Goal: Task Accomplishment & Management: Manage account settings

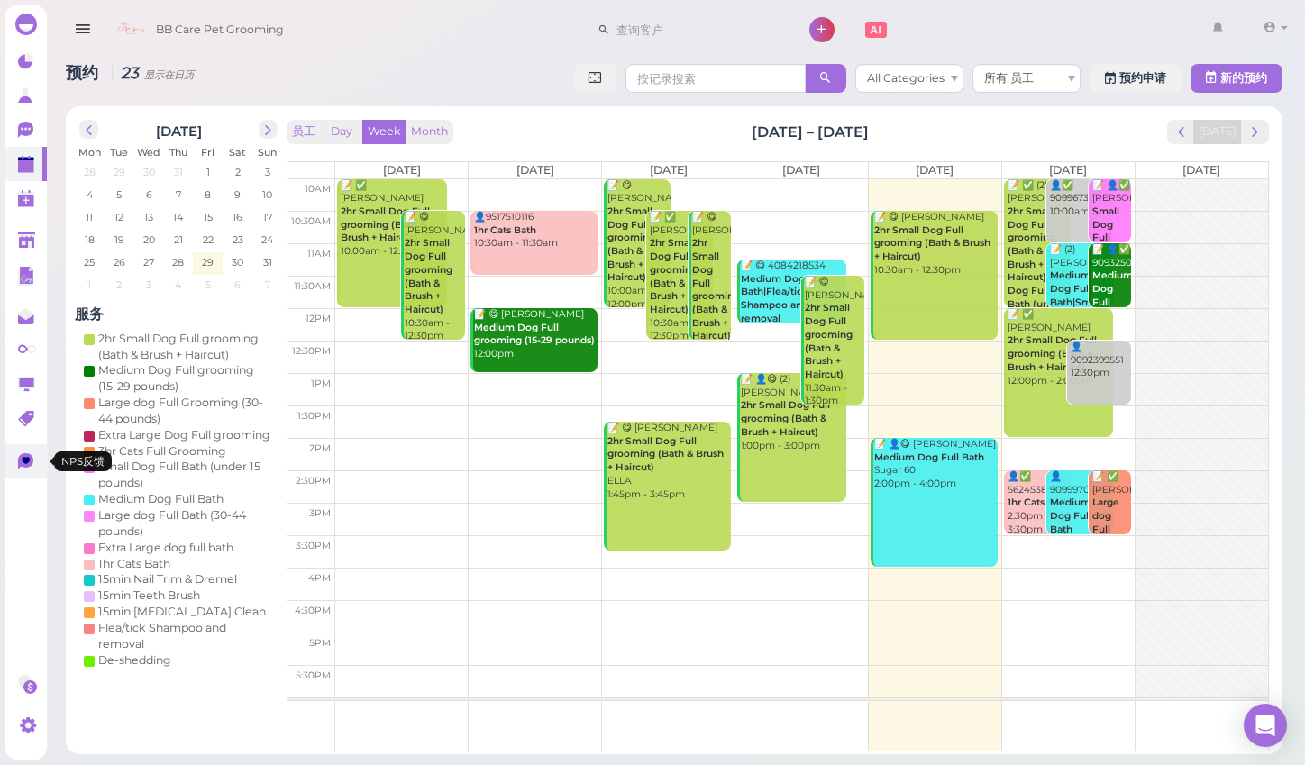
click at [25, 460] on icon at bounding box center [27, 460] width 8 height 7
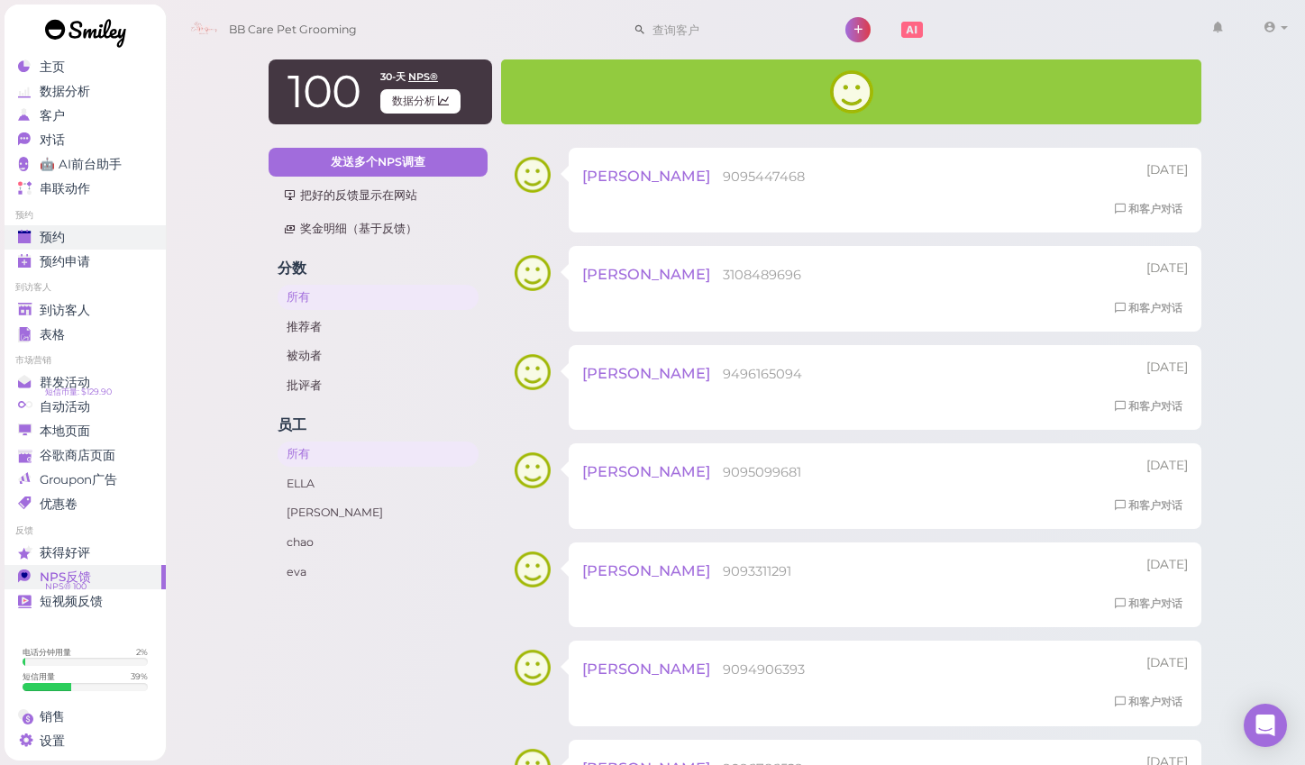
click at [93, 240] on div "预约" at bounding box center [83, 237] width 130 height 15
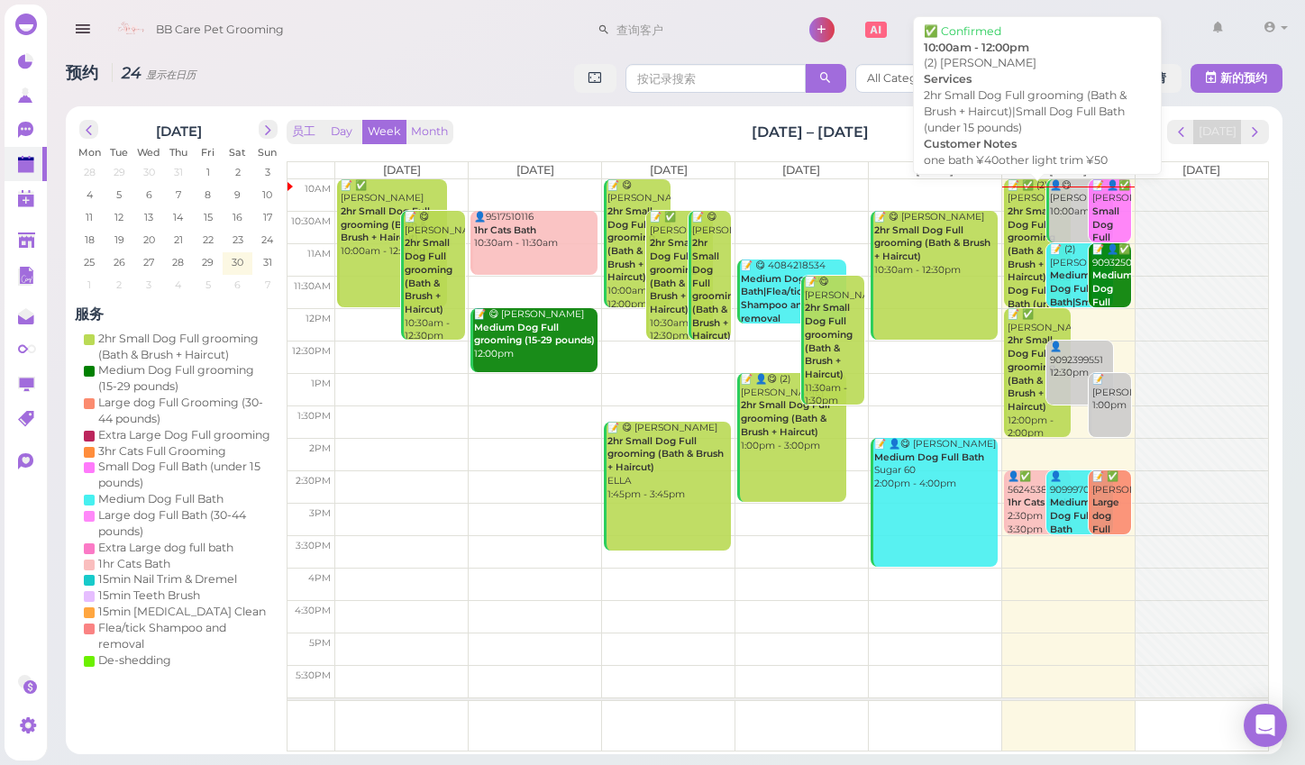
click at [1028, 220] on b "2hr Small Dog Full grooming (Bath & Brush + Haircut)|Small Dog Full Bath (under…" at bounding box center [1042, 265] width 69 height 118
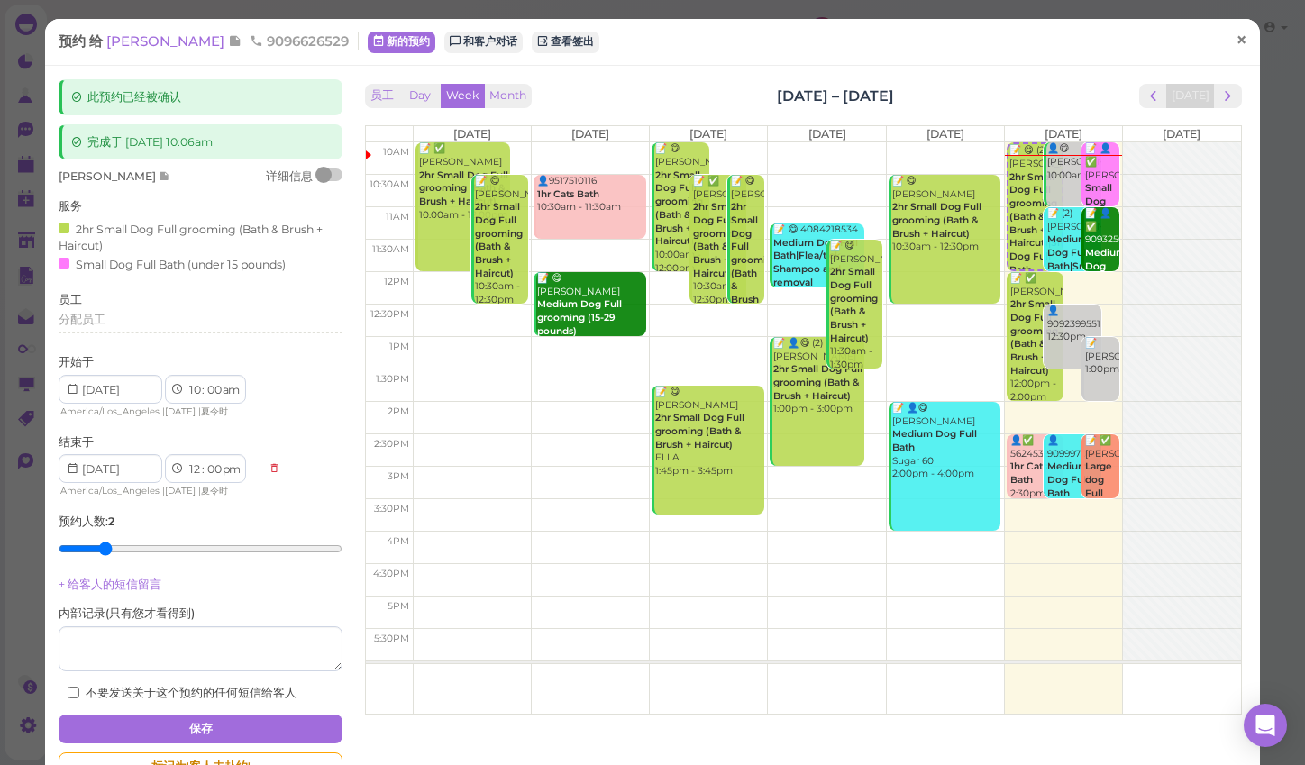
click at [1236, 46] on span "×" at bounding box center [1241, 40] width 12 height 25
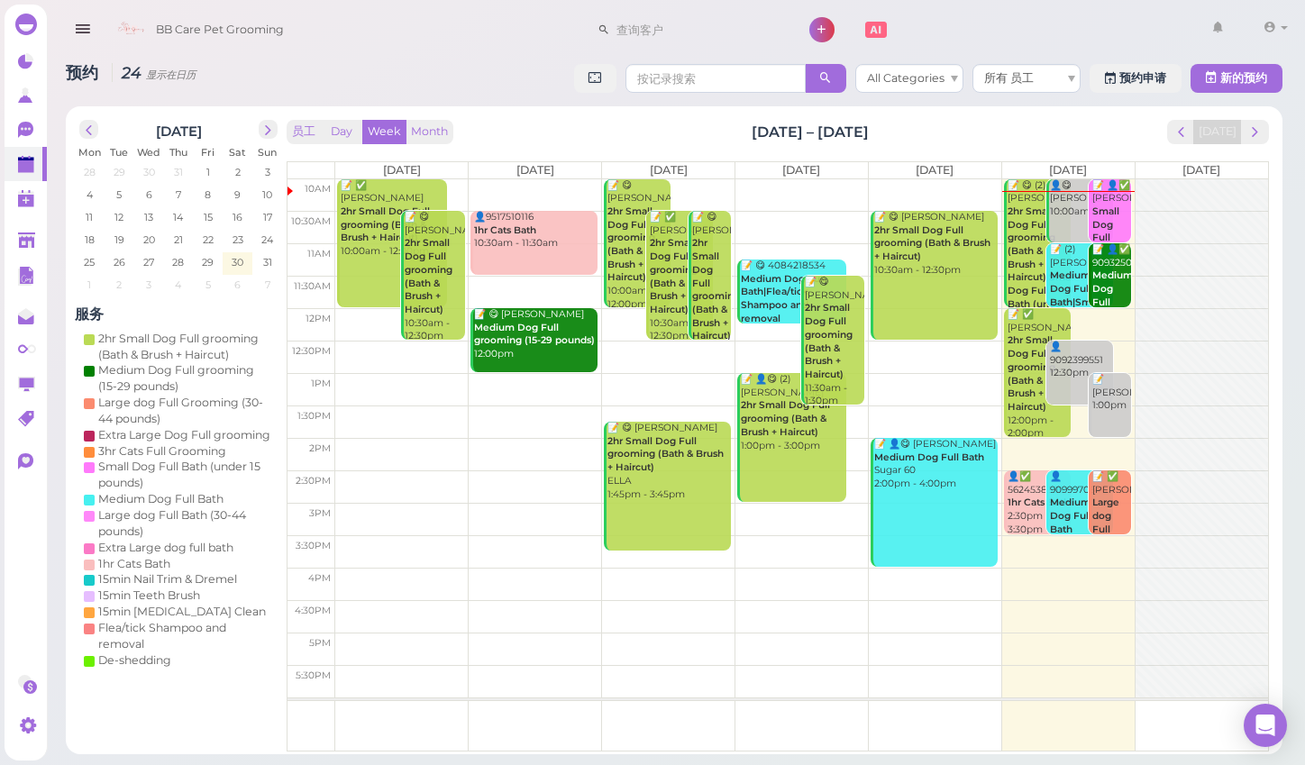
click at [1112, 224] on div "📝 👤✅ Jazper Chin Small Dog Full Bath (under 15 pounds) 10:00am" at bounding box center [1112, 245] width 40 height 133
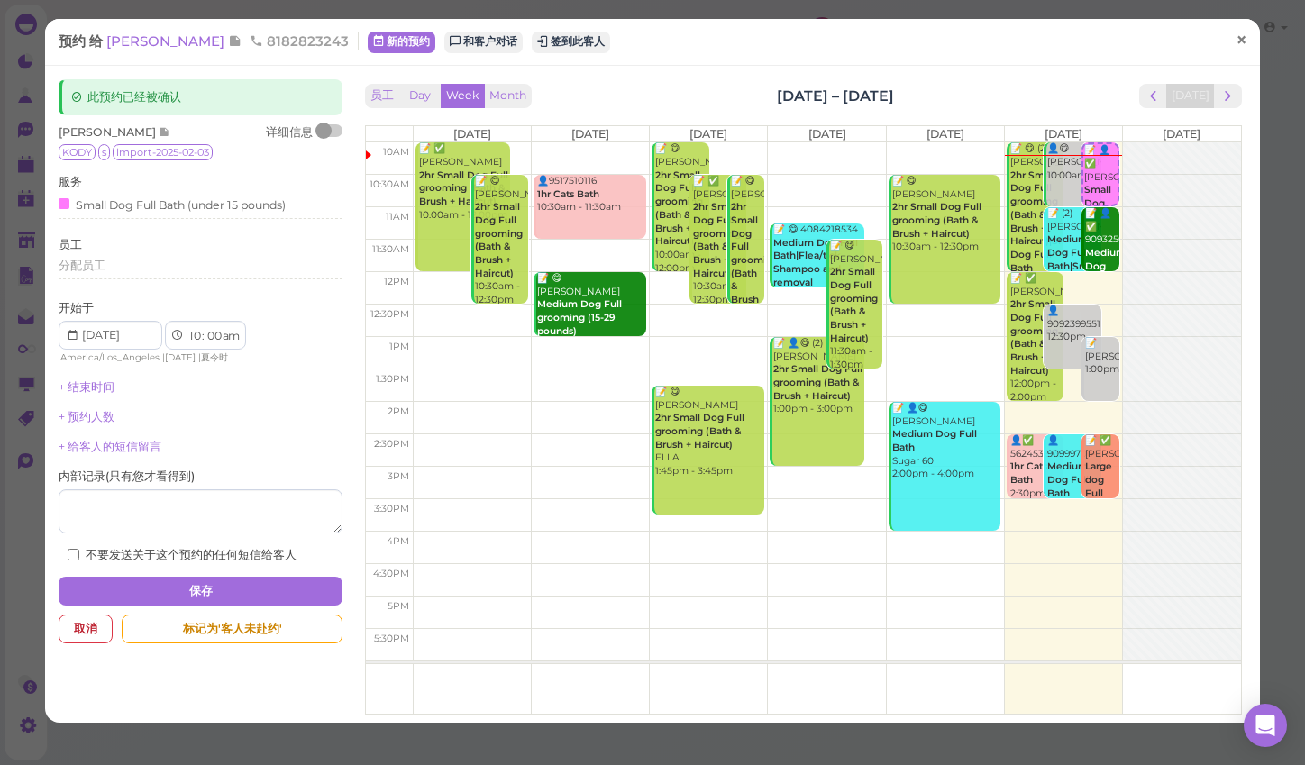
click at [1242, 40] on span "×" at bounding box center [1241, 40] width 12 height 25
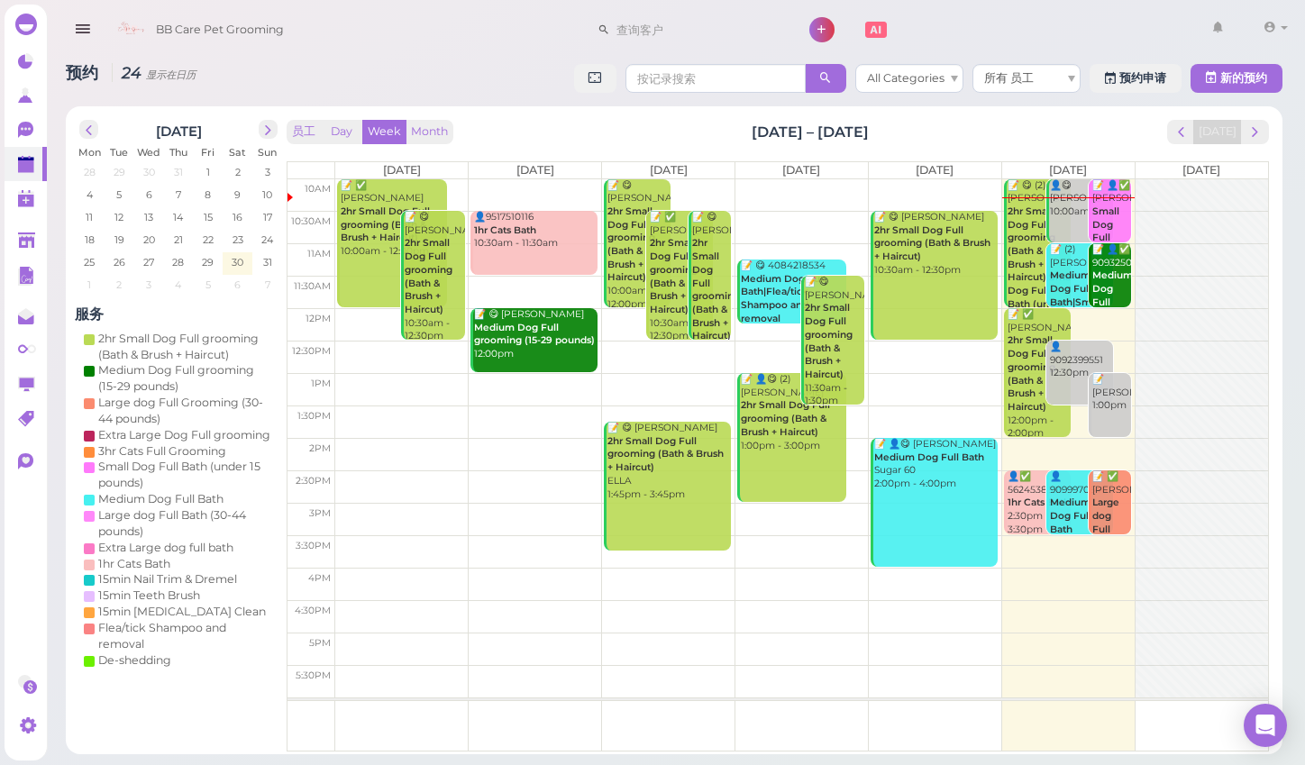
click at [1051, 29] on div "BB Care Pet Grooming 1 帐号 口碑传播" at bounding box center [699, 30] width 1189 height 51
click at [30, 244] on icon at bounding box center [26, 241] width 17 height 14
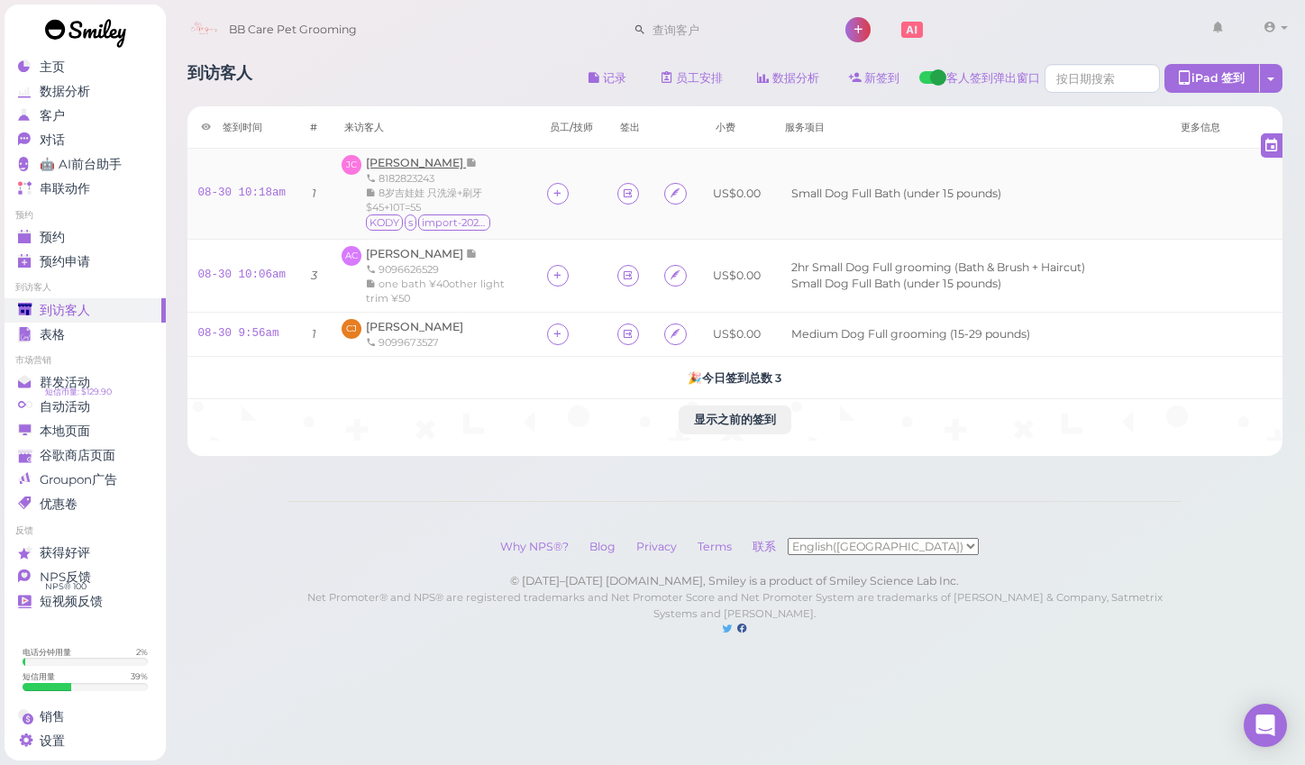
click at [407, 160] on span "Jazper Chin" at bounding box center [416, 163] width 100 height 14
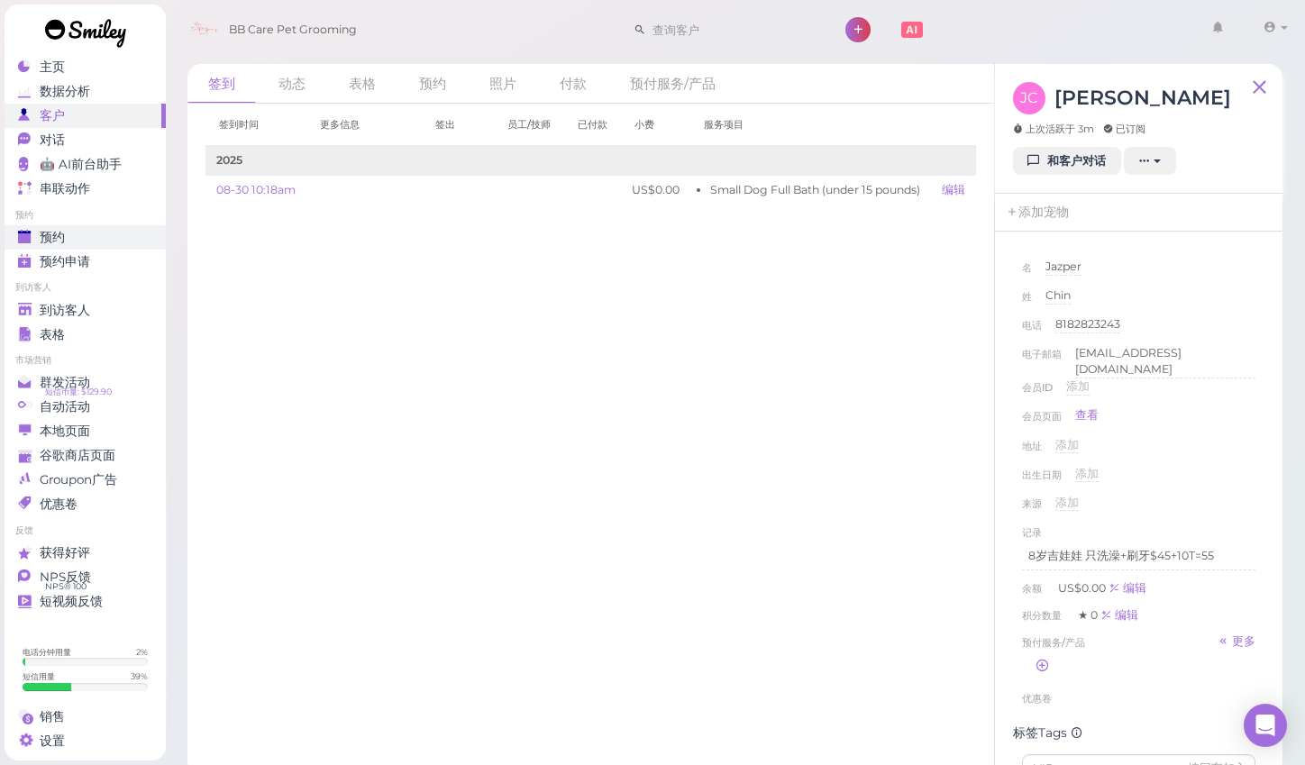
click at [59, 238] on span "预约" at bounding box center [52, 237] width 25 height 15
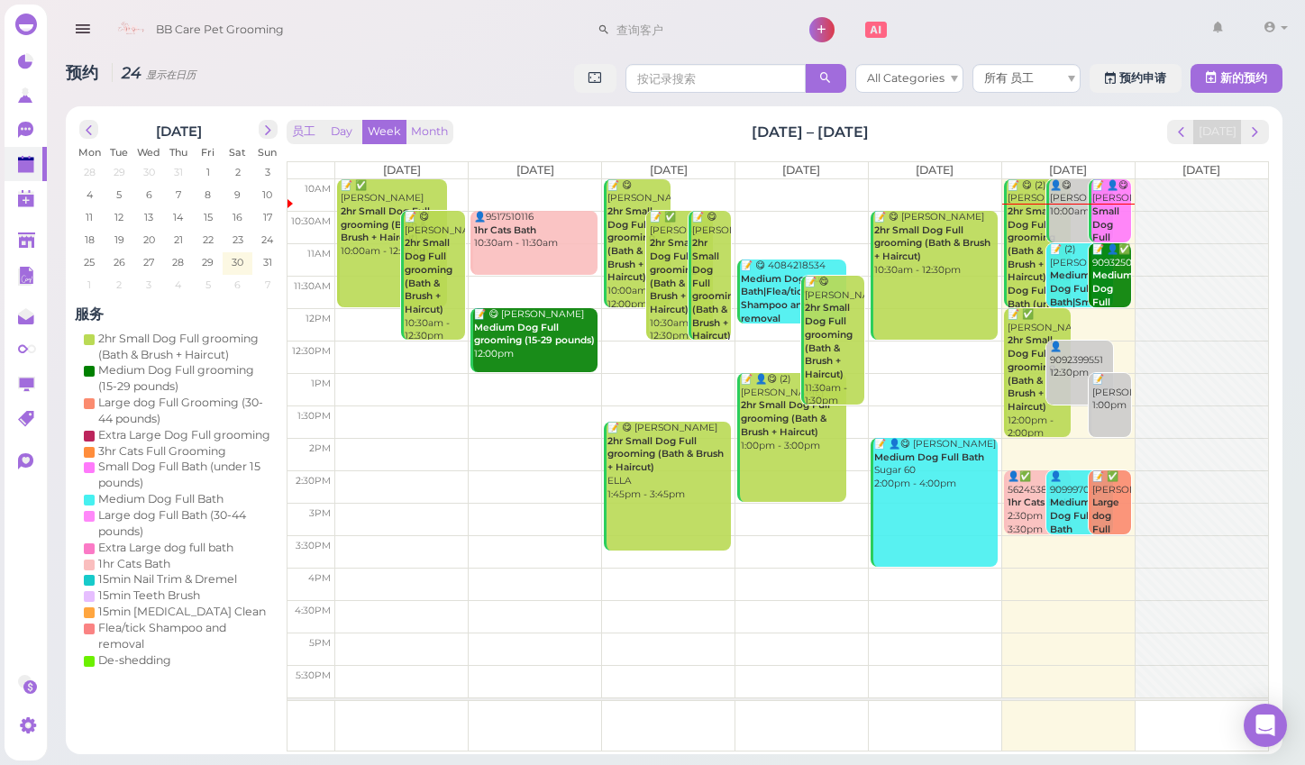
click at [1102, 318] on td at bounding box center [801, 324] width 933 height 32
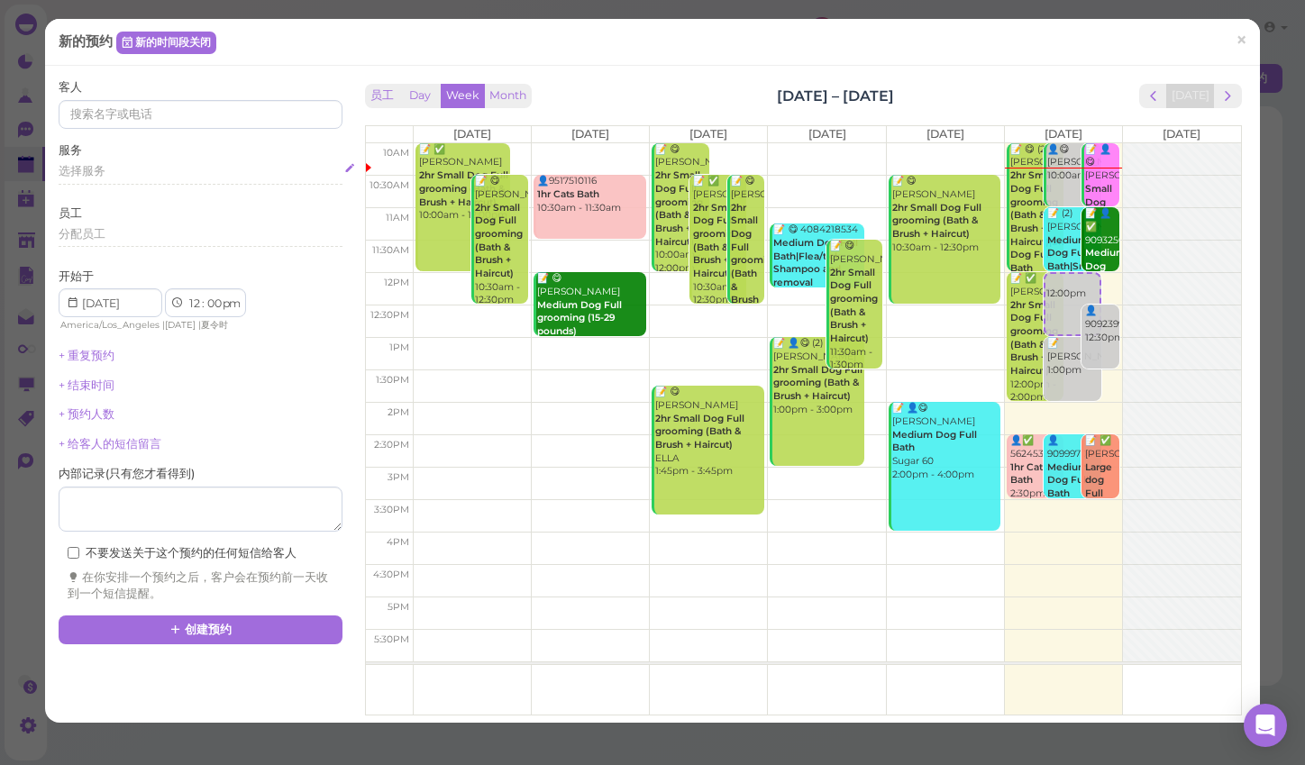
click at [79, 171] on span "选择服务" at bounding box center [82, 171] width 47 height 14
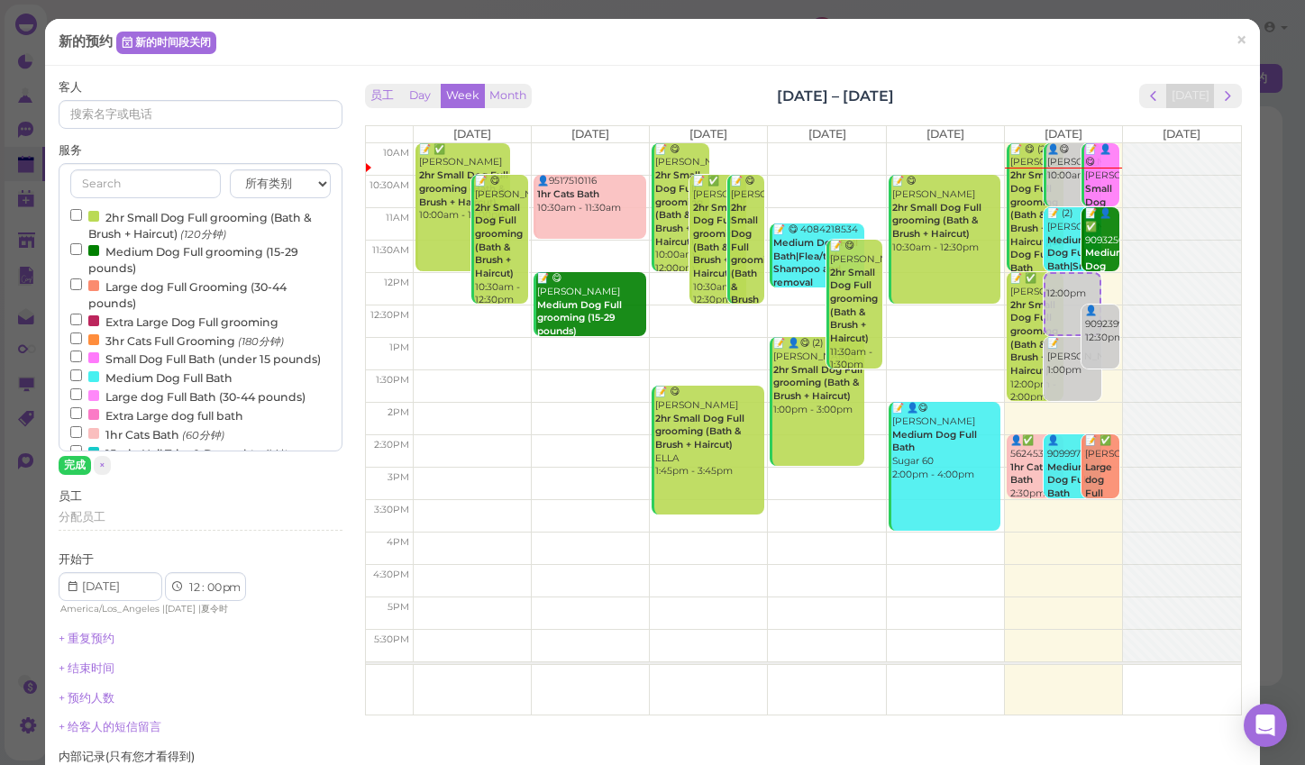
click at [78, 214] on input "2hr Small Dog Full grooming (Bath & Brush + Haircut) (120分钟)" at bounding box center [76, 215] width 12 height 12
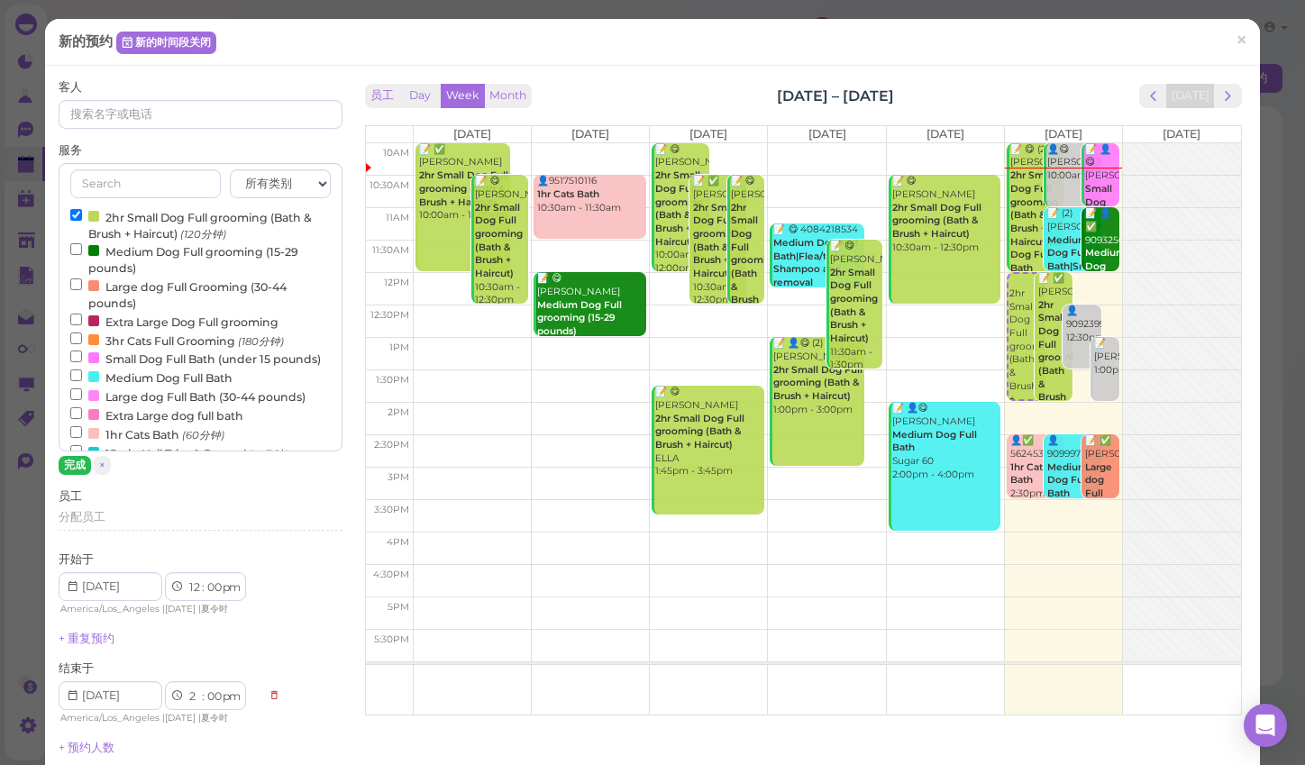
click at [75, 458] on button "完成" at bounding box center [75, 465] width 32 height 19
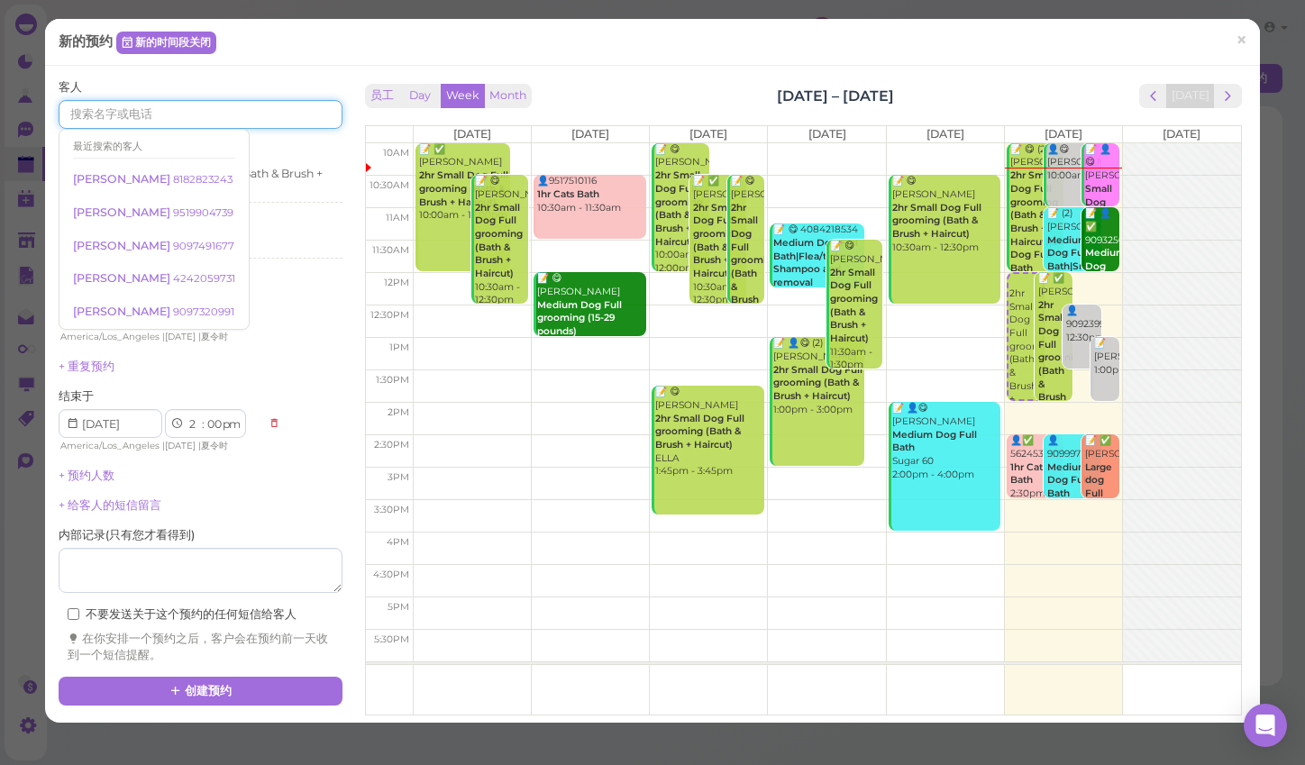
click at [110, 113] on input at bounding box center [200, 114] width 283 height 29
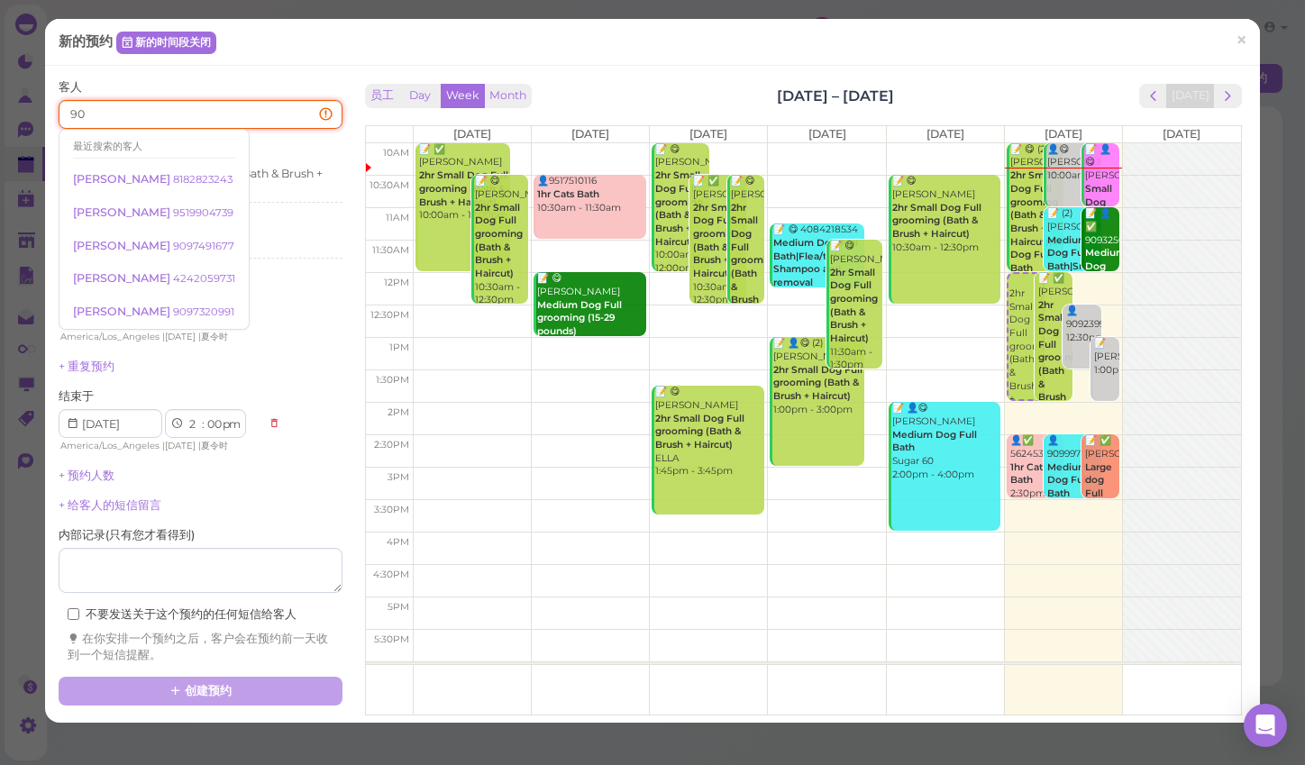
type input "9"
click at [1246, 42] on span "×" at bounding box center [1241, 40] width 12 height 25
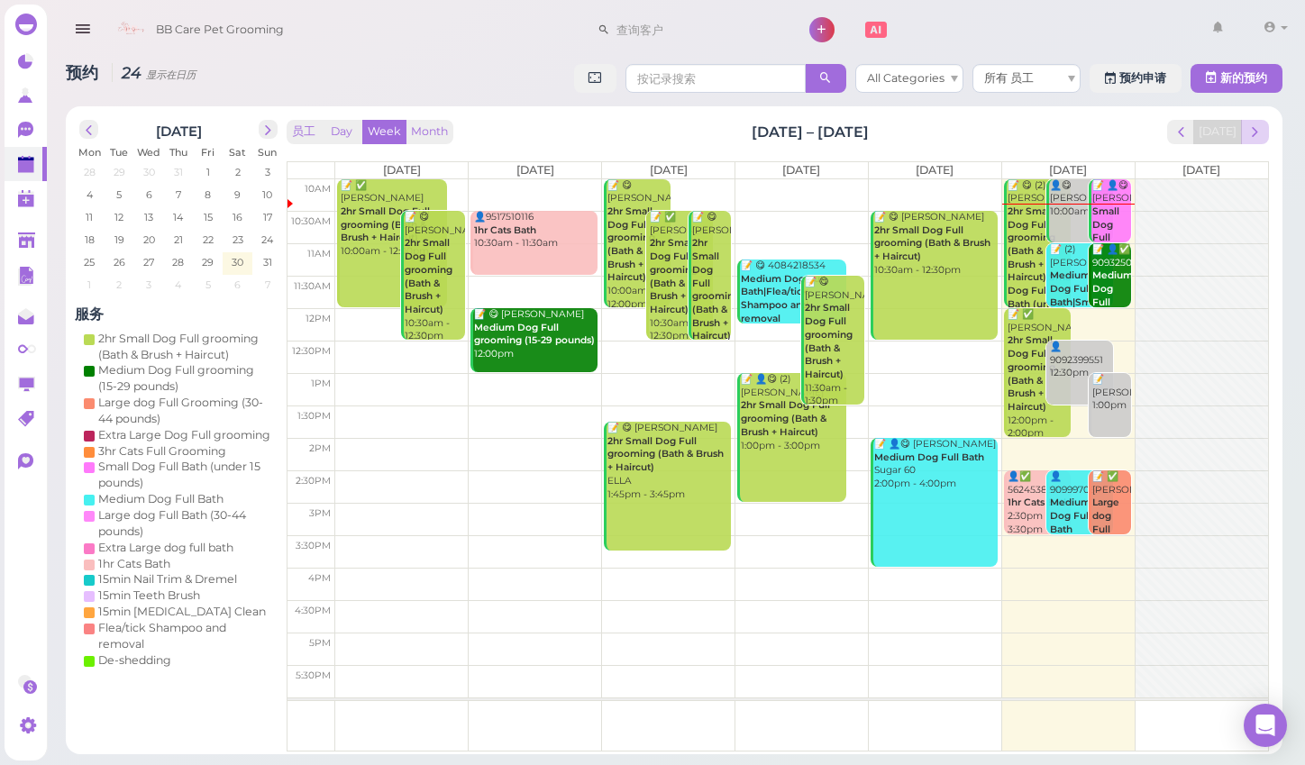
click at [1254, 141] on button "next" at bounding box center [1255, 132] width 28 height 24
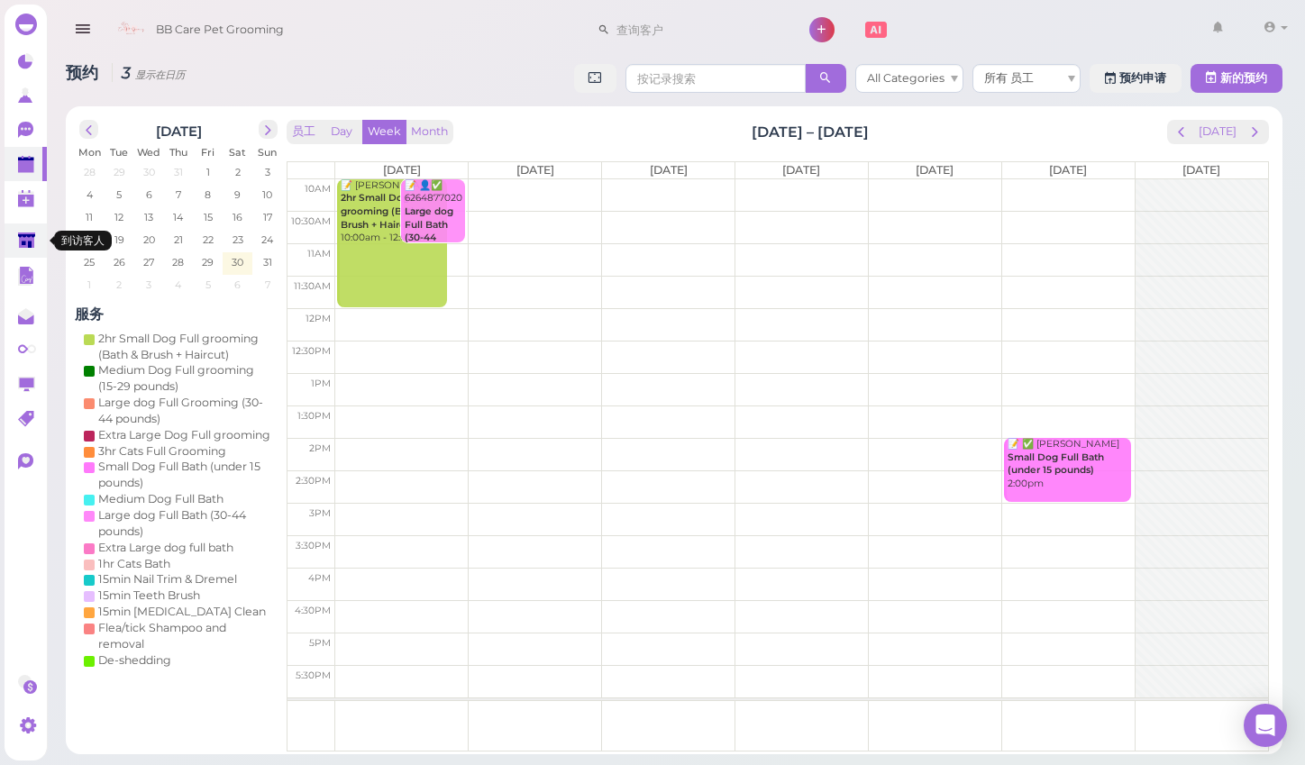
click at [37, 246] on link at bounding box center [26, 241] width 42 height 34
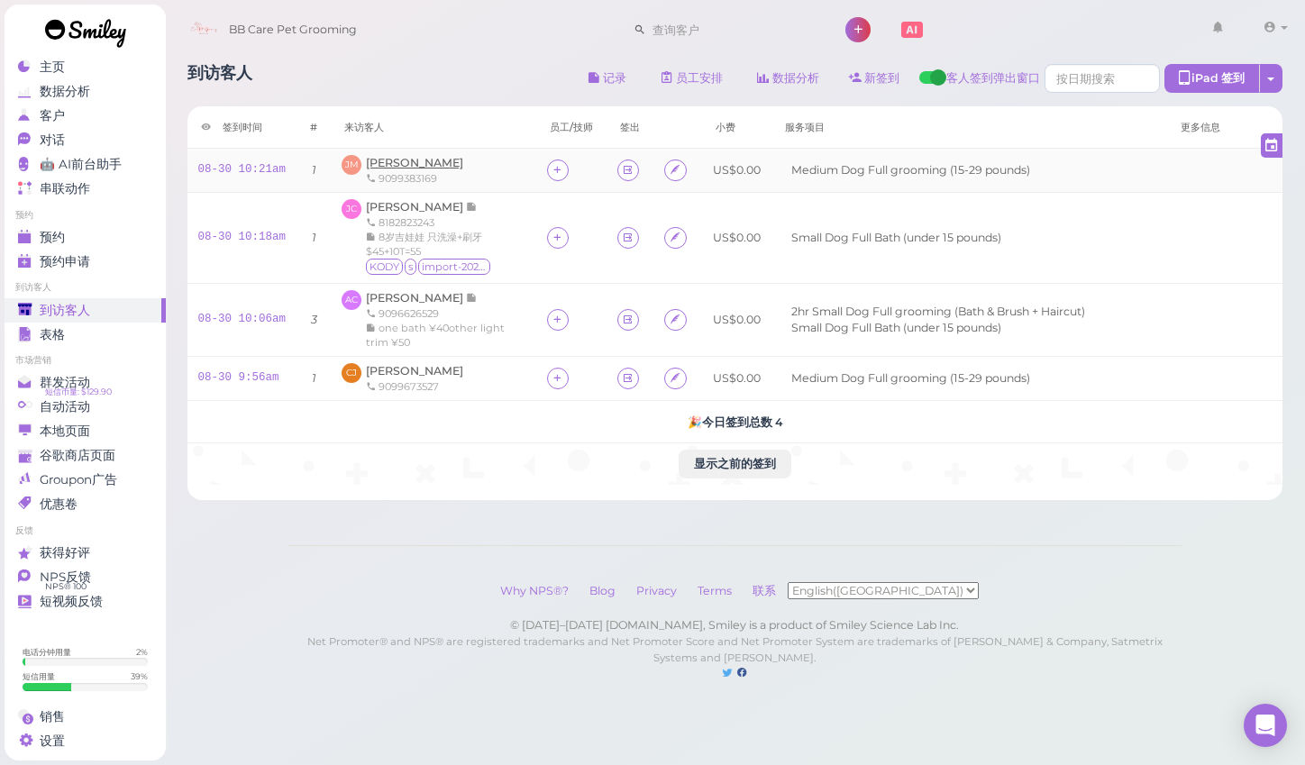
click at [374, 166] on span "[PERSON_NAME]" at bounding box center [414, 163] width 97 height 14
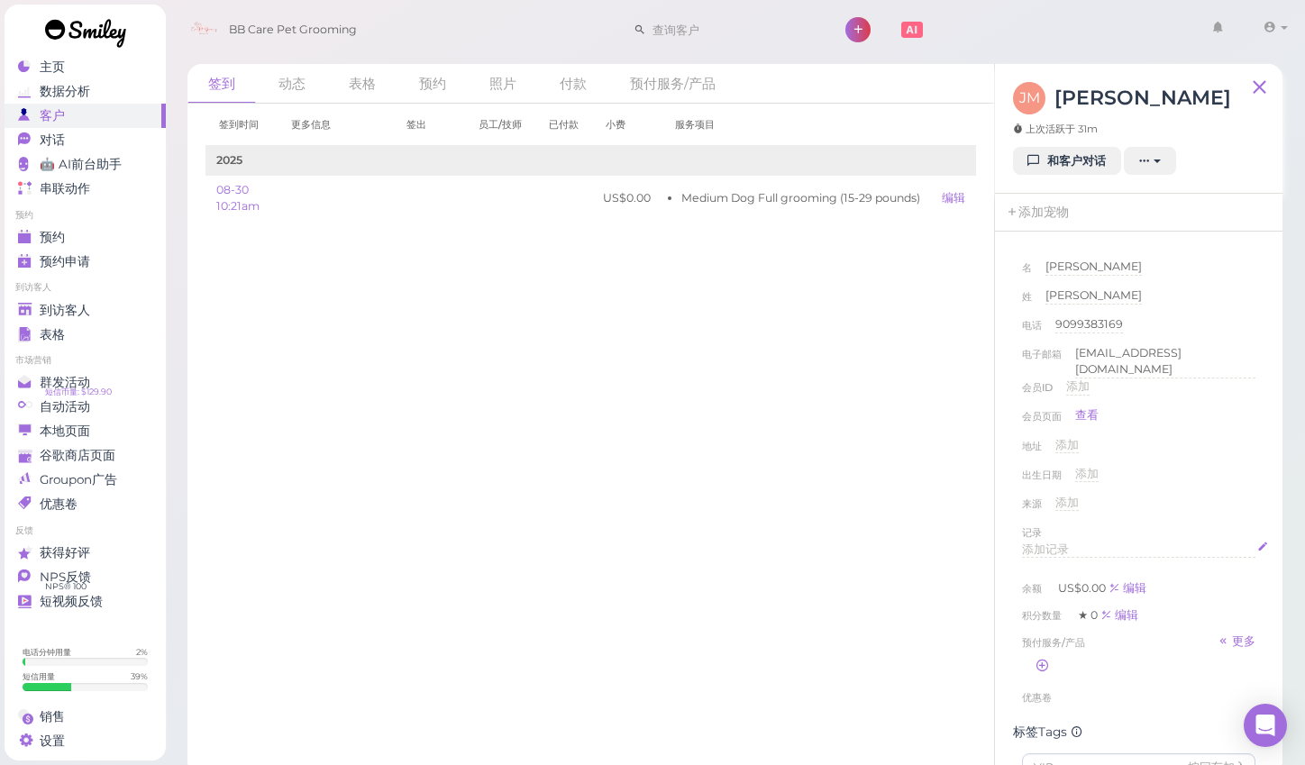
click at [1085, 542] on div "添加记录" at bounding box center [1139, 550] width 234 height 17
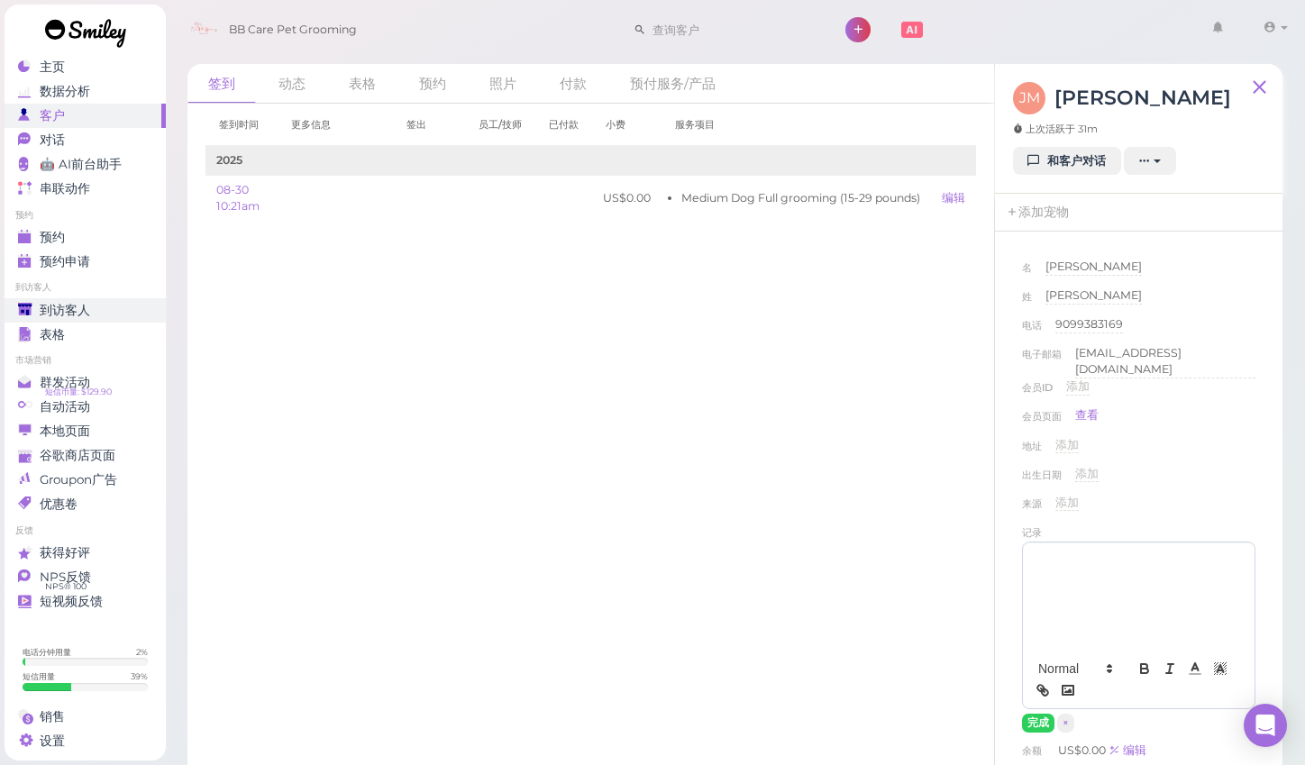
click at [69, 305] on span "到访客人" at bounding box center [65, 310] width 50 height 15
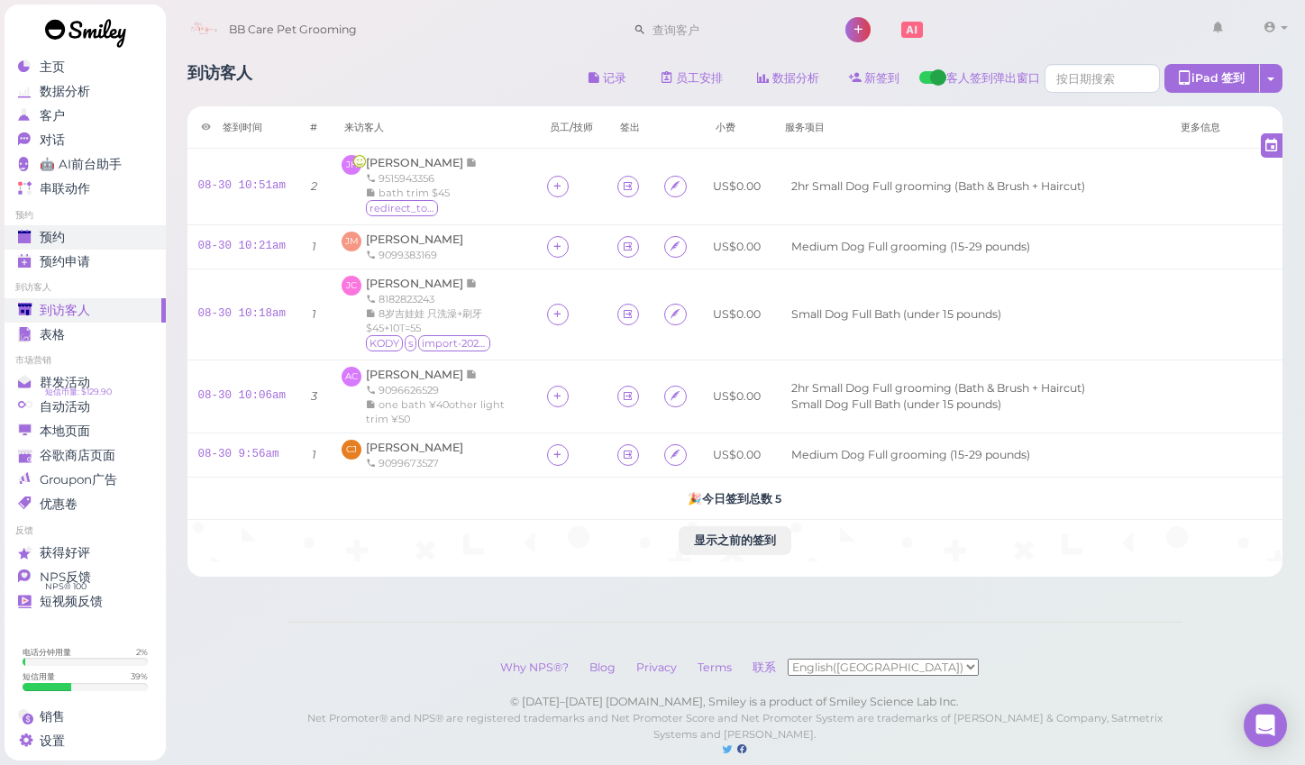
click at [56, 243] on span "预约" at bounding box center [52, 237] width 25 height 15
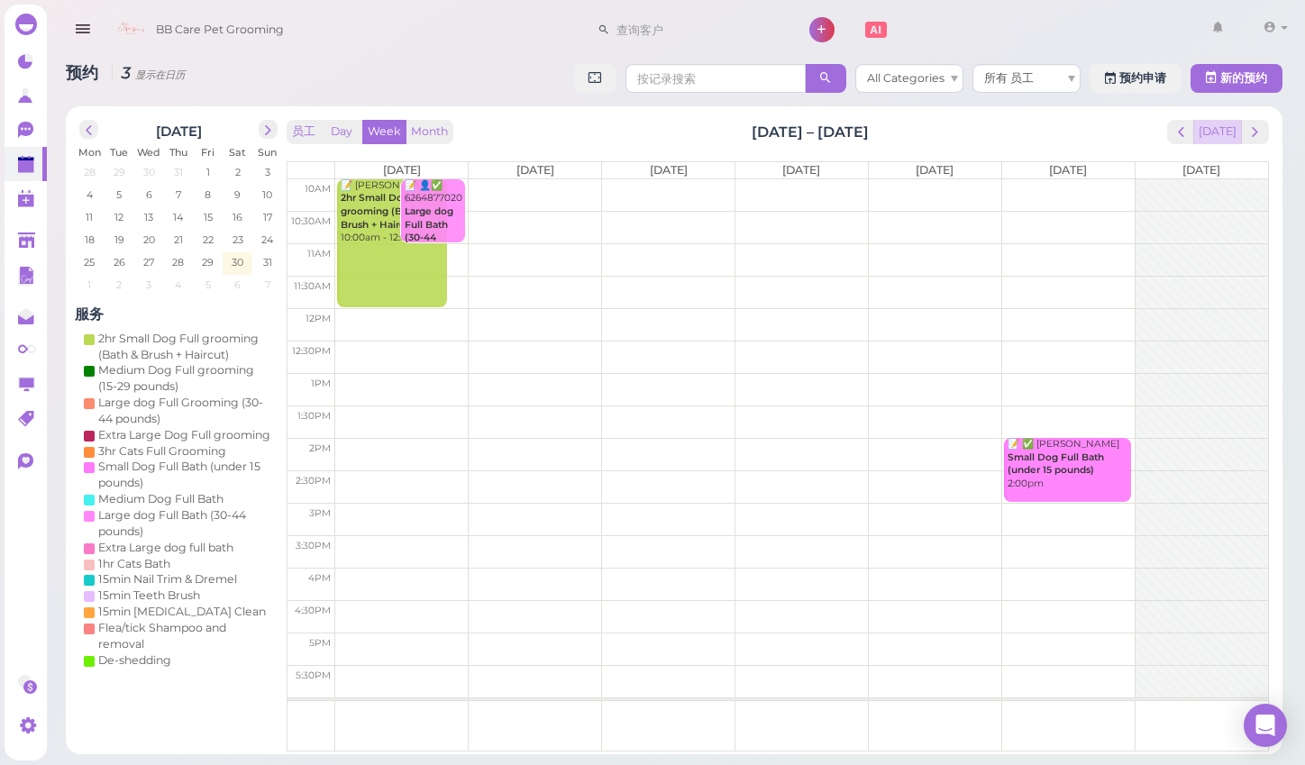
click at [1215, 136] on button "[DATE]" at bounding box center [1218, 132] width 49 height 24
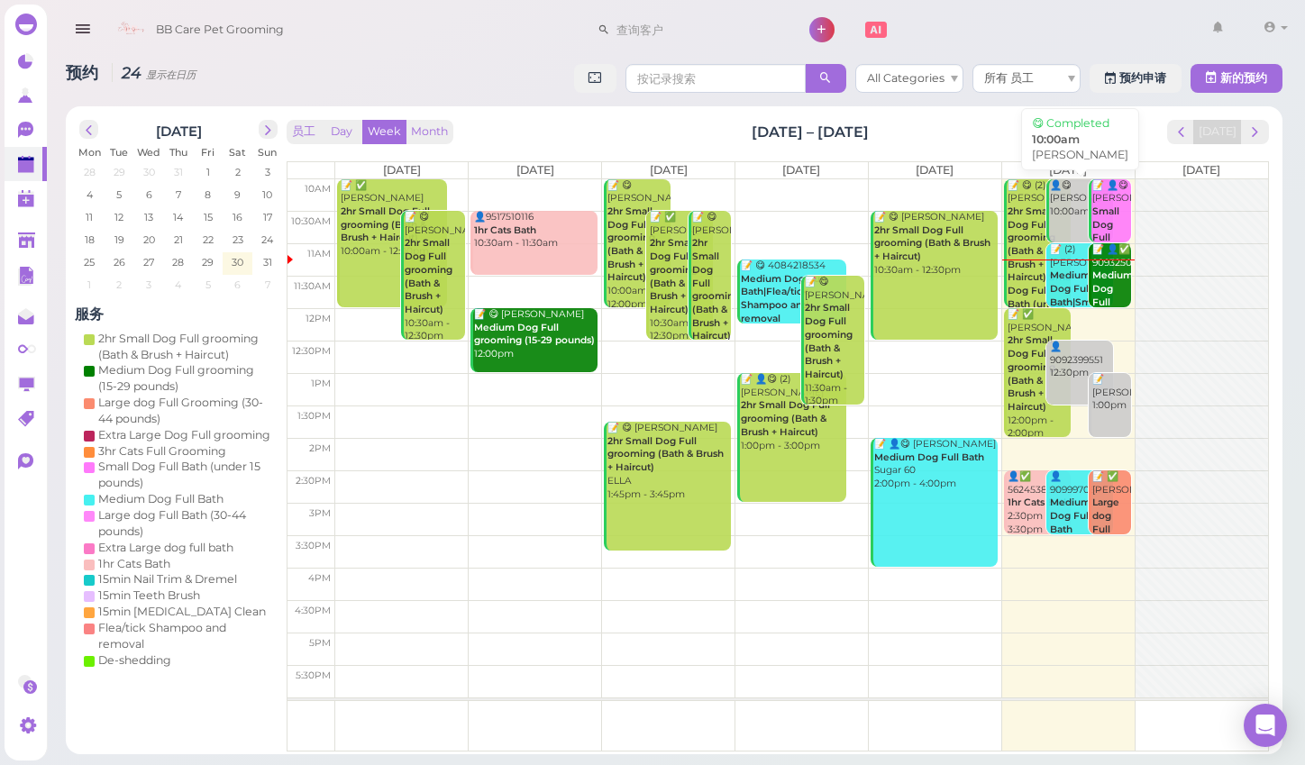
click at [1070, 215] on div "👤😋 Claudia Jauregui 10:00am" at bounding box center [1081, 199] width 64 height 40
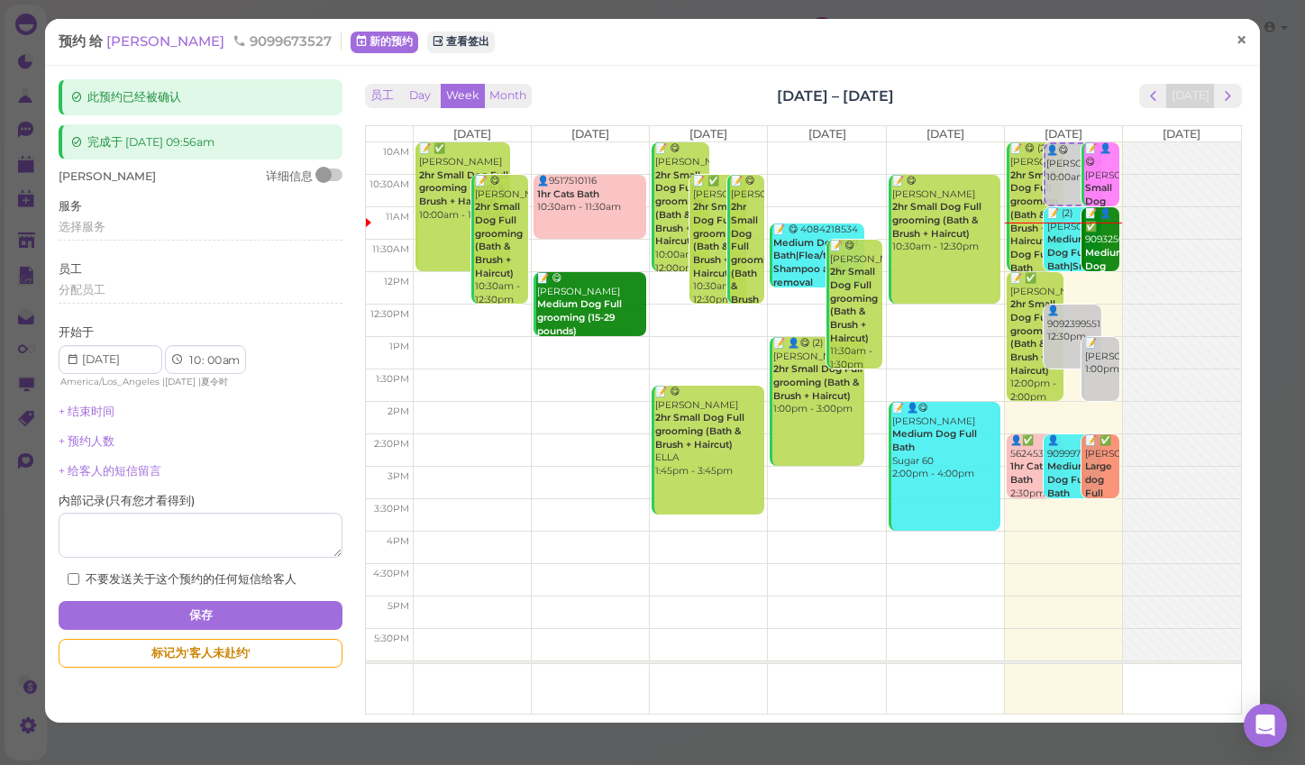
click at [1245, 40] on span "×" at bounding box center [1241, 40] width 12 height 25
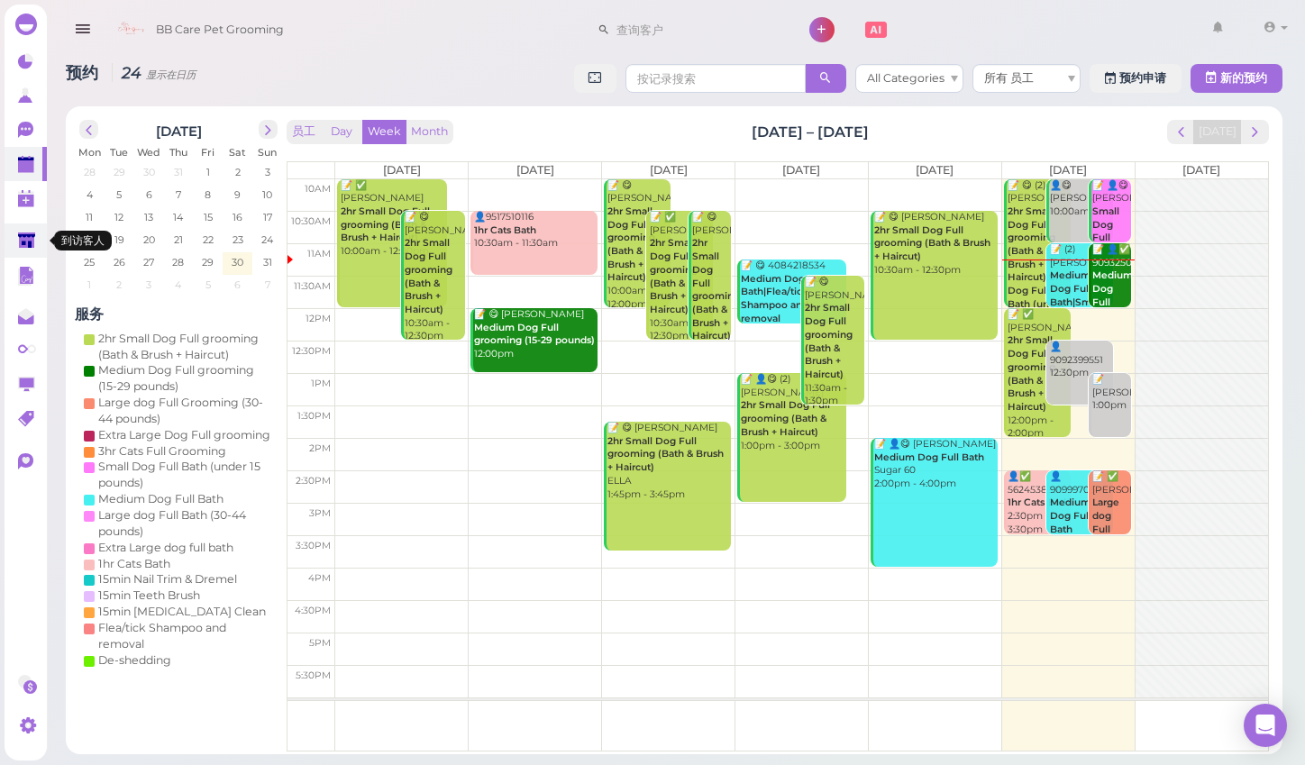
click at [25, 245] on polygon at bounding box center [26, 240] width 17 height 15
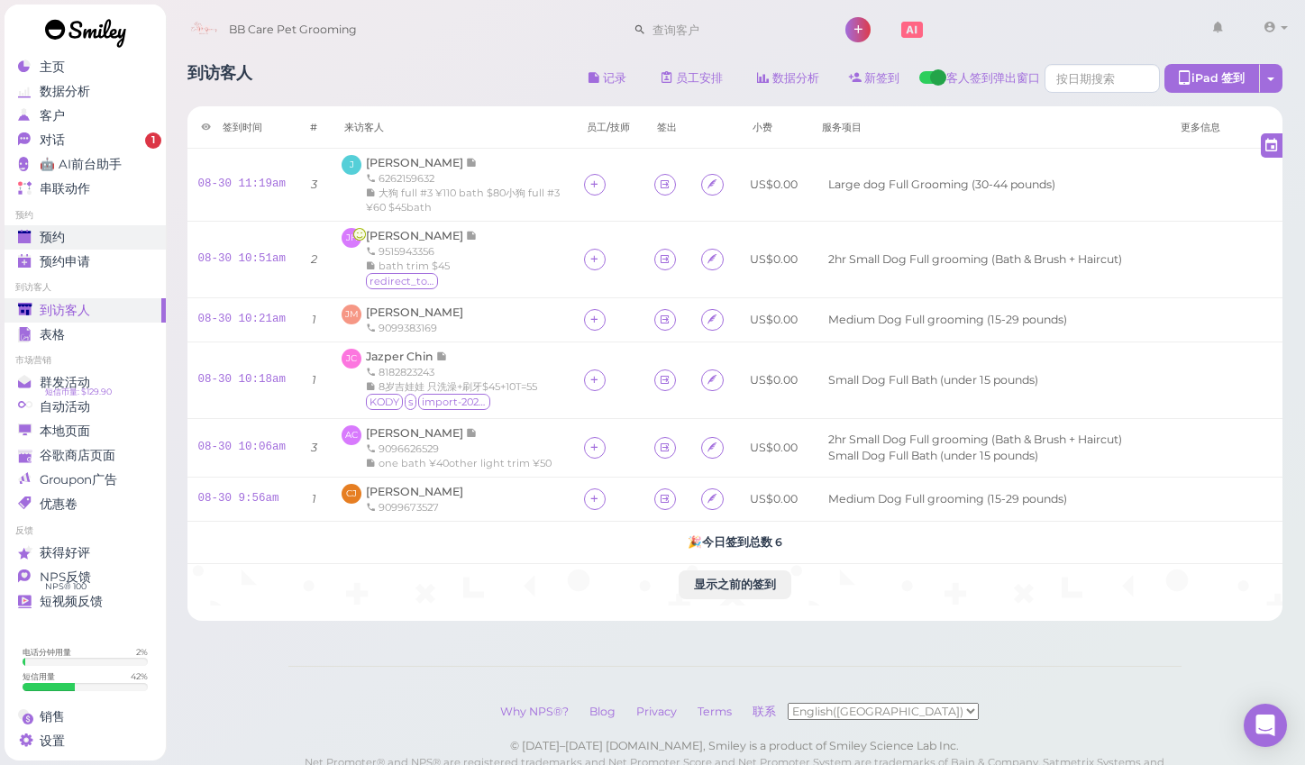
click at [35, 237] on div "预约" at bounding box center [83, 237] width 130 height 15
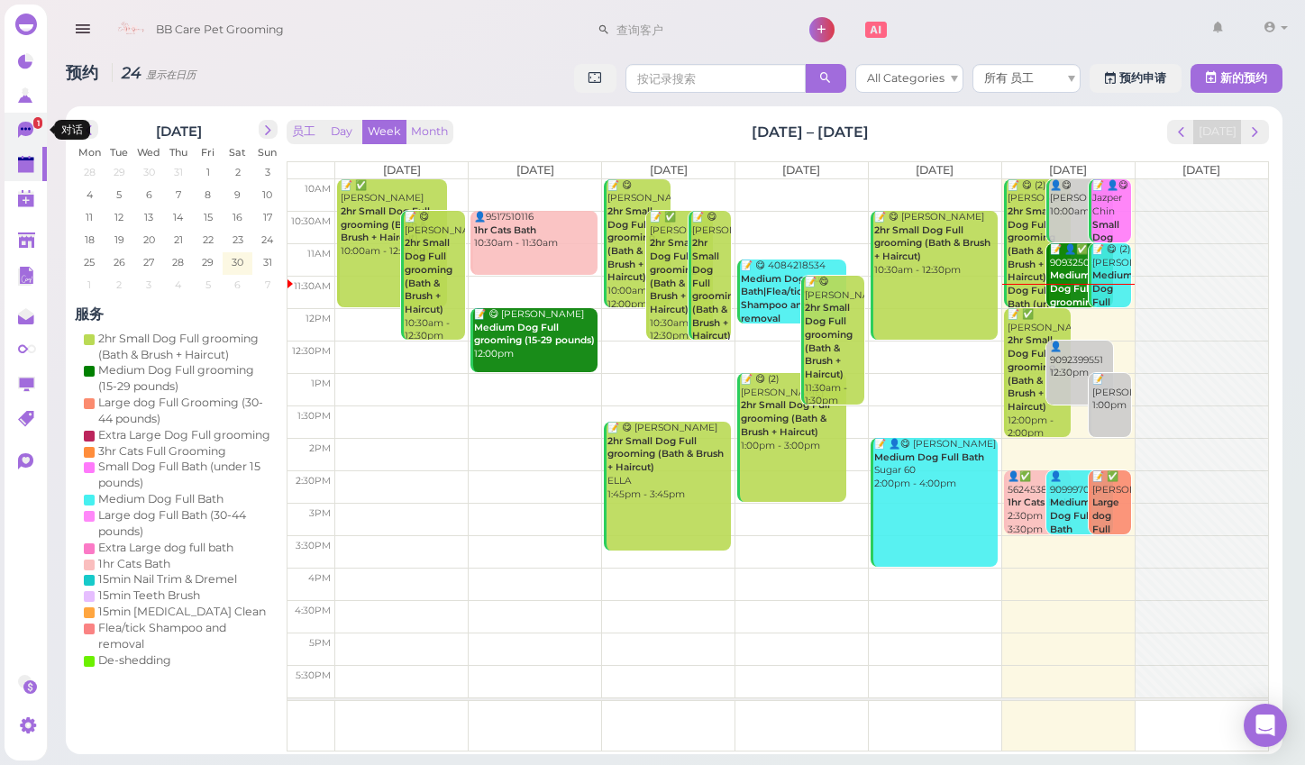
click at [22, 135] on icon at bounding box center [27, 131] width 19 height 19
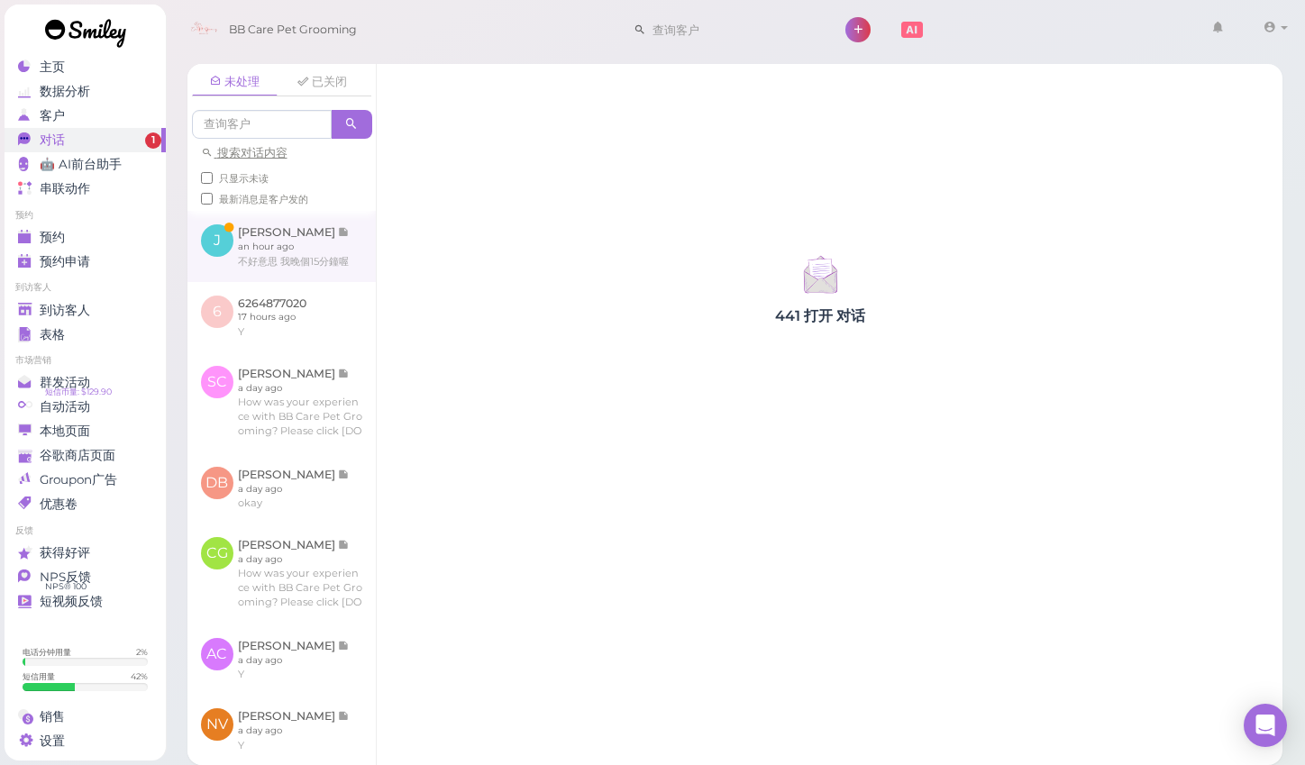
click at [305, 261] on link at bounding box center [282, 246] width 188 height 70
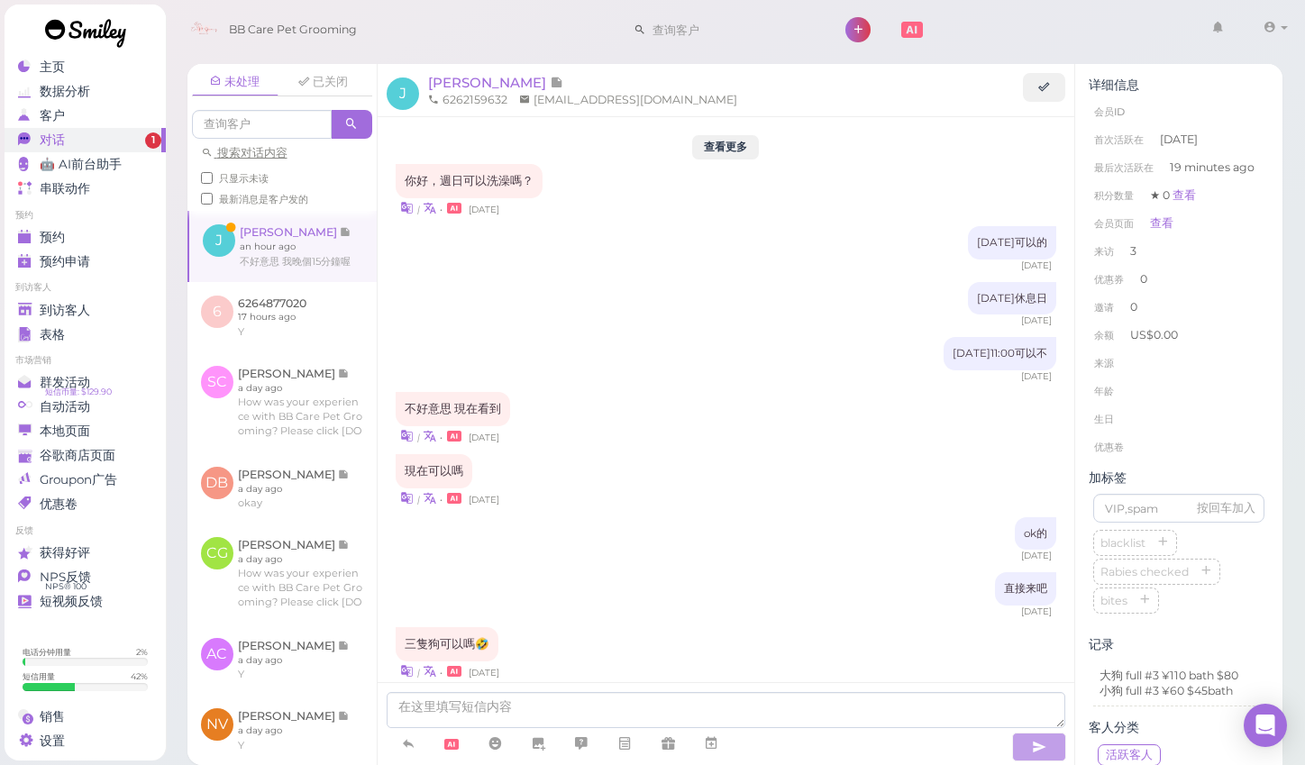
scroll to position [1516, 0]
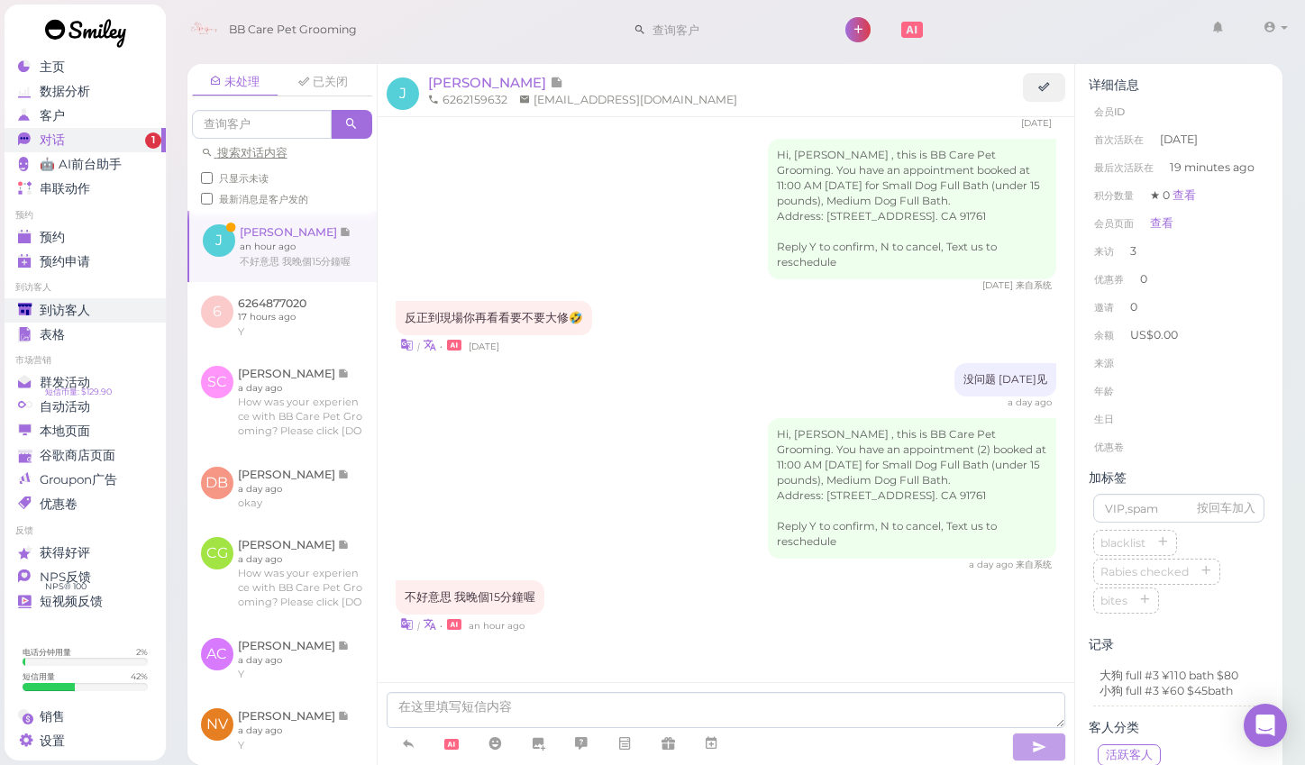
click at [84, 309] on span "到访客人" at bounding box center [65, 310] width 50 height 15
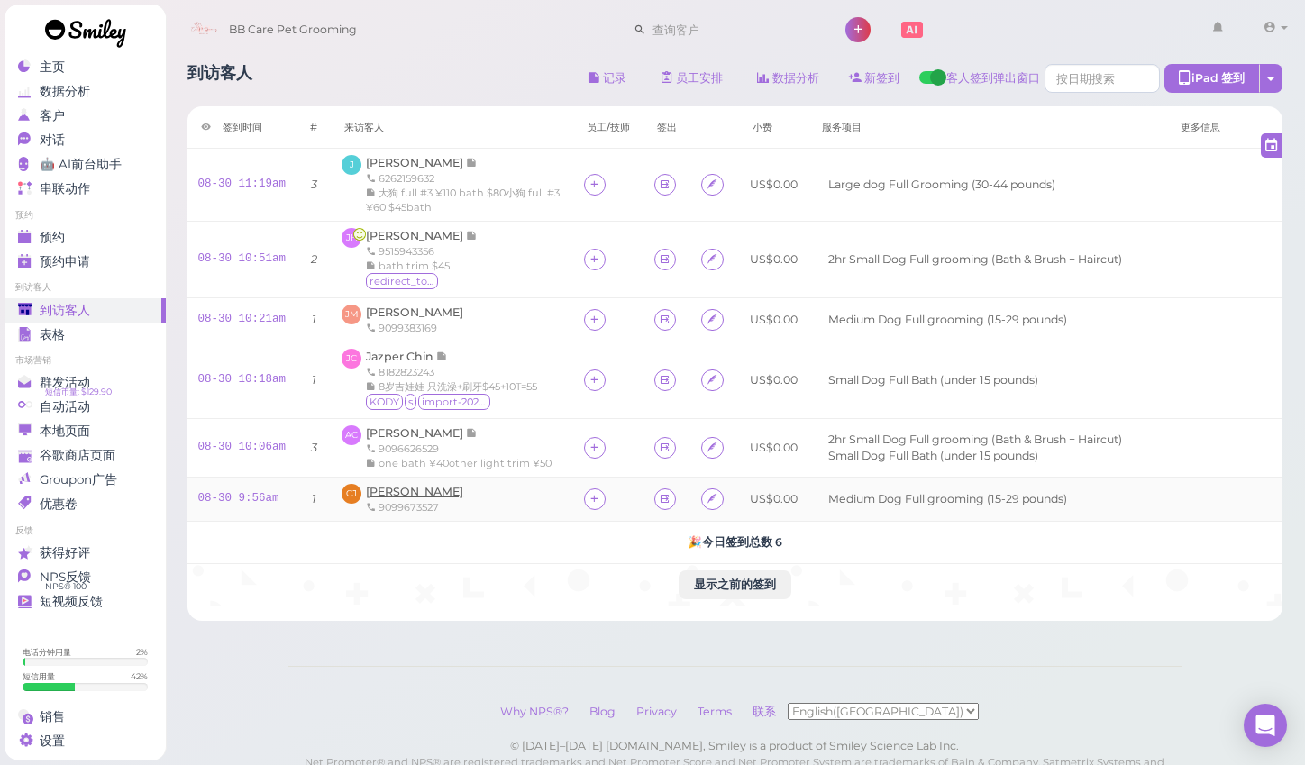
click at [413, 487] on span "[PERSON_NAME]" at bounding box center [414, 492] width 97 height 14
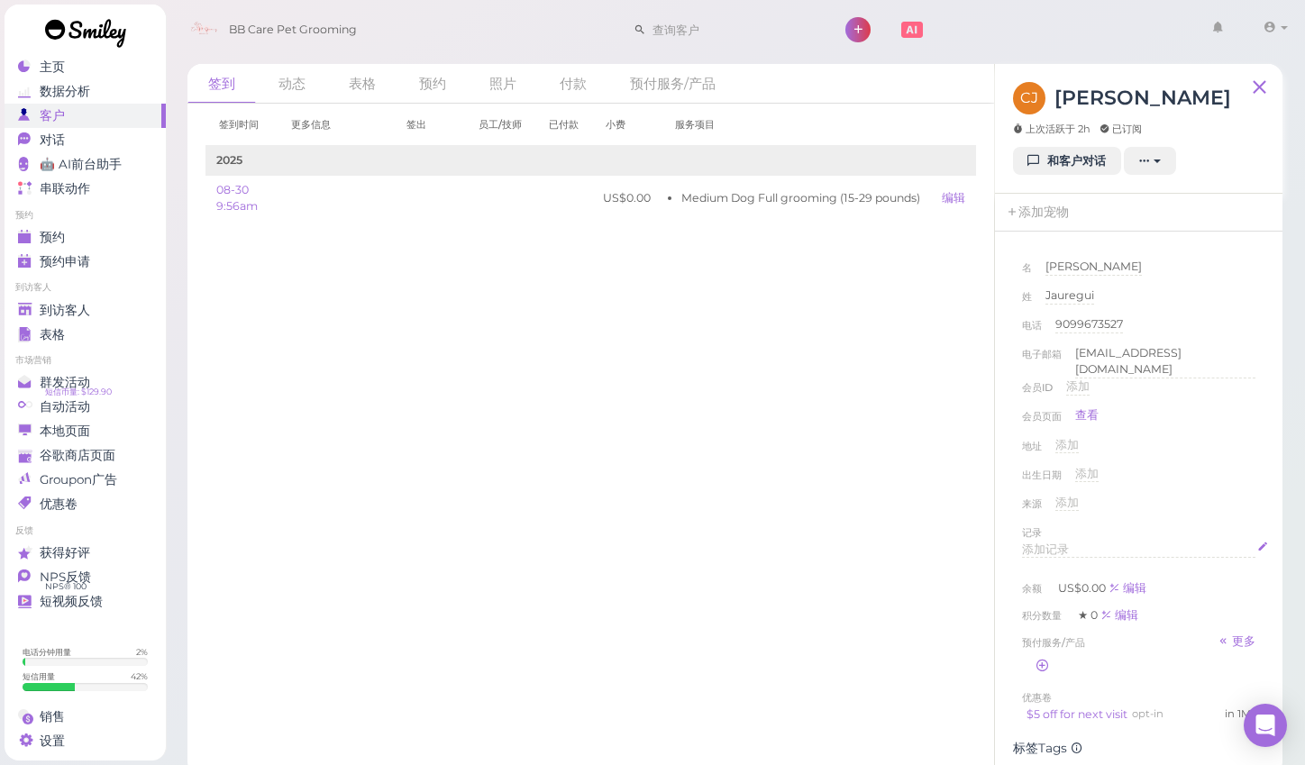
click at [1069, 542] on div "添加记录" at bounding box center [1139, 550] width 234 height 17
click at [1239, 507] on div "来源 添加" at bounding box center [1139, 509] width 234 height 29
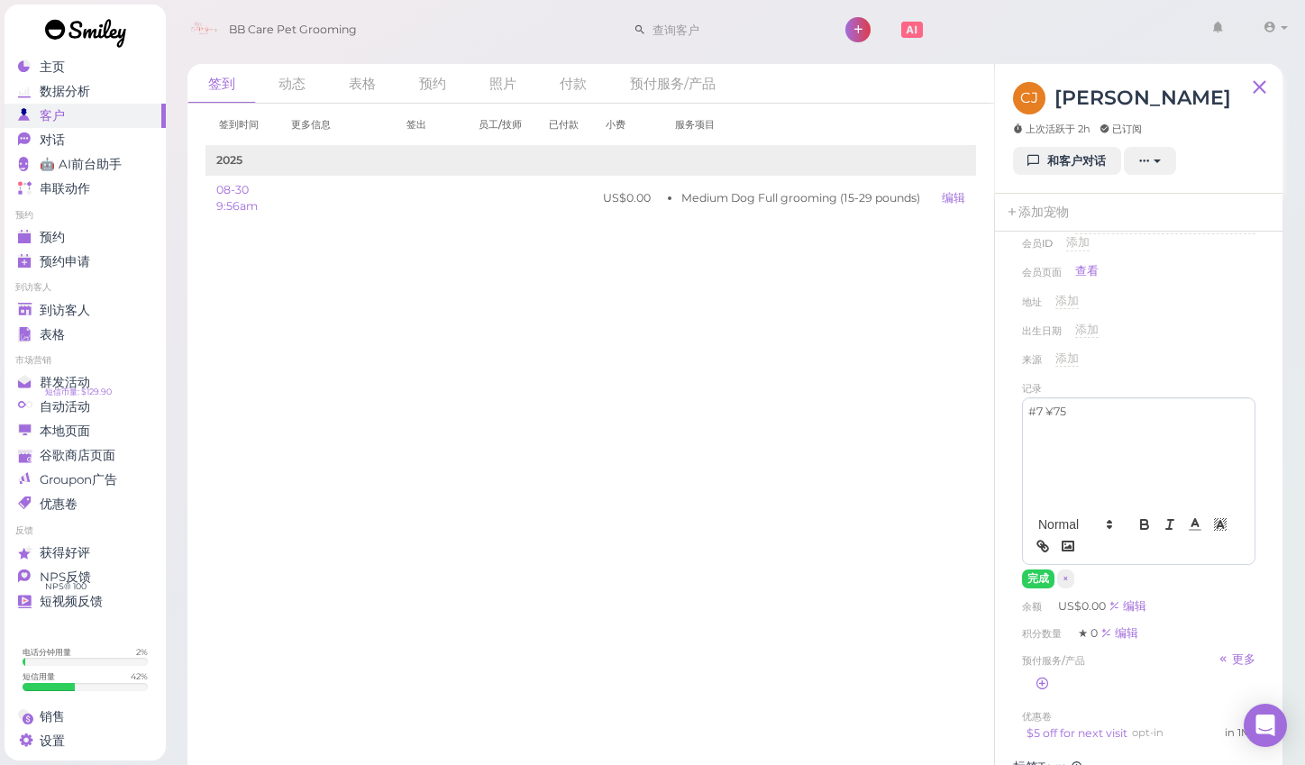
scroll to position [145, 0]
click at [1035, 574] on button "完成" at bounding box center [1038, 578] width 32 height 19
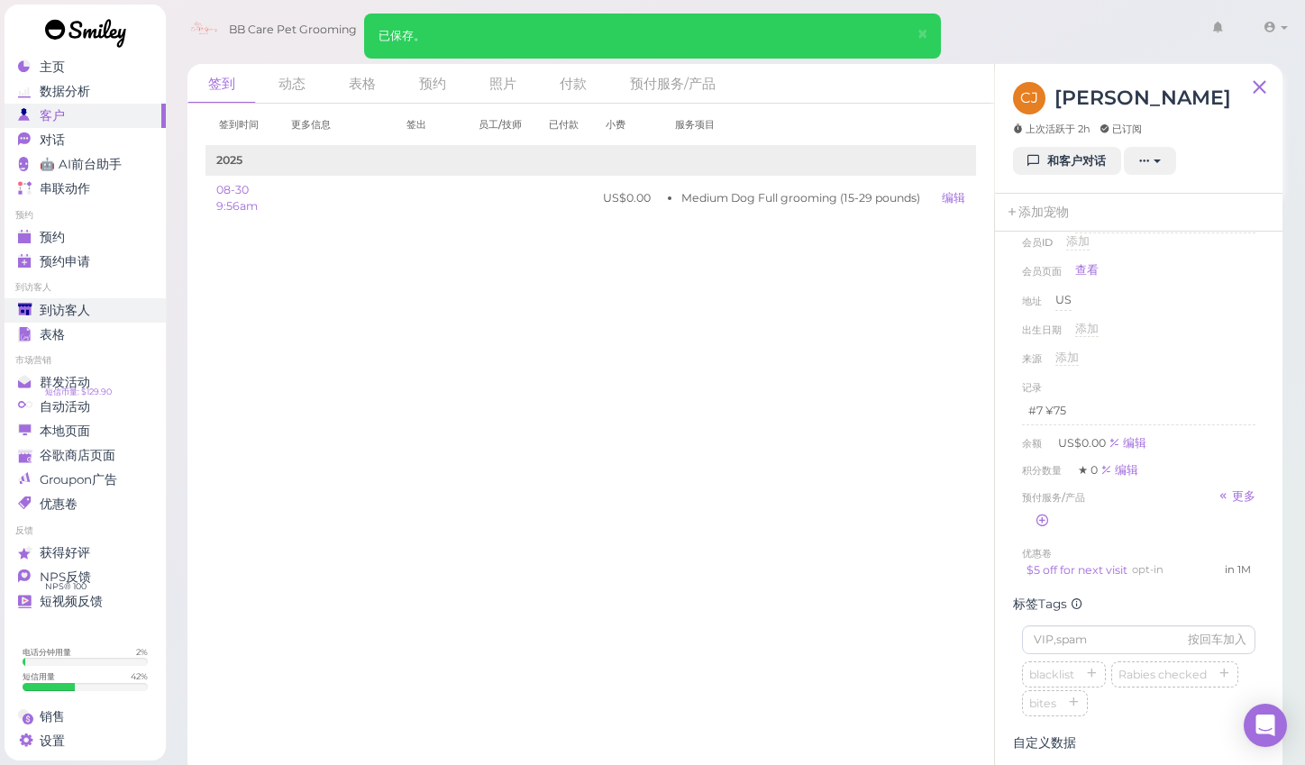
click at [48, 315] on span "到访客人" at bounding box center [65, 310] width 50 height 15
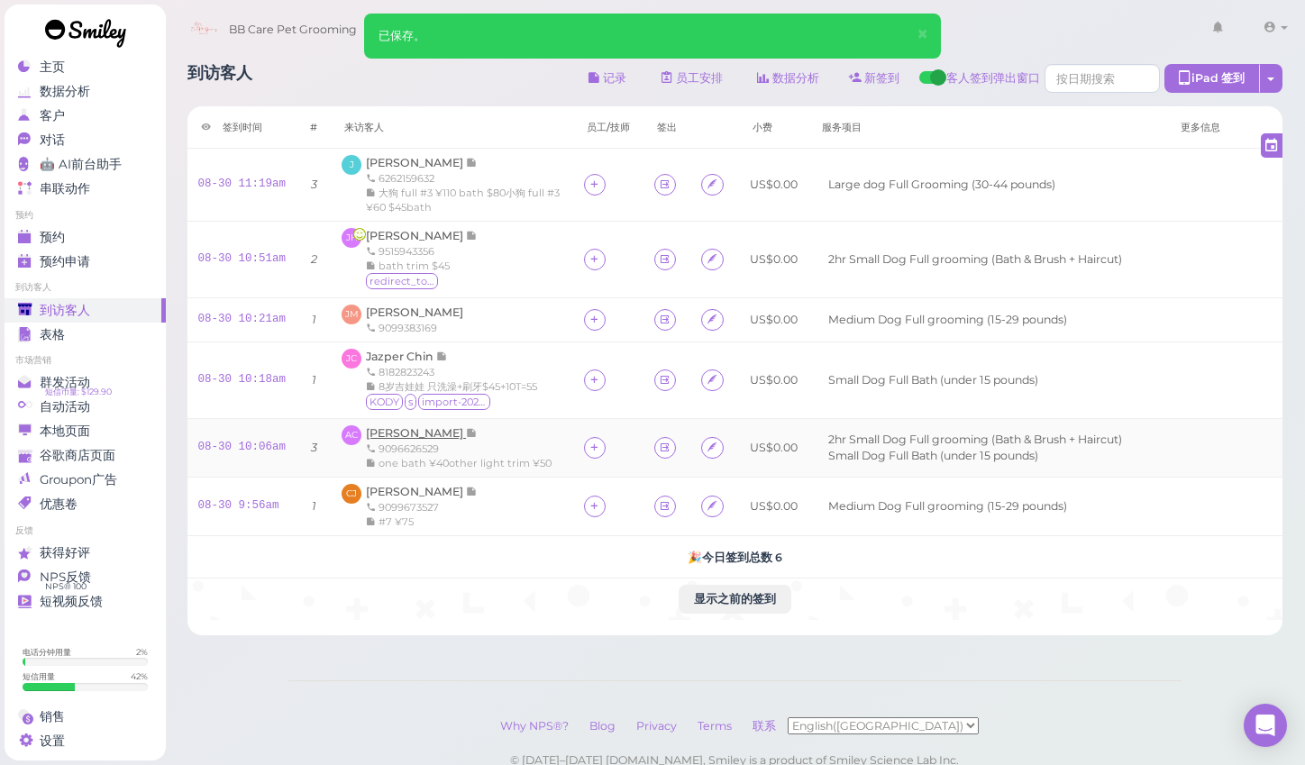
click at [400, 432] on span "[PERSON_NAME]" at bounding box center [416, 433] width 100 height 14
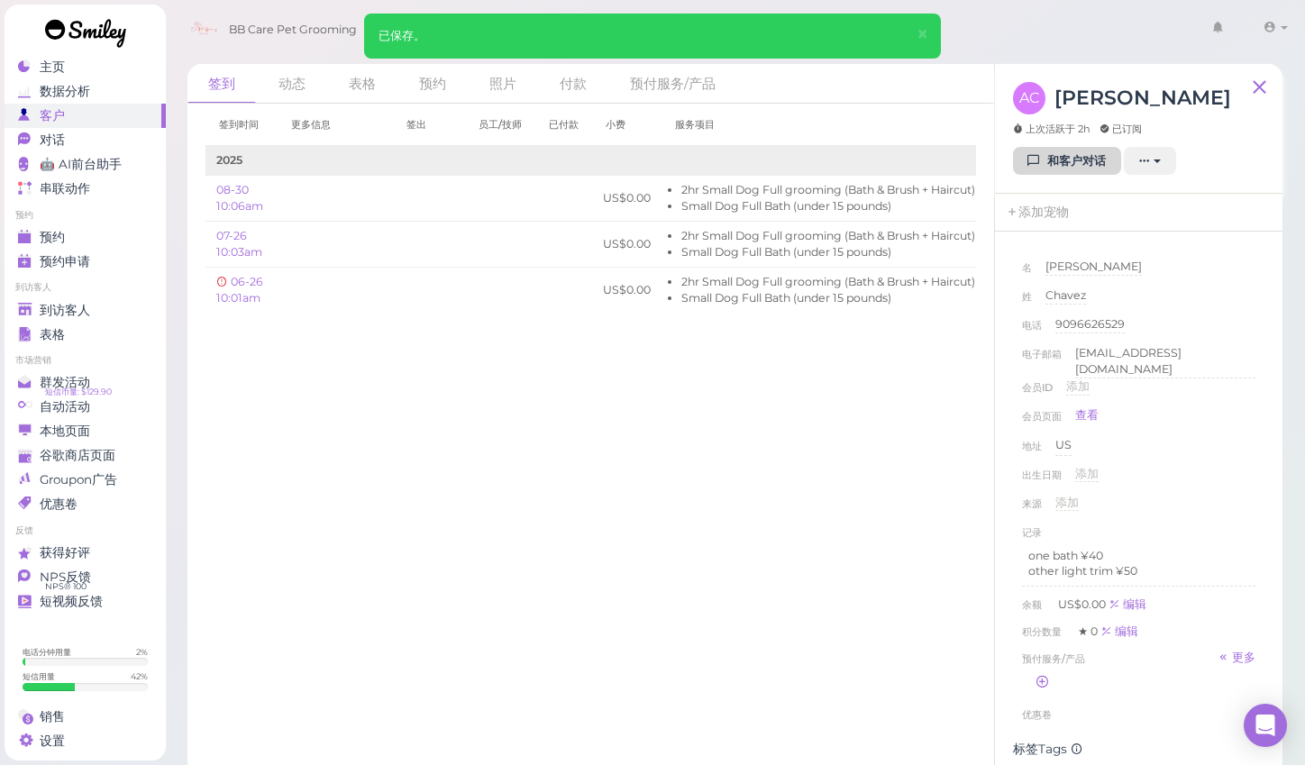
click at [1058, 161] on link "和客户对话" at bounding box center [1067, 161] width 108 height 29
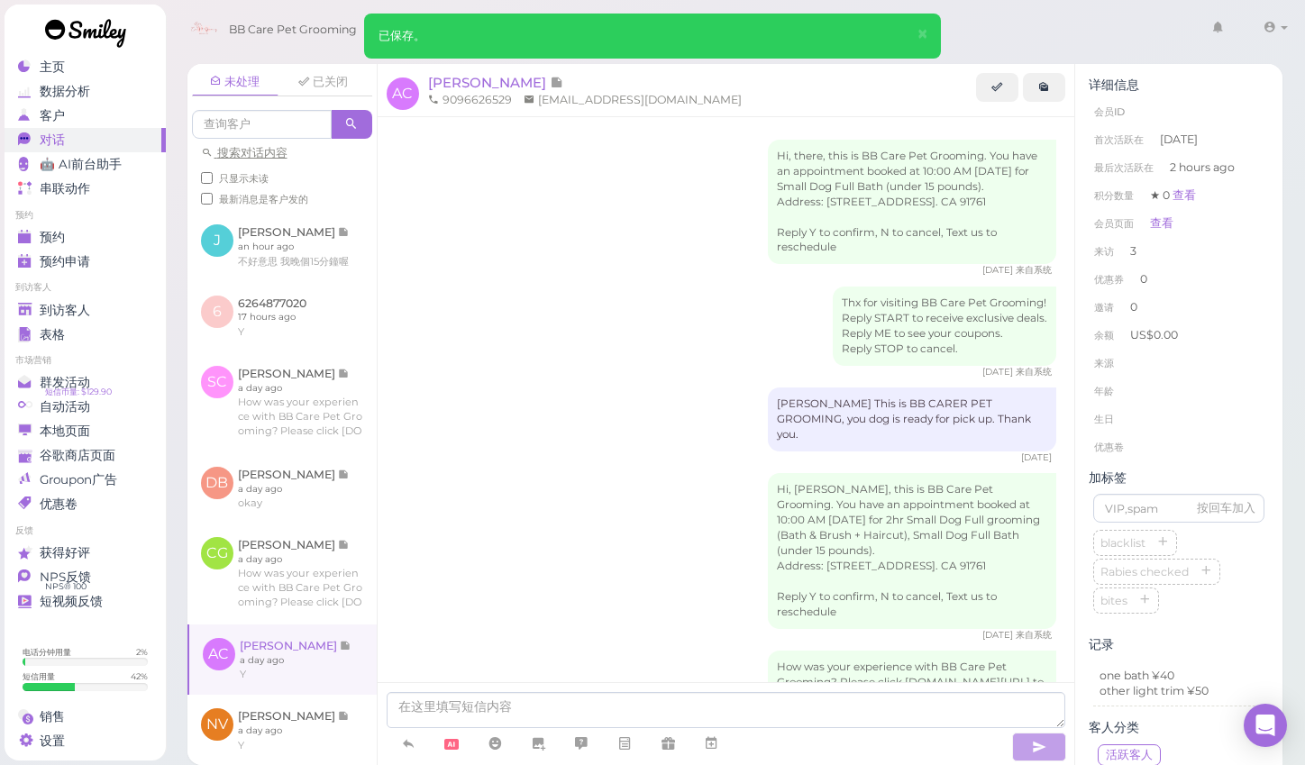
scroll to position [897, 0]
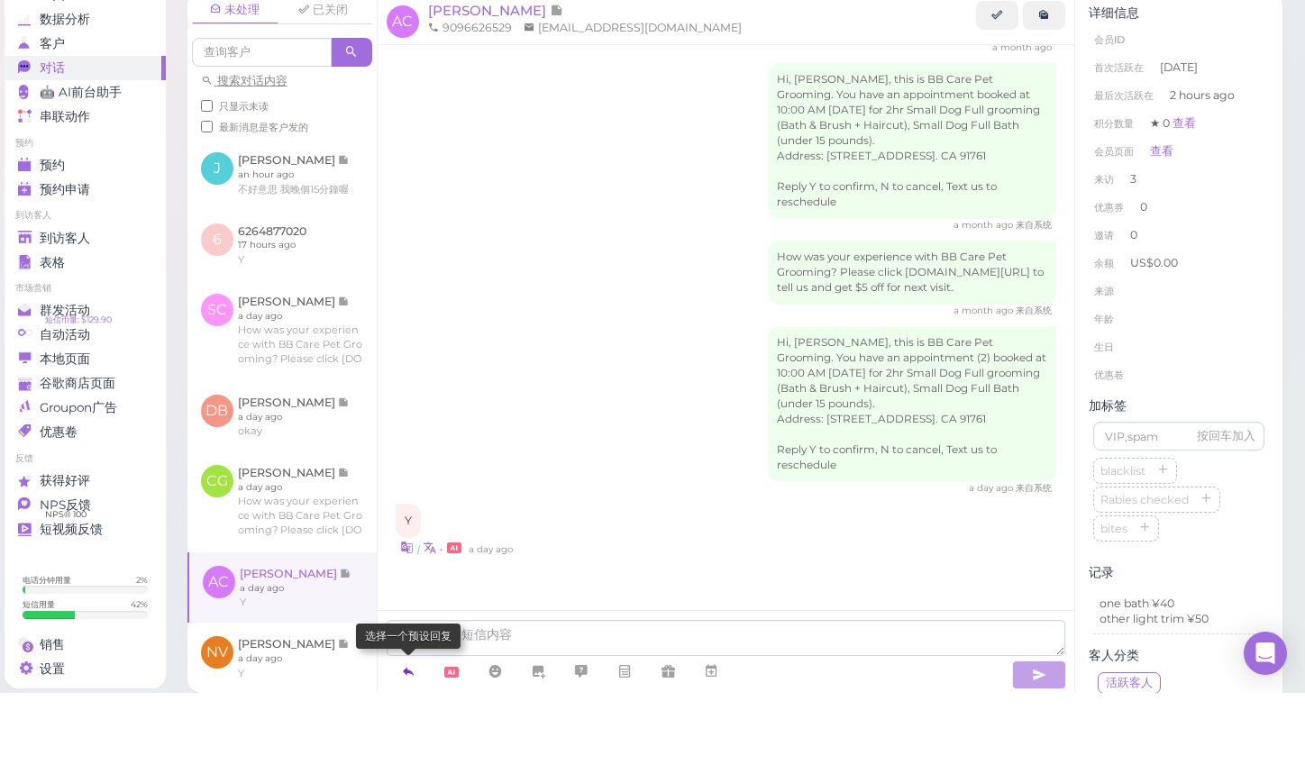
click at [409, 735] on icon at bounding box center [408, 744] width 14 height 18
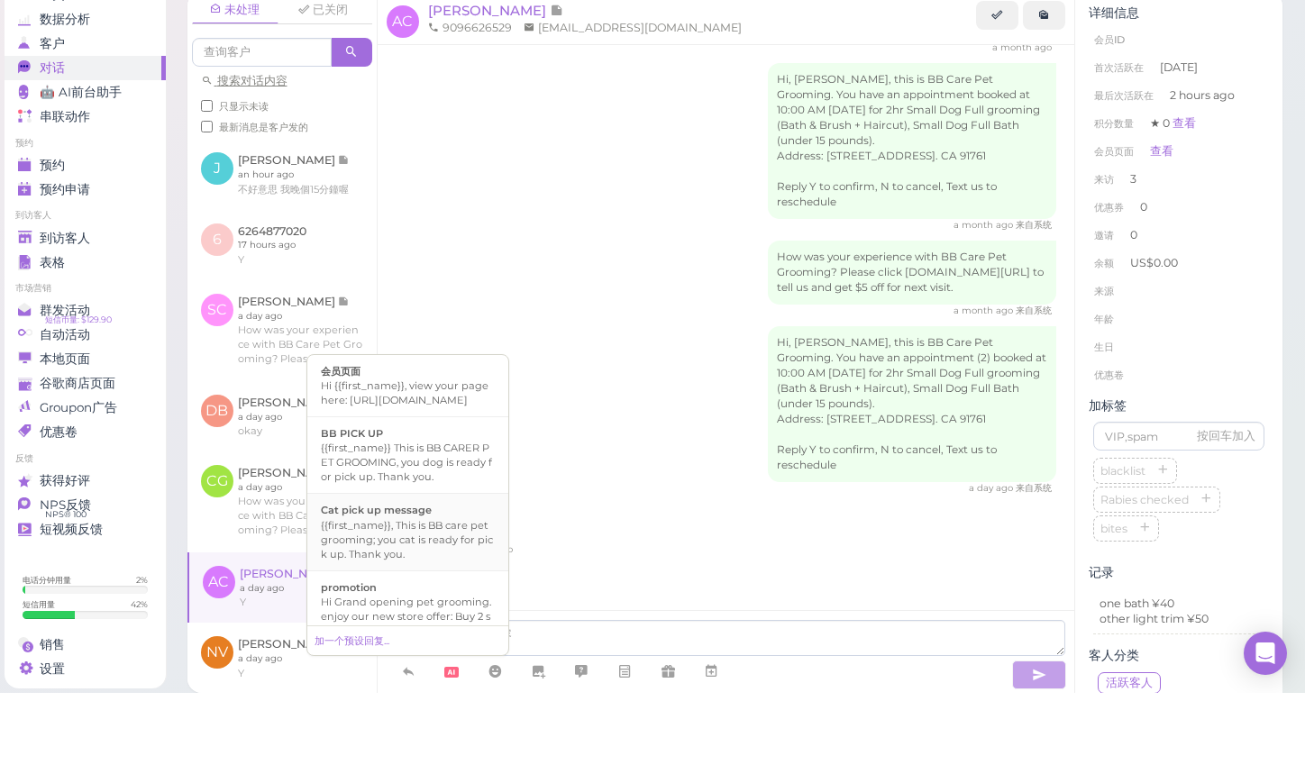
click at [417, 591] on div "{{first_name}}, This is BB care pet grooming; you cat is ready for pick up. Tha…" at bounding box center [408, 612] width 174 height 43
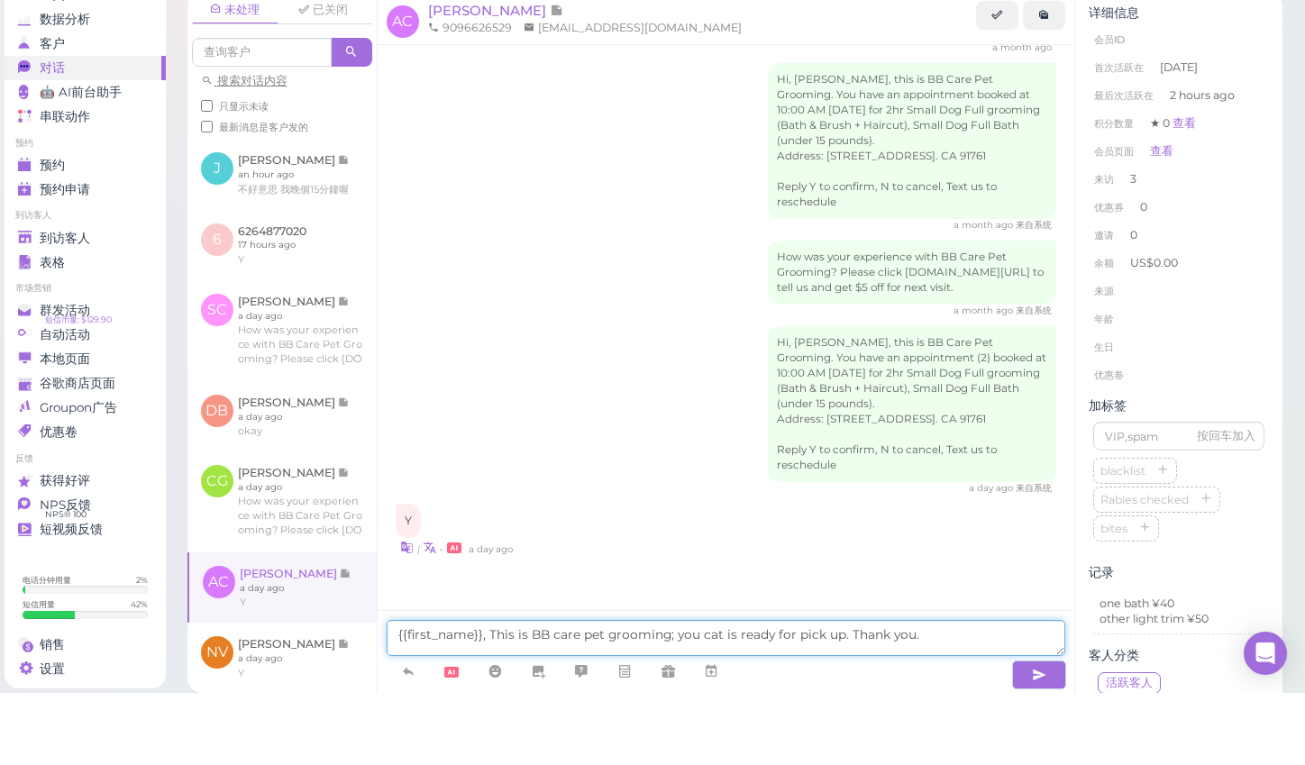
click at [716, 692] on textarea "{{first_name}}, This is BB care pet grooming; you cat is ready for pick up. Tha…" at bounding box center [727, 710] width 680 height 36
type textarea "{{first_name}}, This is BB care pet grooming; you dog is ready for pick up. Tha…"
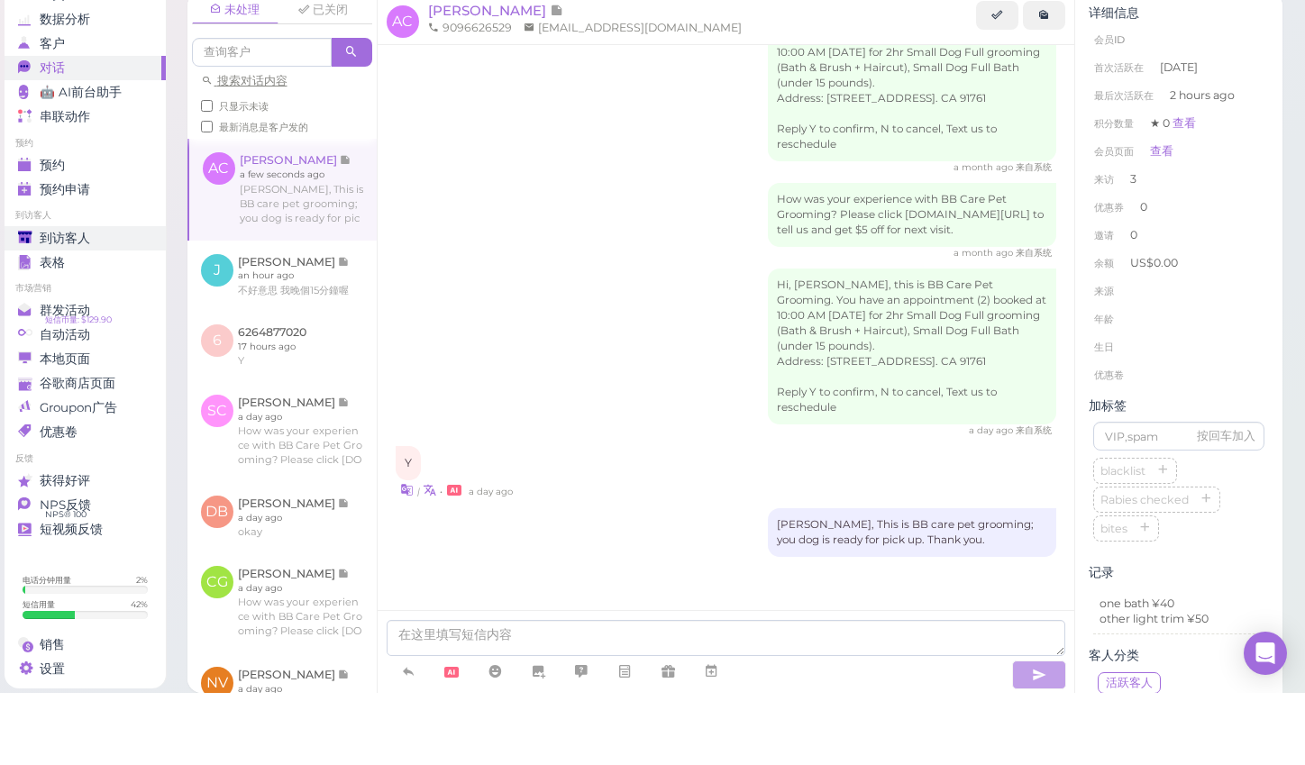
click at [69, 303] on span "到访客人" at bounding box center [65, 310] width 50 height 15
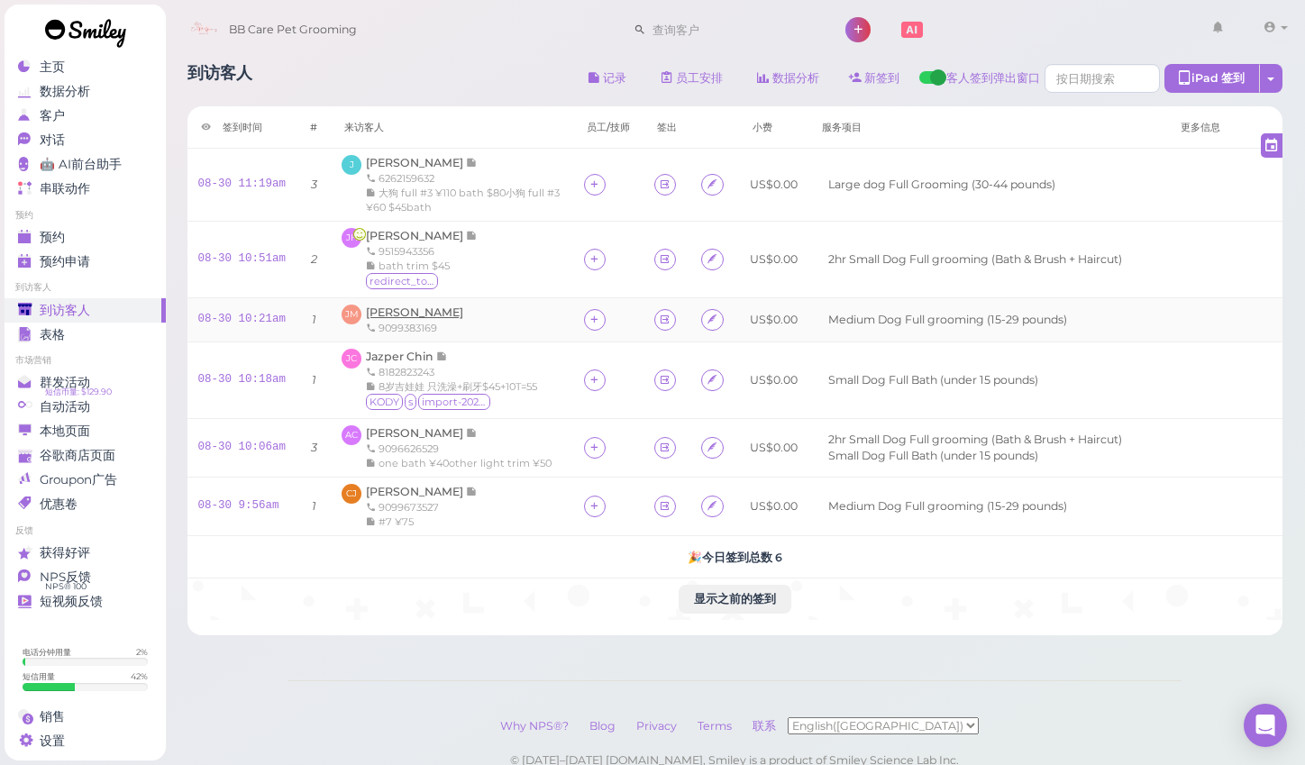
click at [401, 312] on span "[PERSON_NAME]" at bounding box center [414, 313] width 97 height 14
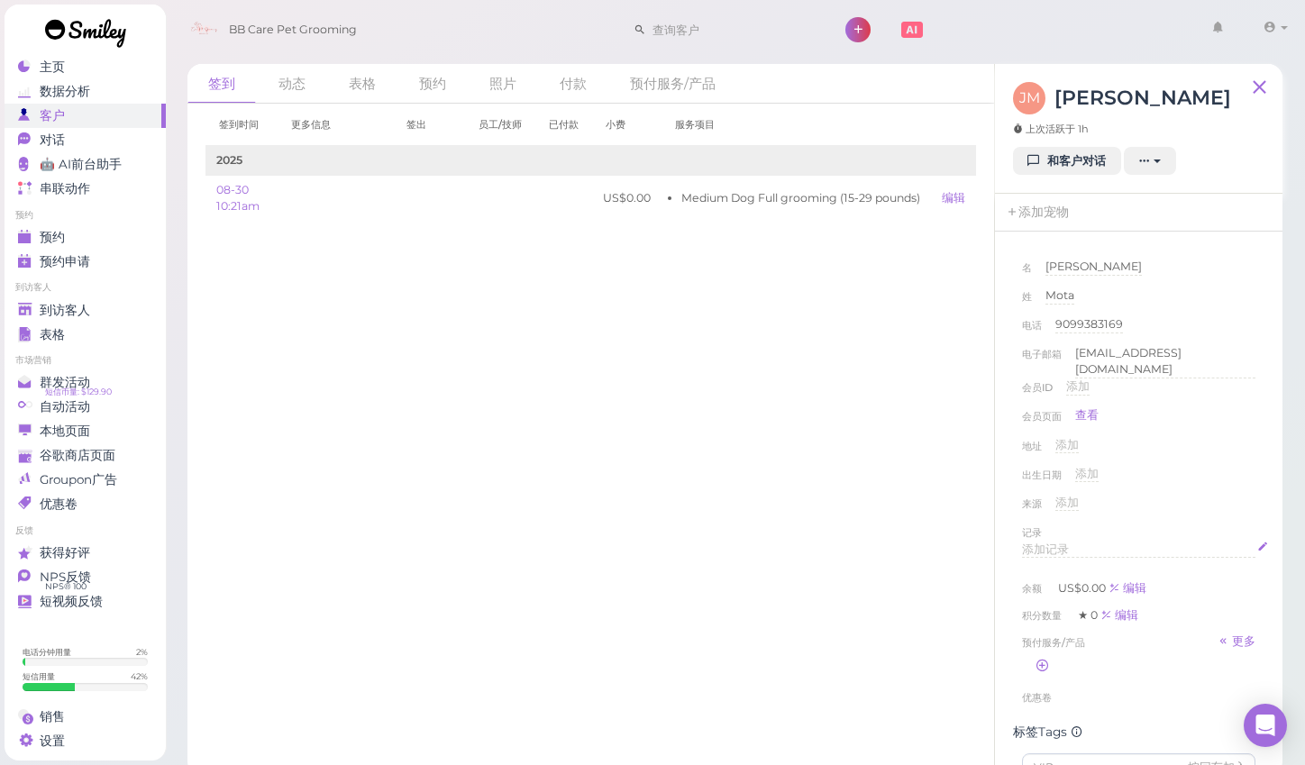
click at [1070, 542] on div "添加记录" at bounding box center [1139, 550] width 234 height 17
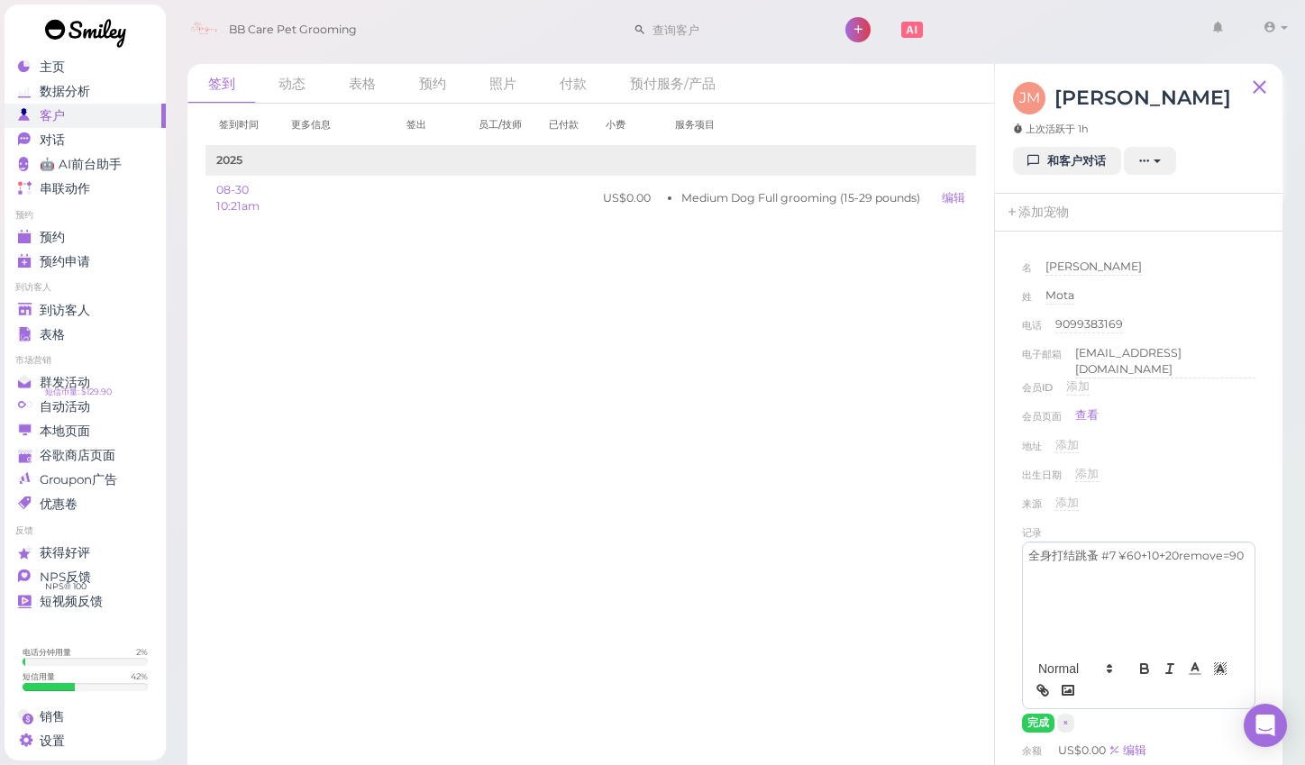
click at [1174, 474] on div "出生日期 添加" at bounding box center [1139, 480] width 234 height 29
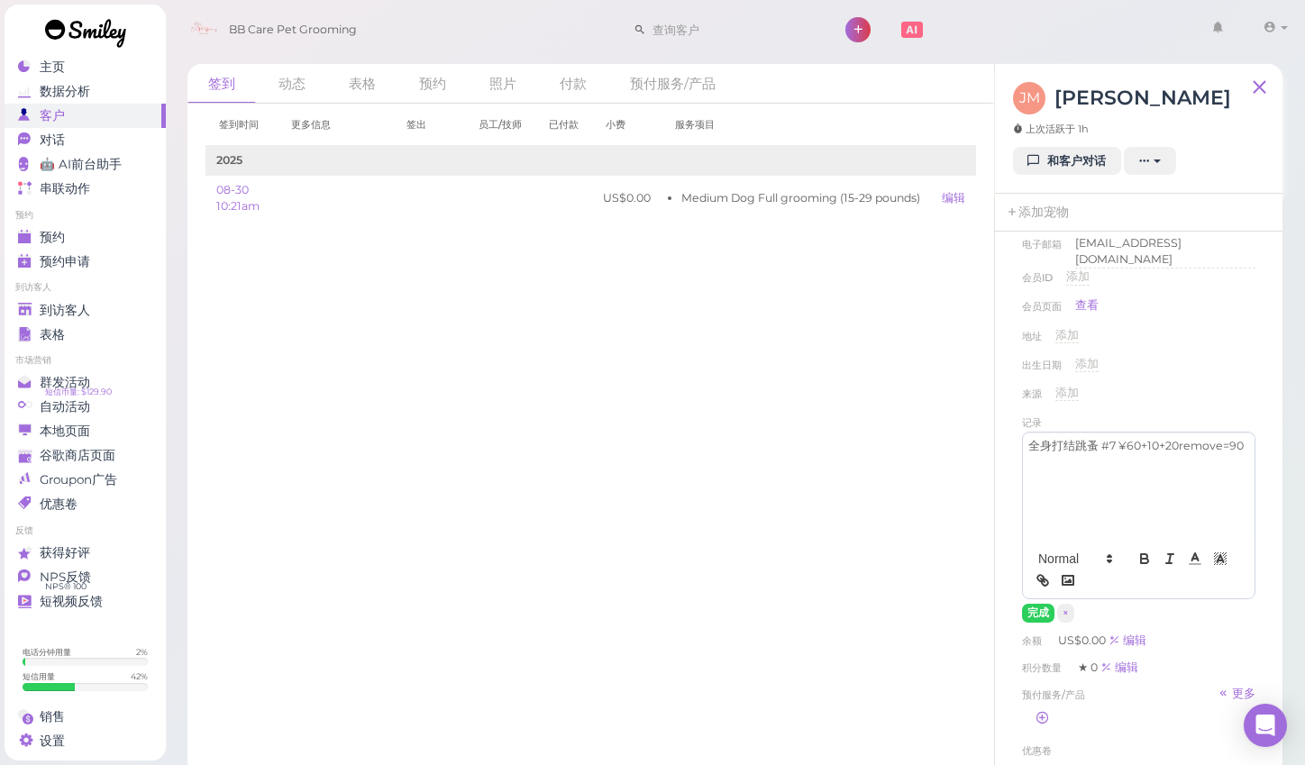
scroll to position [120, 0]
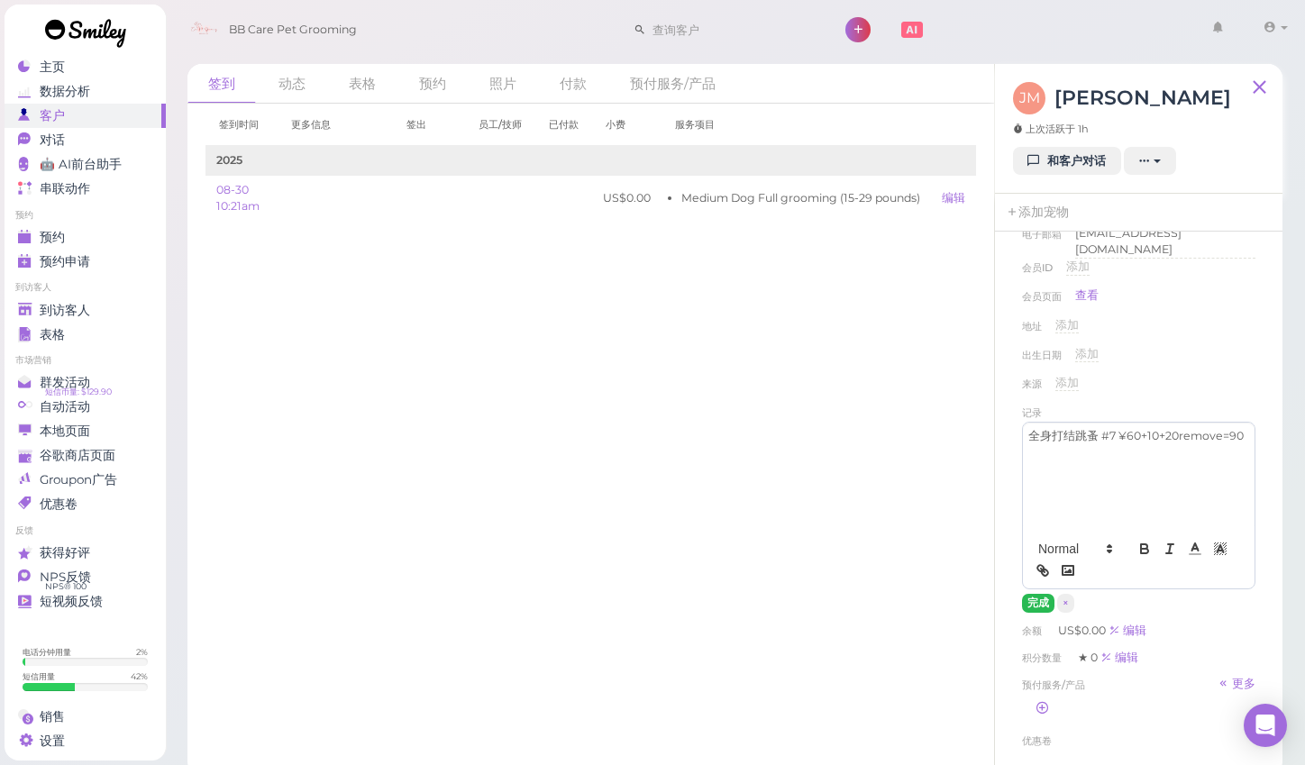
click at [1029, 600] on button "完成" at bounding box center [1038, 603] width 32 height 19
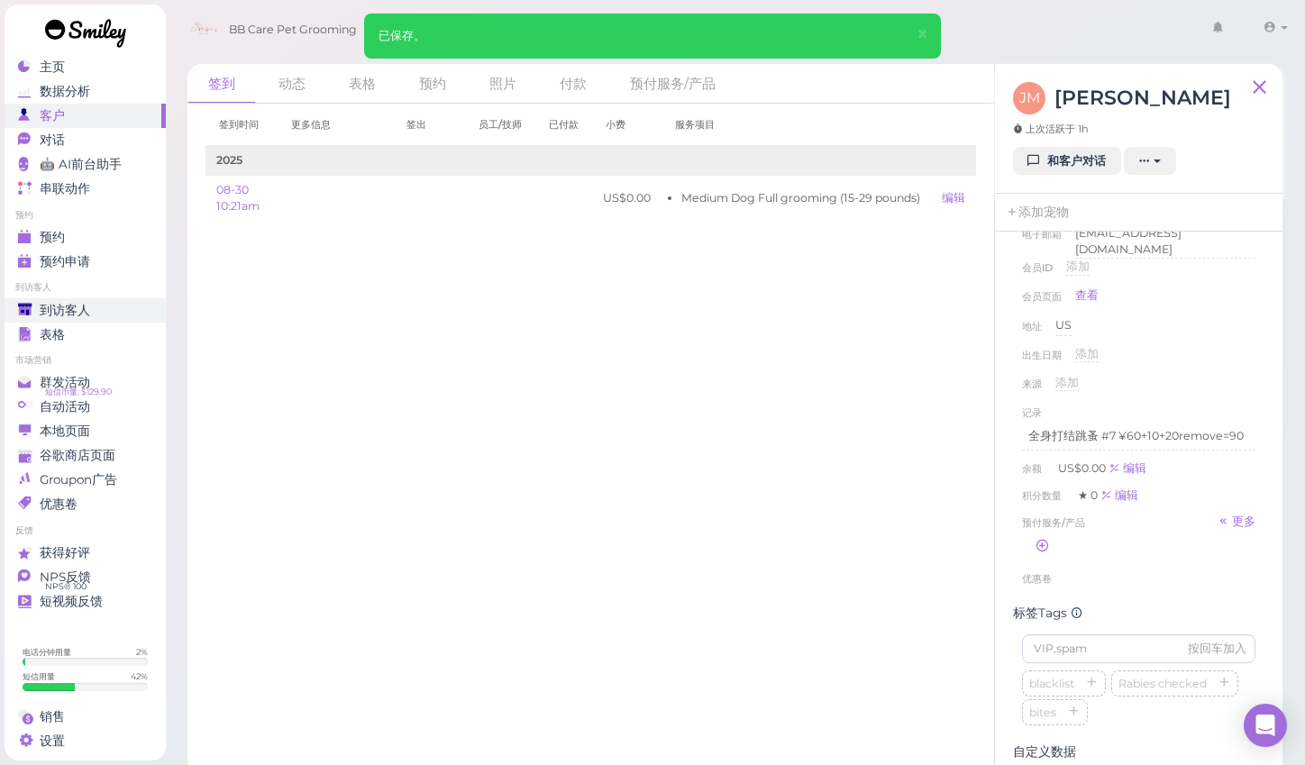
click at [82, 310] on span "到访客人" at bounding box center [65, 310] width 50 height 15
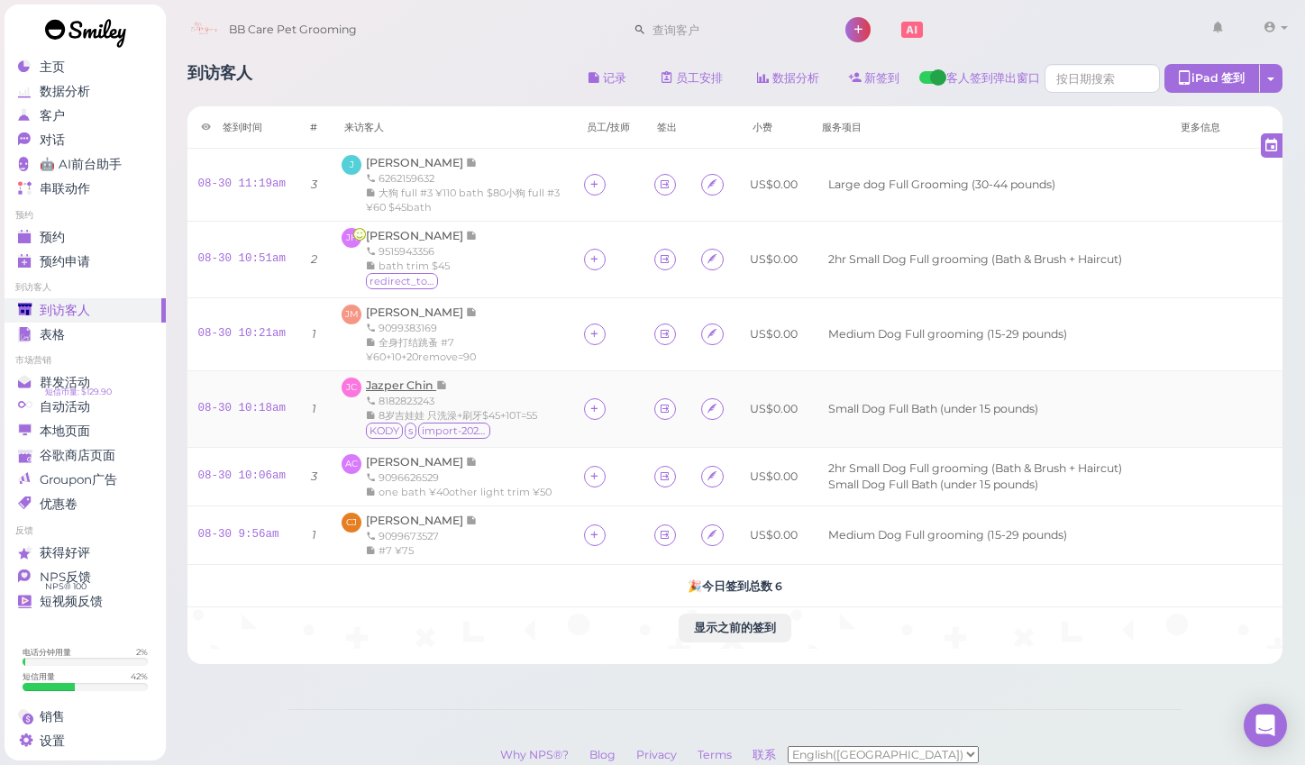
click at [412, 383] on span "Jazper Chin" at bounding box center [401, 386] width 70 height 14
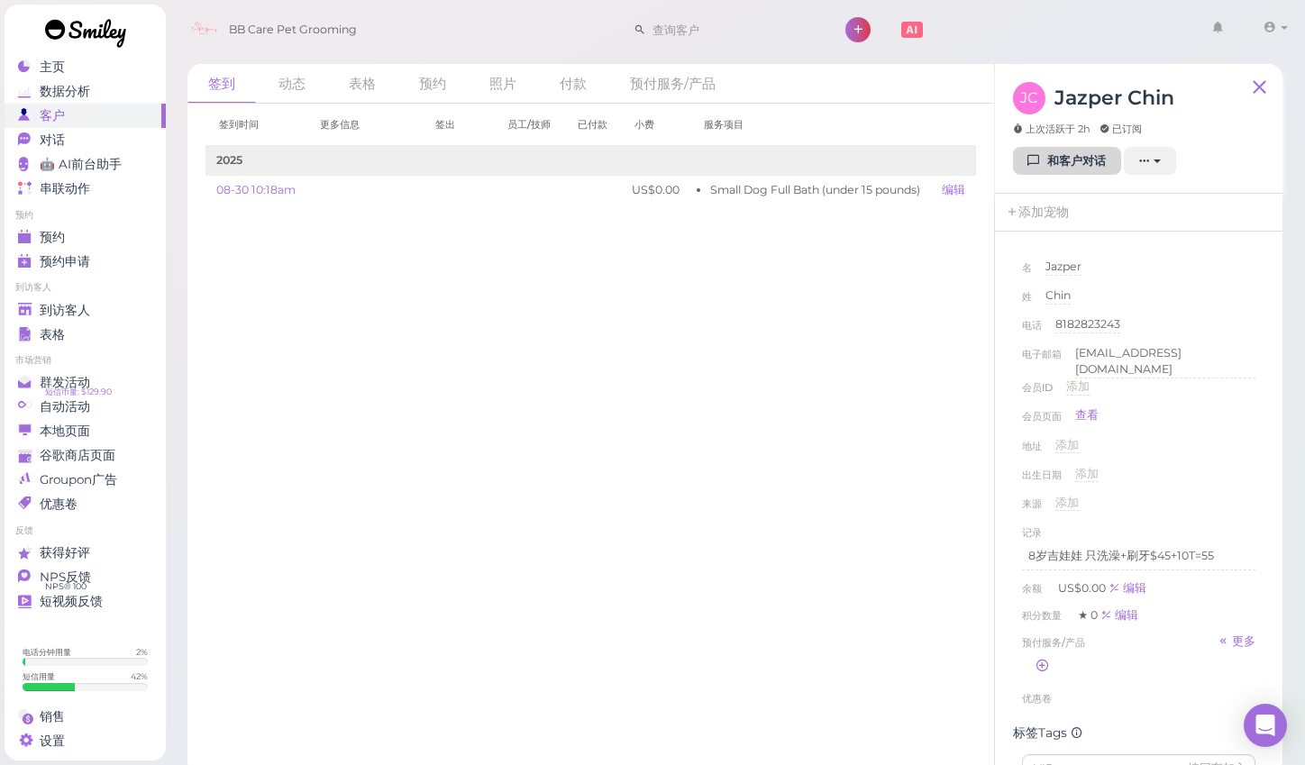
click at [1081, 151] on link "和客户对话" at bounding box center [1067, 161] width 108 height 29
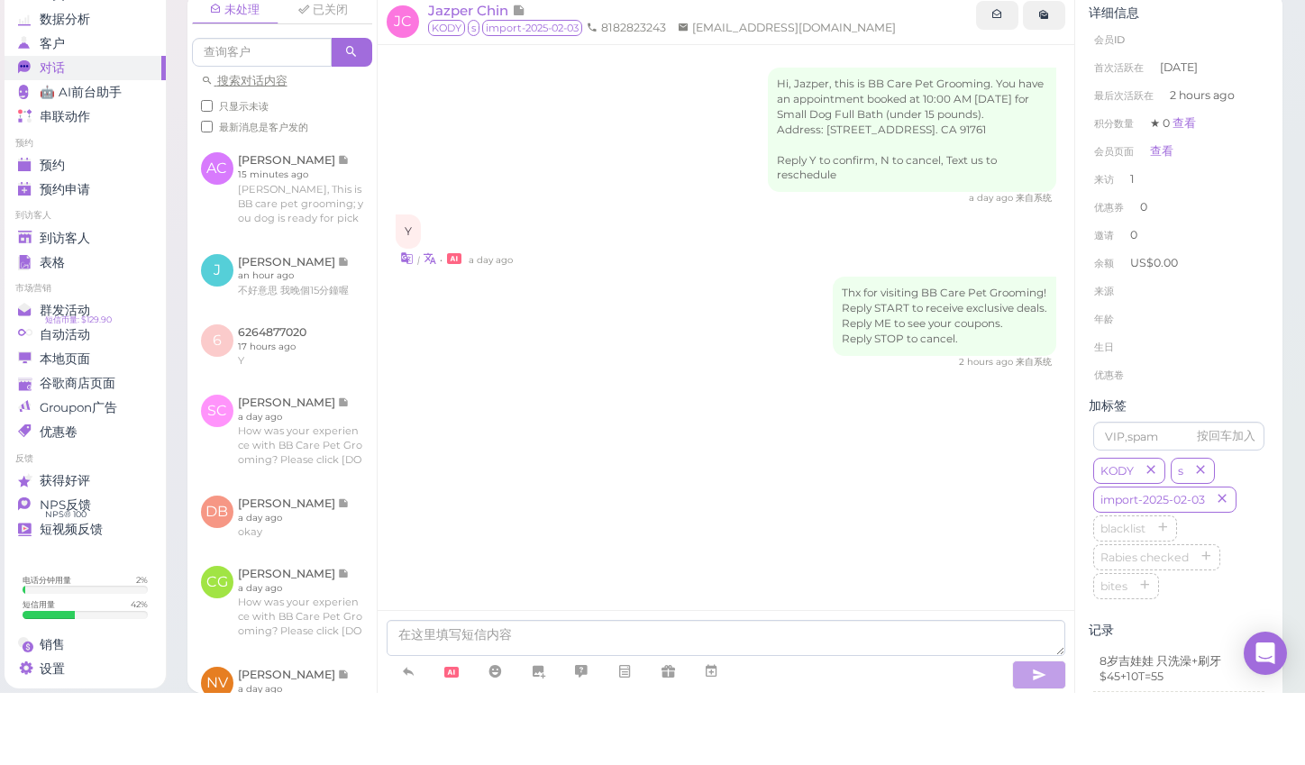
scroll to position [17, 0]
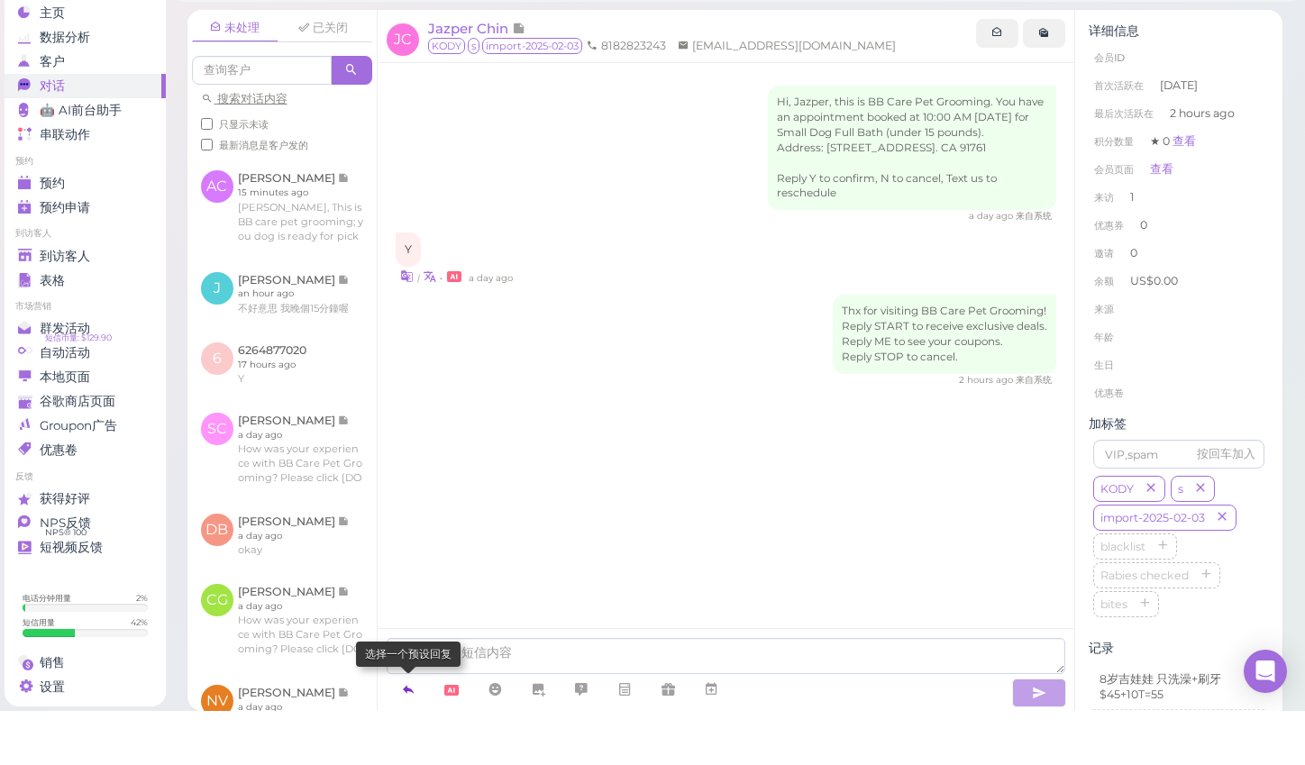
click at [408, 735] on icon at bounding box center [408, 744] width 14 height 18
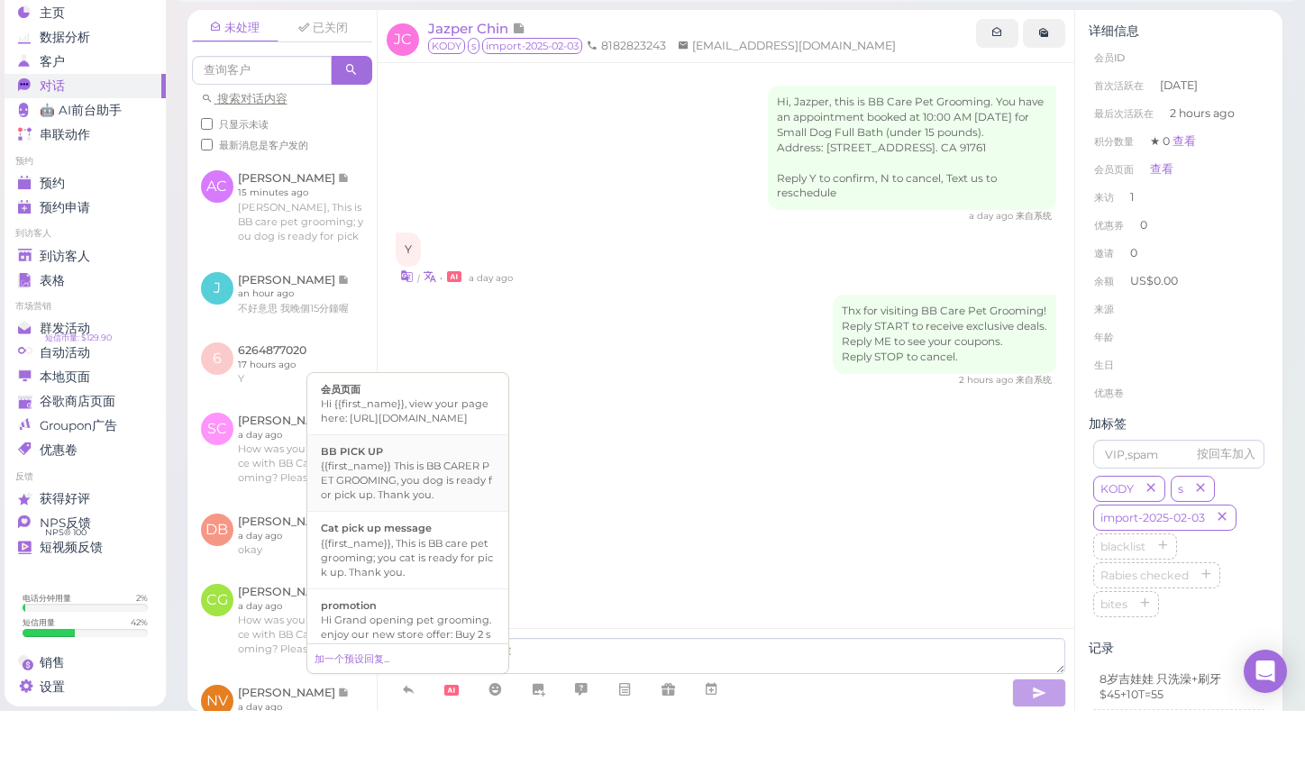
click at [435, 513] on div "{{first_name}} This is BB CARER PET GROOMING, you dog is ready for pick up. Tha…" at bounding box center [408, 534] width 174 height 43
type textarea "{{first_name}} This is BB CARER PET GROOMING, you dog is ready for pick up. Tha…"
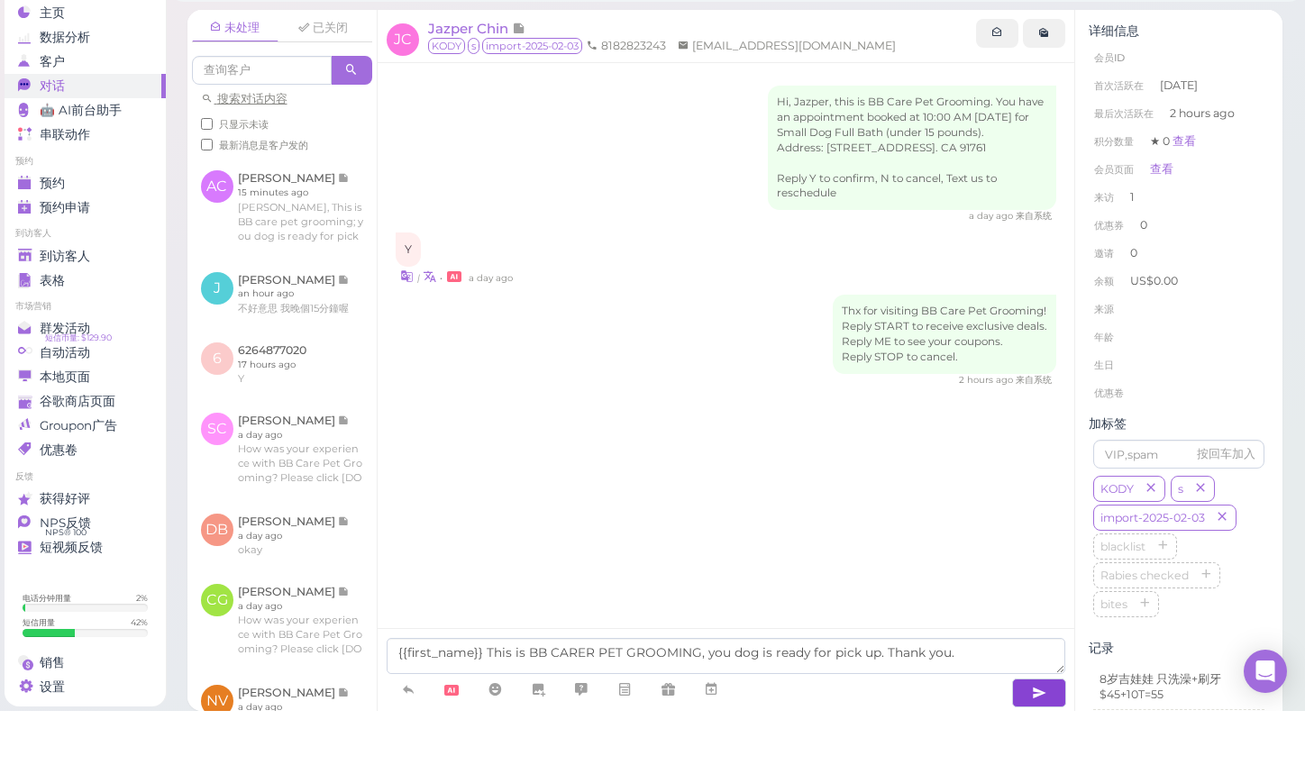
click at [1055, 733] on button "button" at bounding box center [1039, 747] width 54 height 29
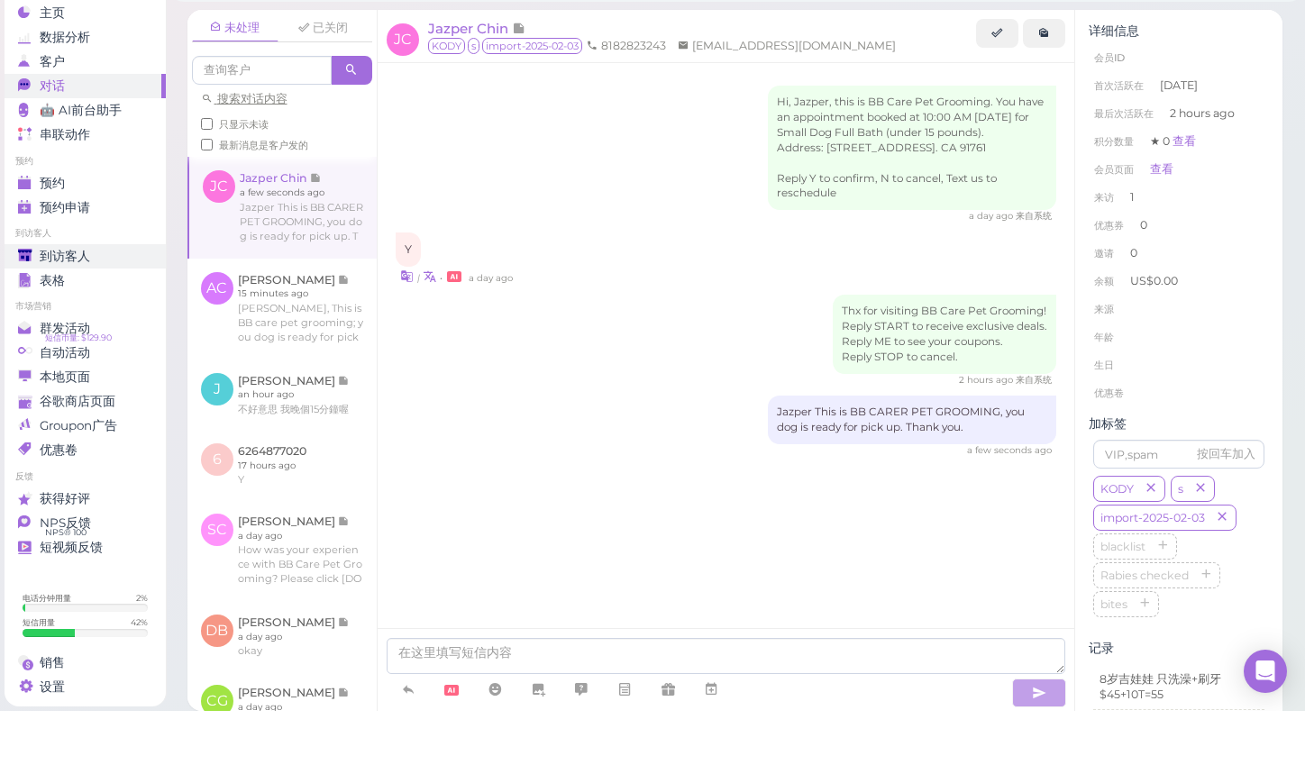
click at [114, 303] on div "到访客人" at bounding box center [83, 310] width 130 height 15
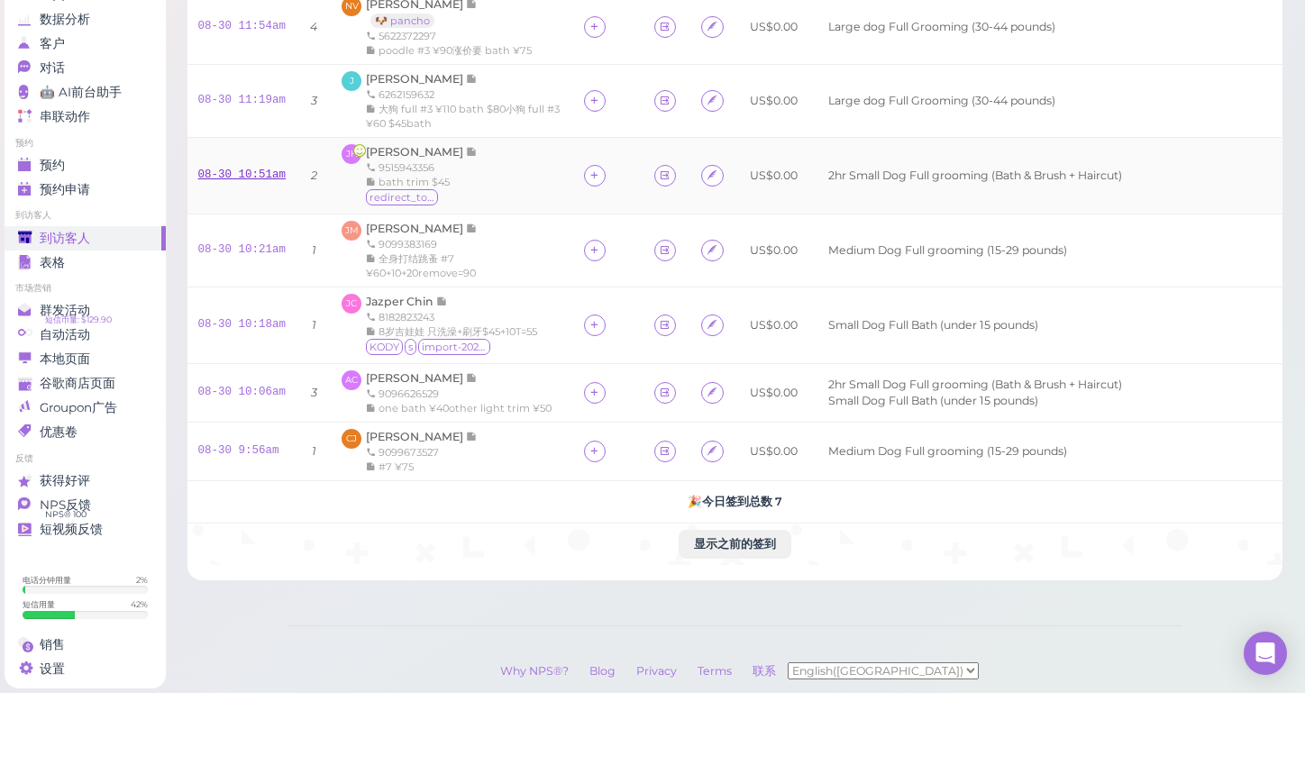
scroll to position [88, 0]
drag, startPoint x: 93, startPoint y: 174, endPoint x: 94, endPoint y: 162, distance: 11.8
click at [94, 230] on div "预约" at bounding box center [83, 237] width 130 height 15
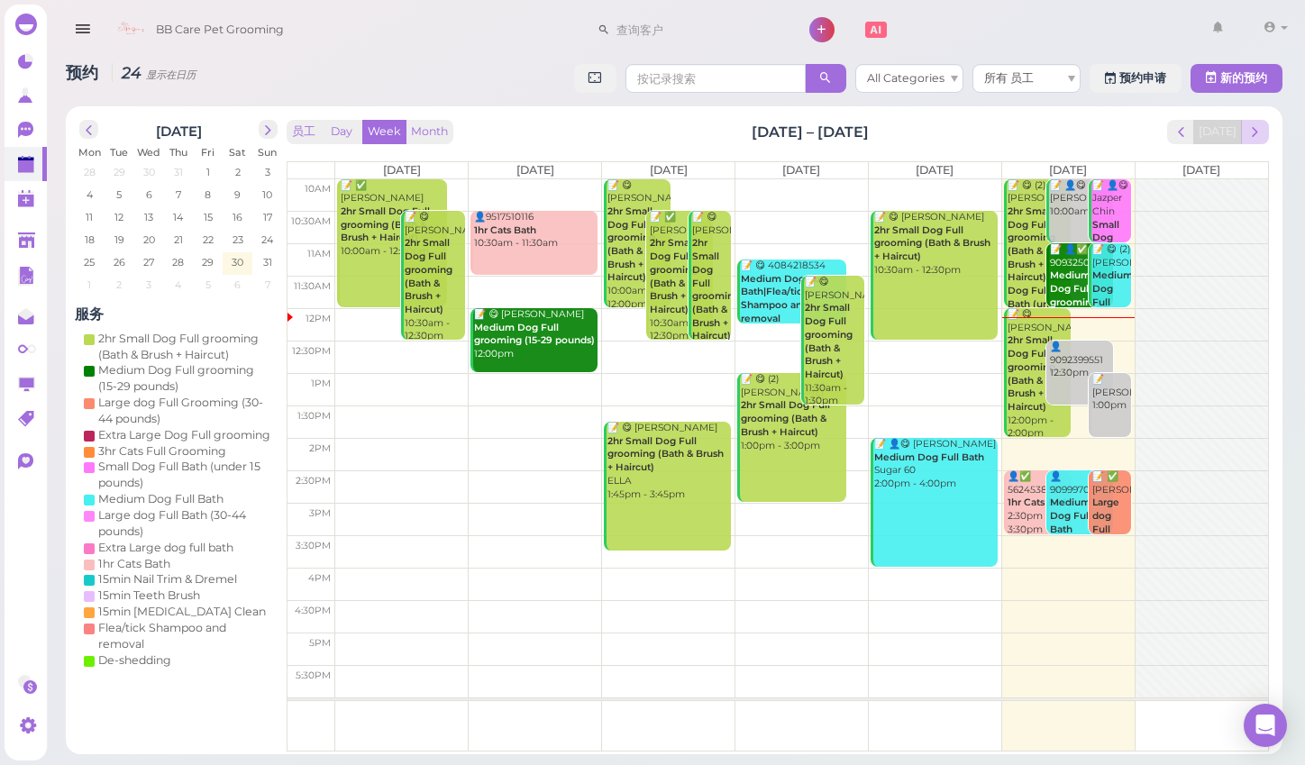
click at [1250, 132] on span "next" at bounding box center [1255, 132] width 17 height 17
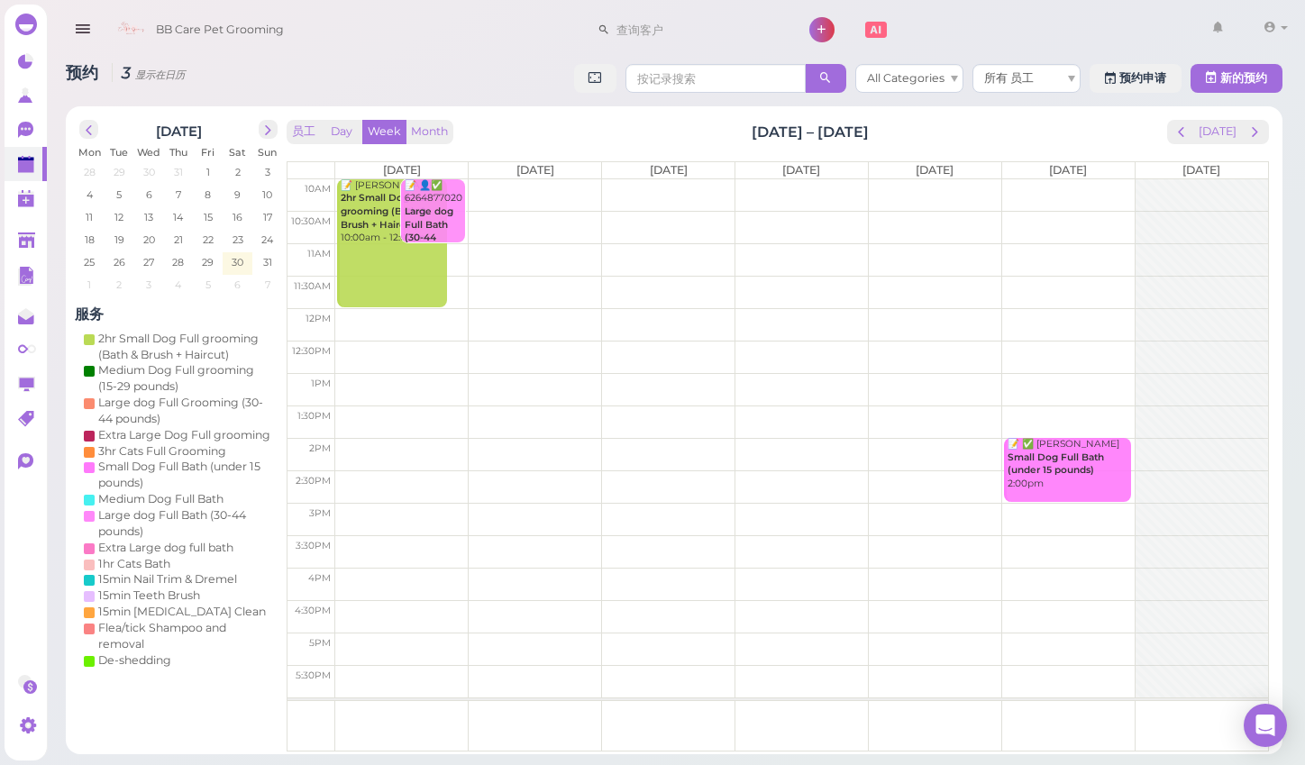
click at [363, 352] on td at bounding box center [801, 357] width 933 height 32
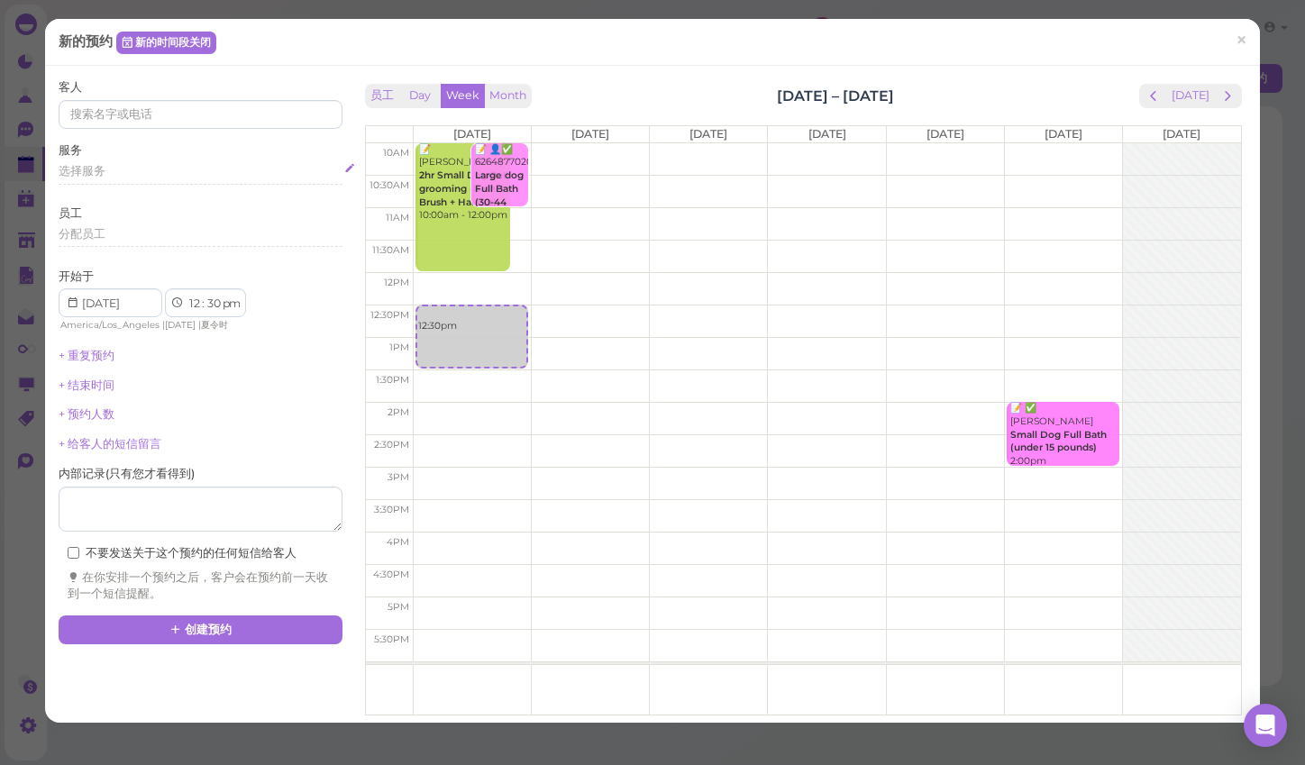
click at [85, 175] on span "选择服务" at bounding box center [82, 171] width 47 height 14
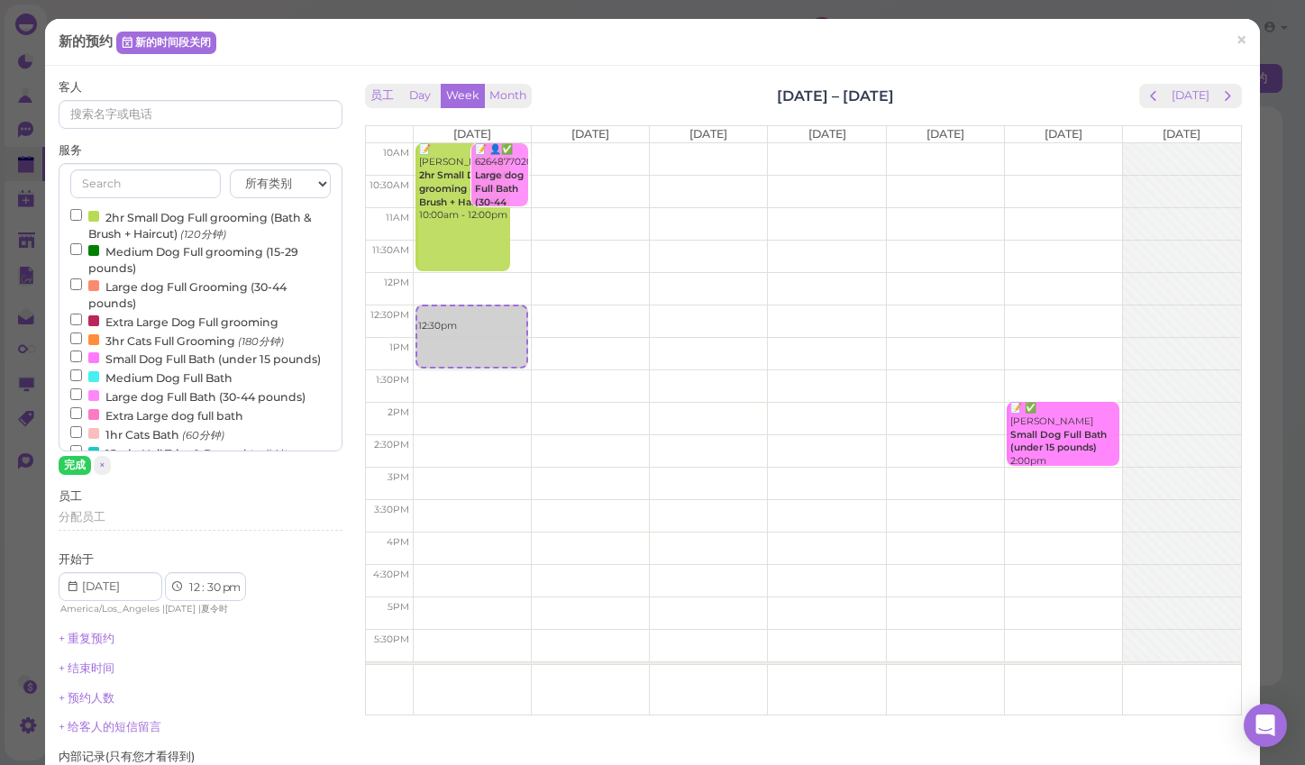
click at [78, 215] on input "2hr Small Dog Full grooming (Bath & Brush + Haircut) (120分钟)" at bounding box center [76, 215] width 12 height 12
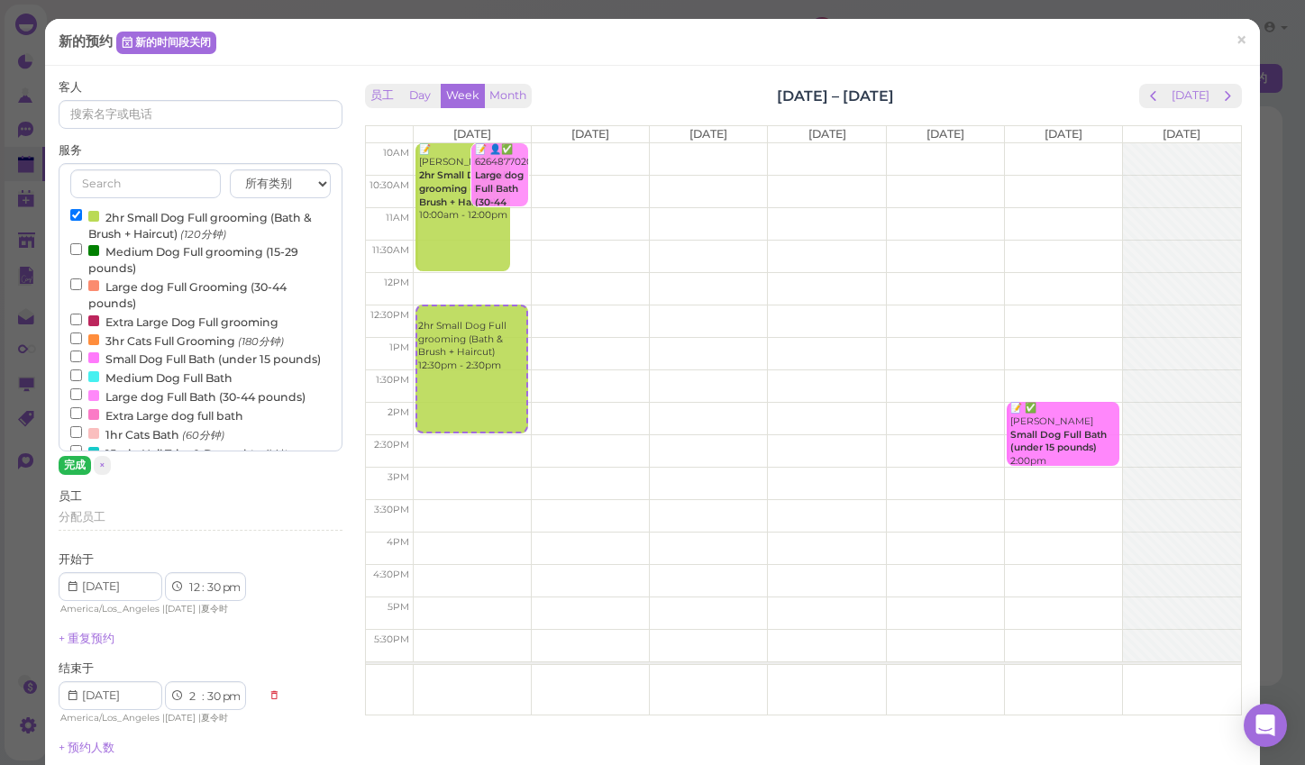
click at [74, 462] on button "完成" at bounding box center [75, 465] width 32 height 19
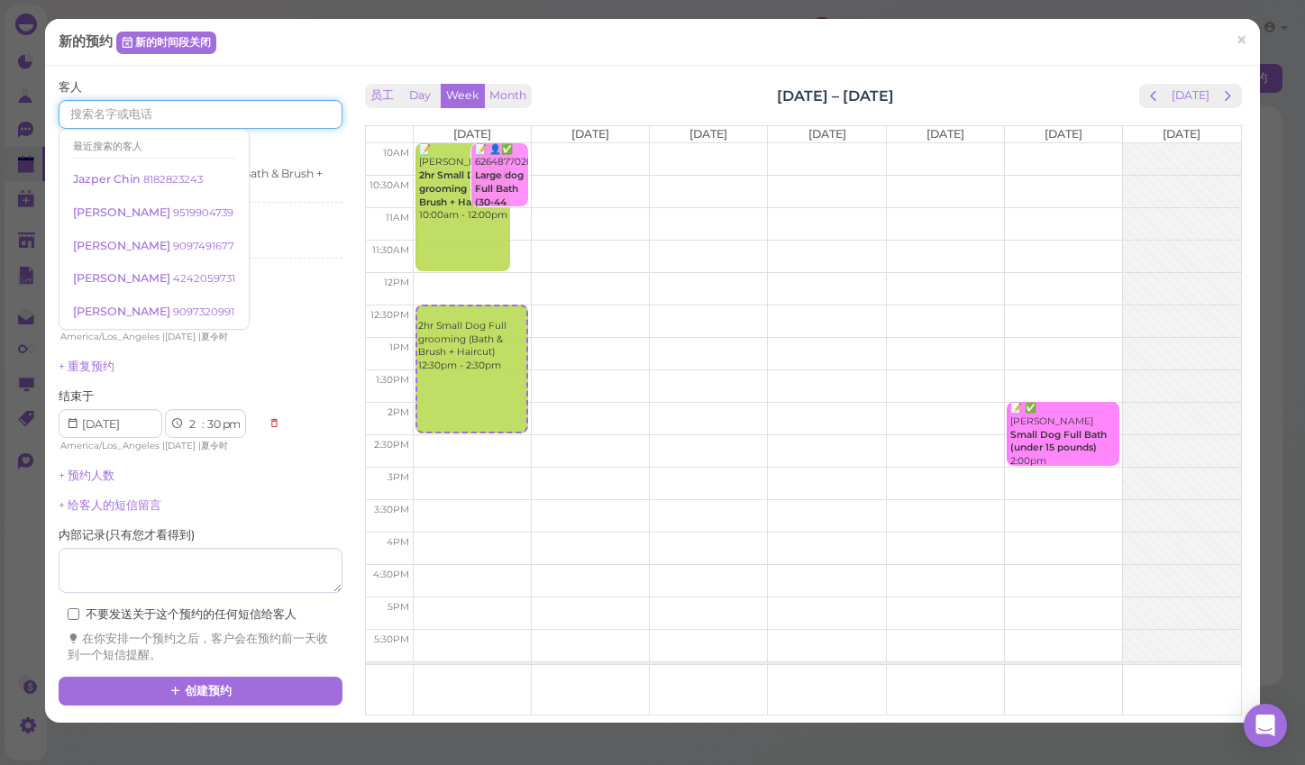
click at [143, 115] on input at bounding box center [200, 114] width 283 height 29
click at [159, 557] on textarea at bounding box center [200, 570] width 283 height 45
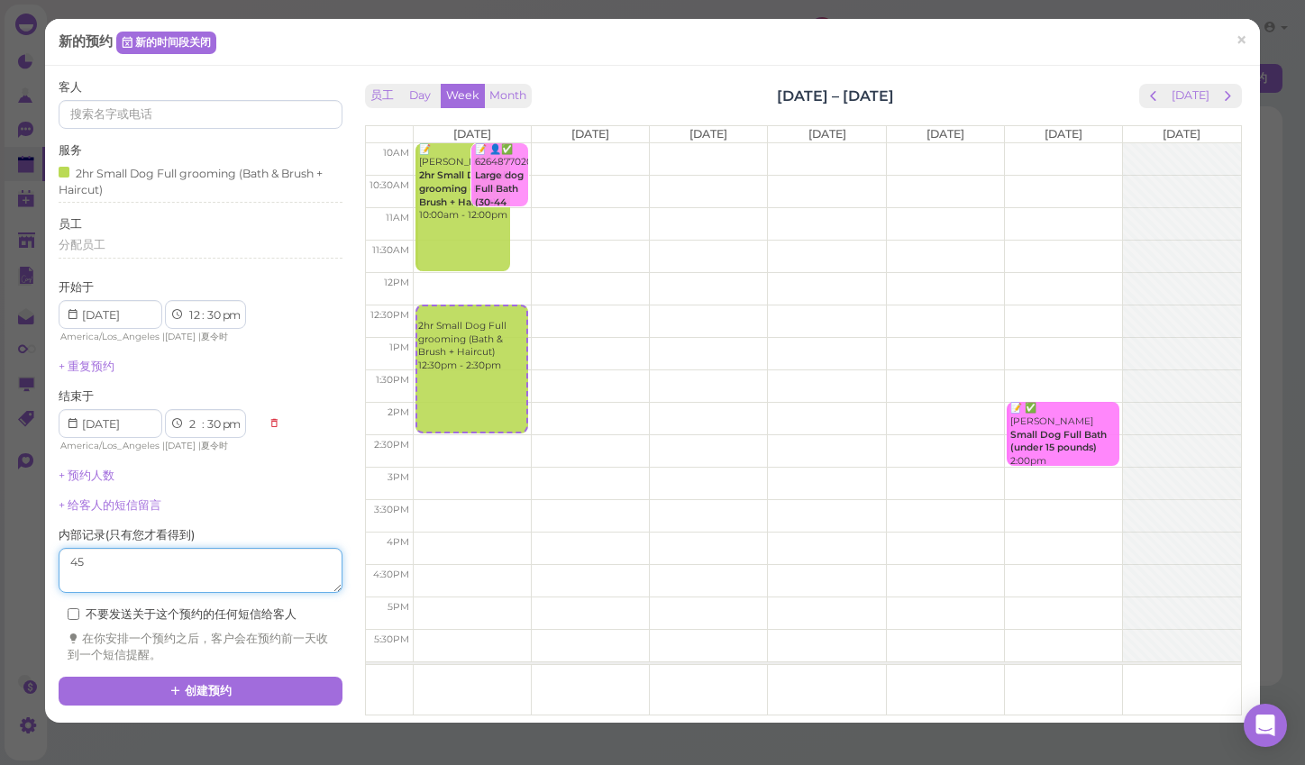
type textarea "45"
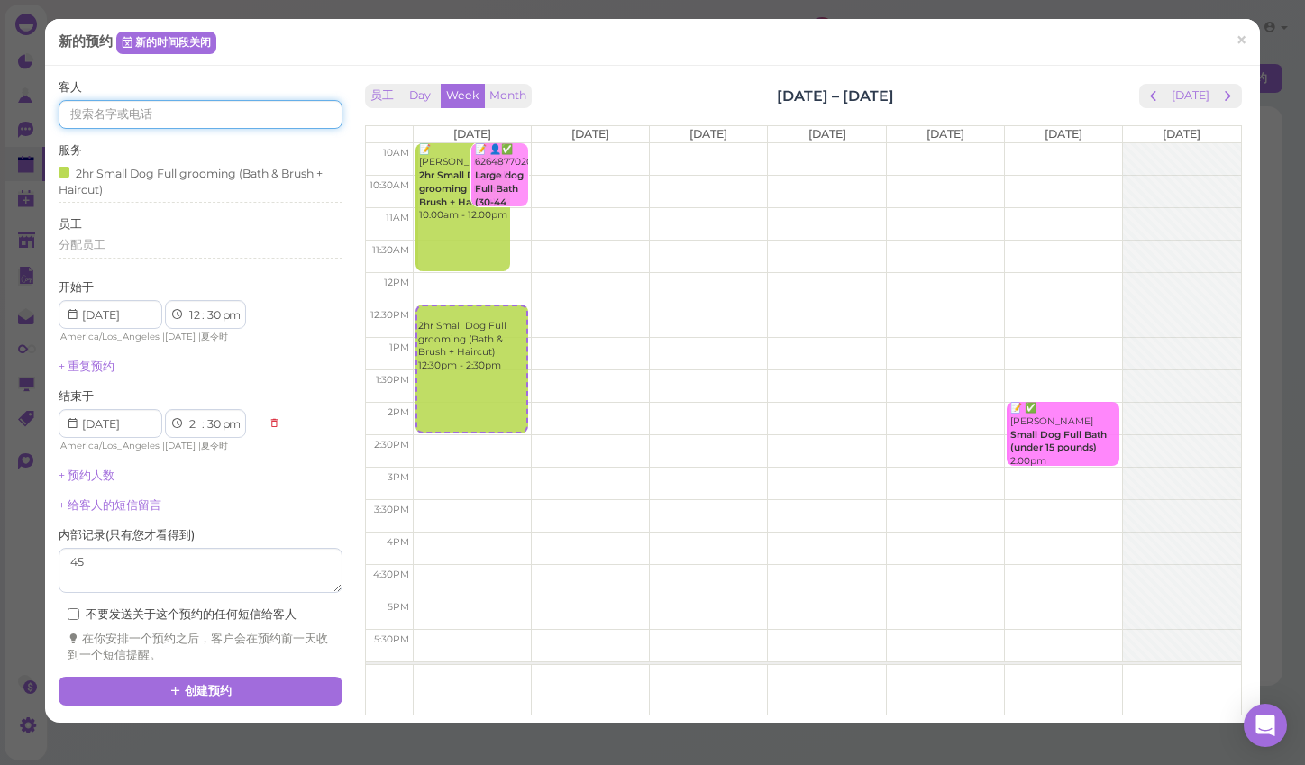
click at [141, 114] on input at bounding box center [200, 114] width 283 height 29
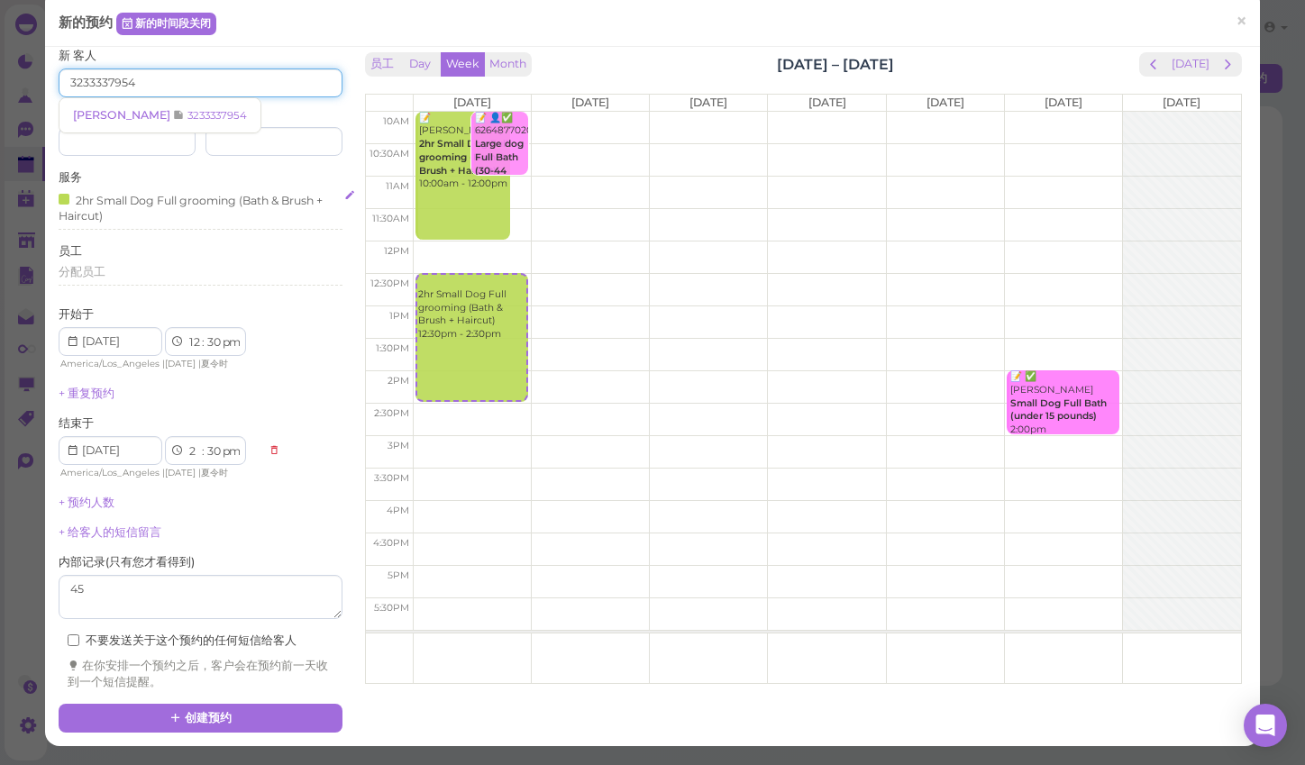
scroll to position [89, 0]
type input "3233337954"
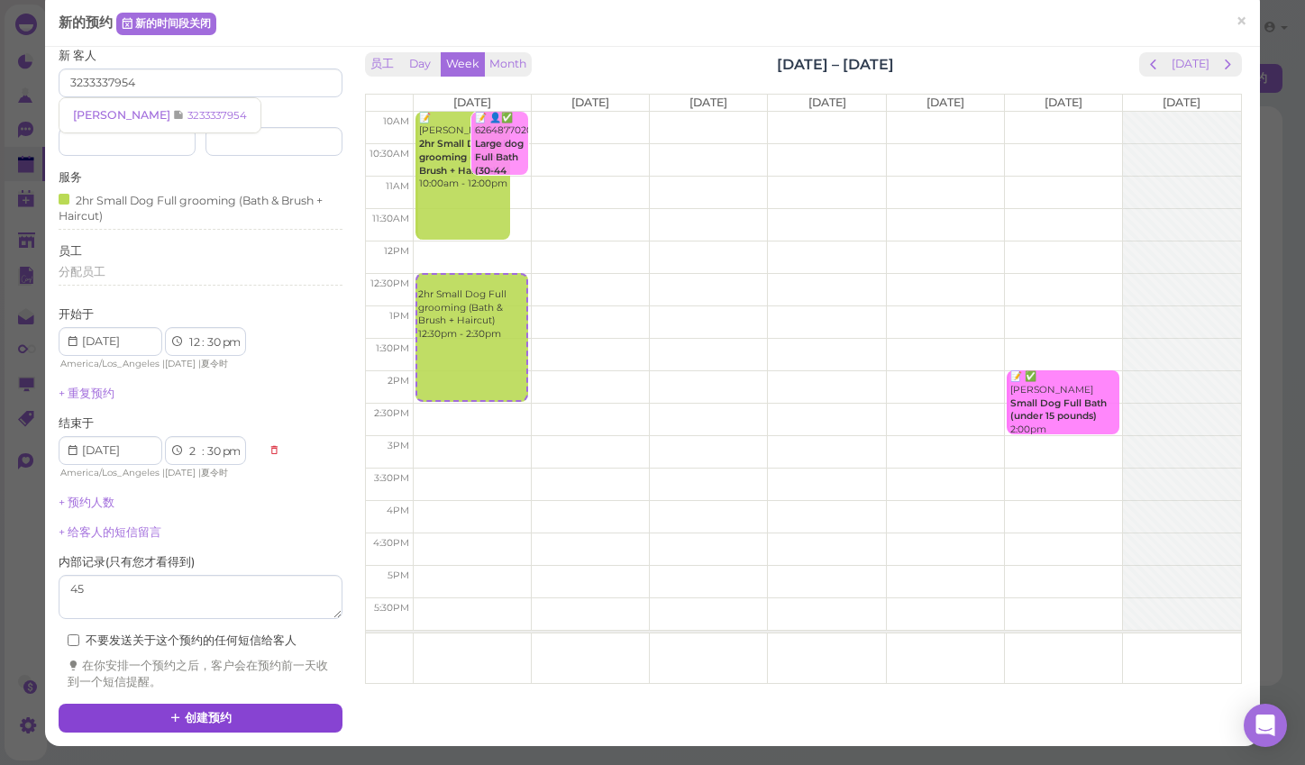
click at [179, 711] on icon at bounding box center [176, 718] width 12 height 14
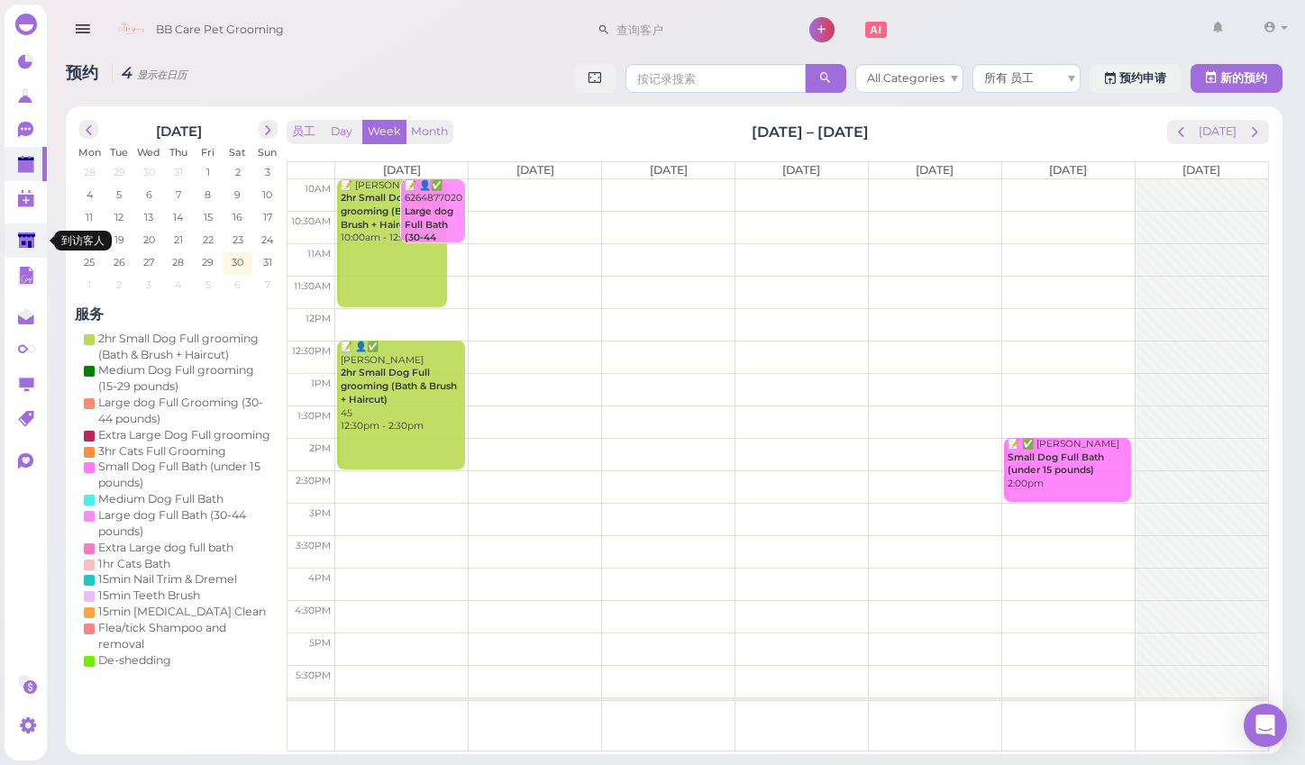
click at [28, 244] on icon at bounding box center [26, 241] width 17 height 14
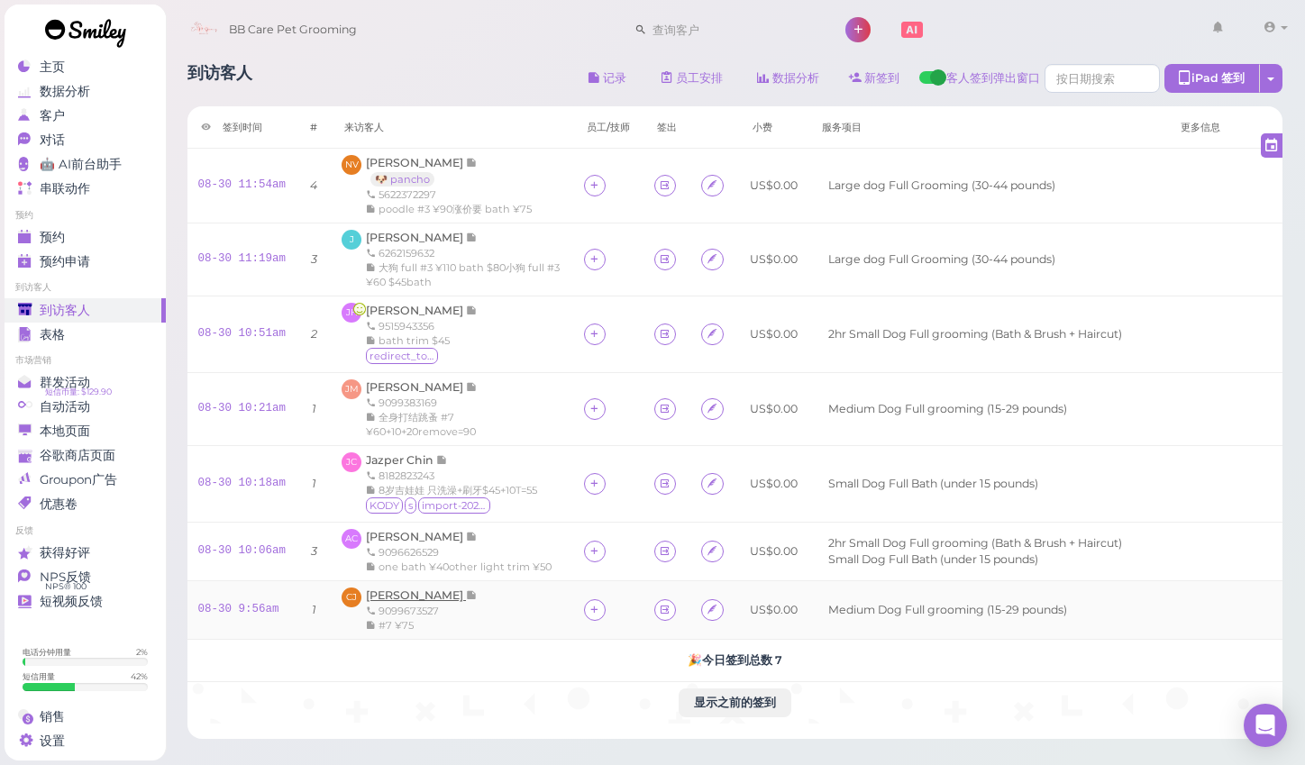
click at [397, 589] on span "[PERSON_NAME]" at bounding box center [416, 596] width 100 height 14
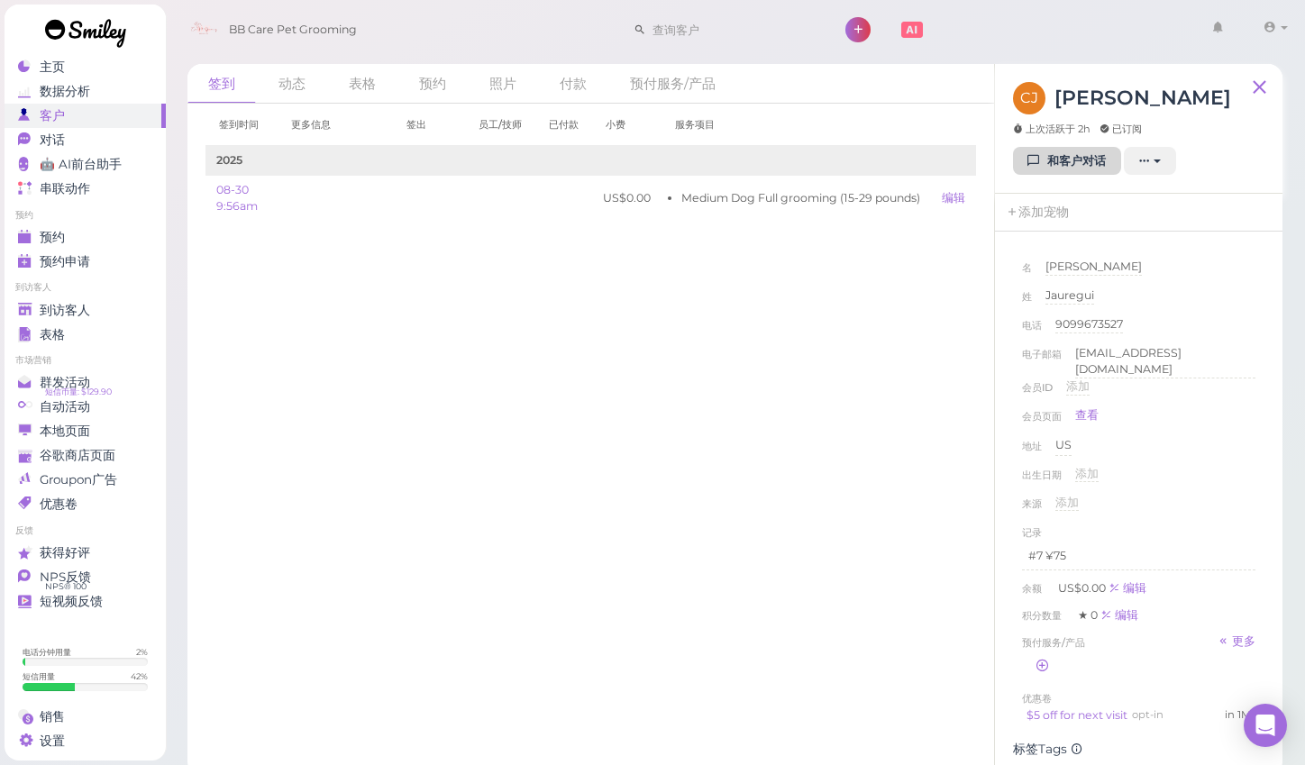
click at [1070, 160] on link "和客户对话" at bounding box center [1067, 161] width 108 height 29
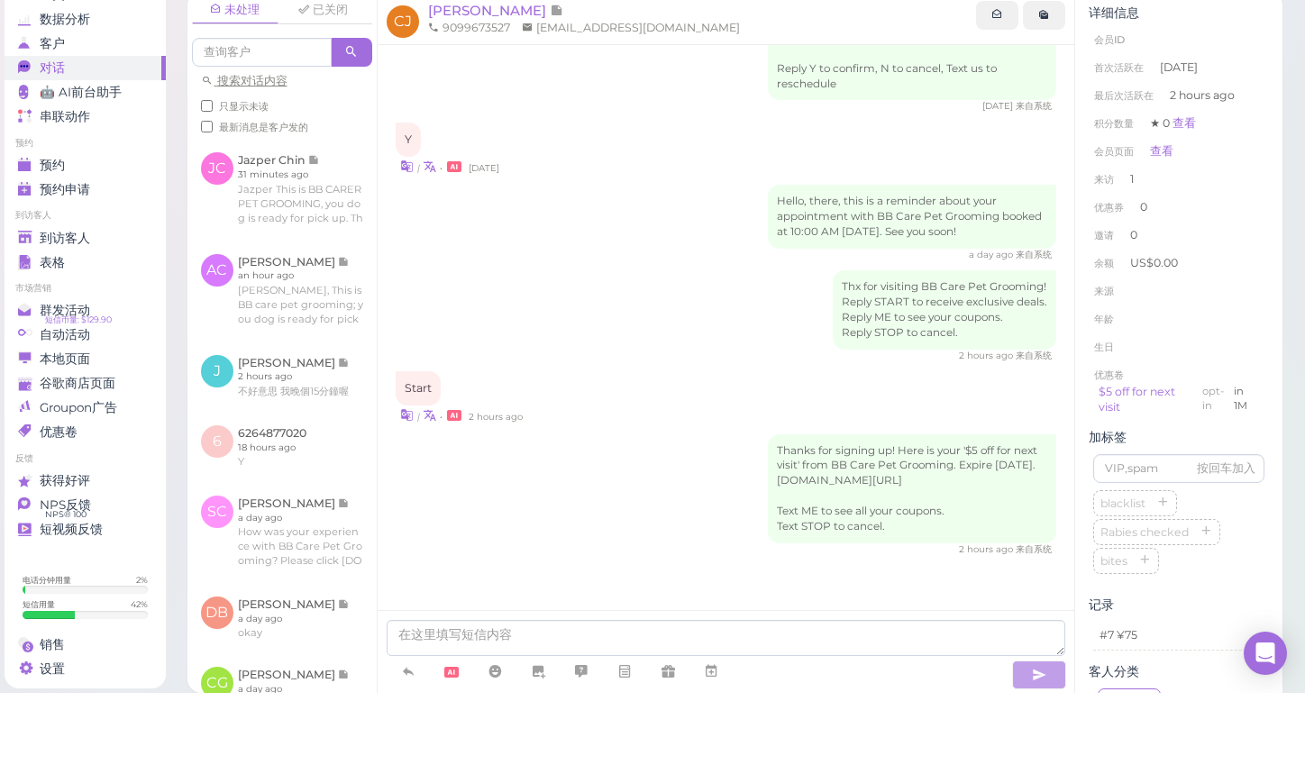
scroll to position [19, 0]
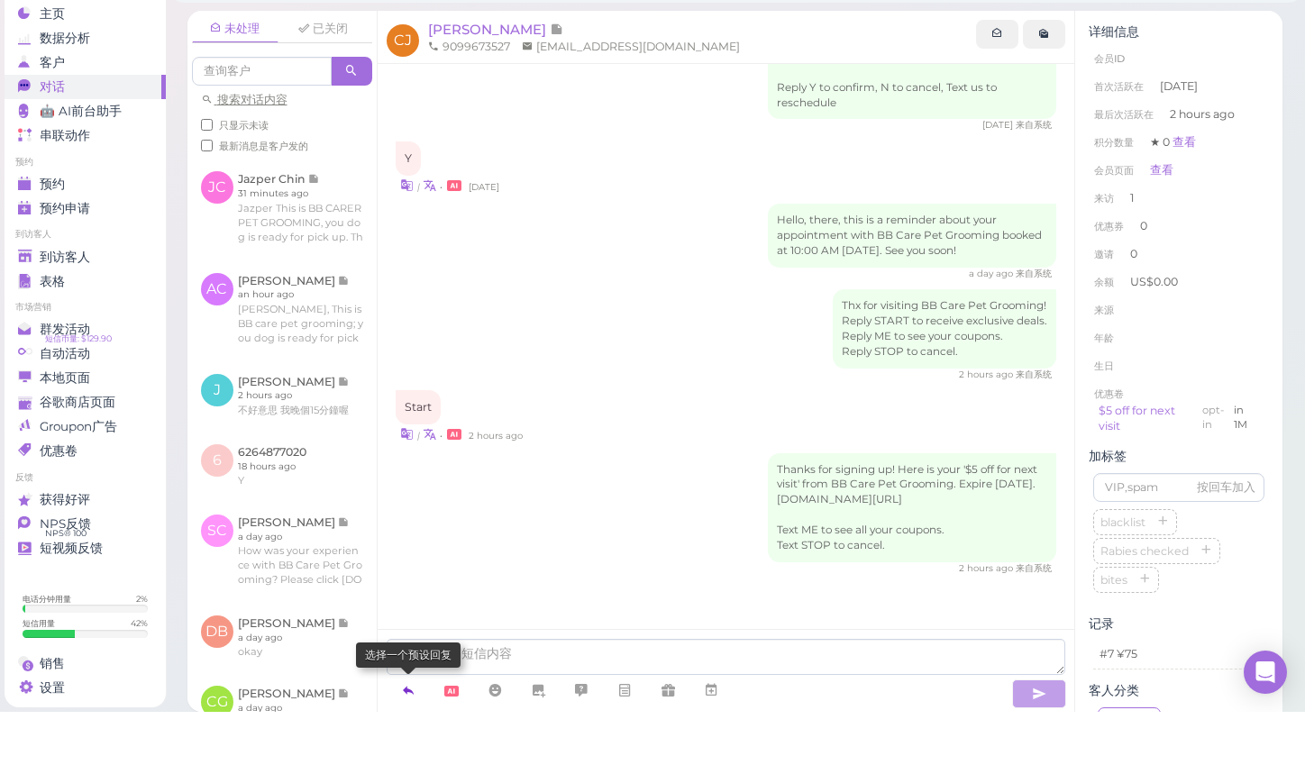
click at [411, 735] on icon at bounding box center [408, 744] width 14 height 18
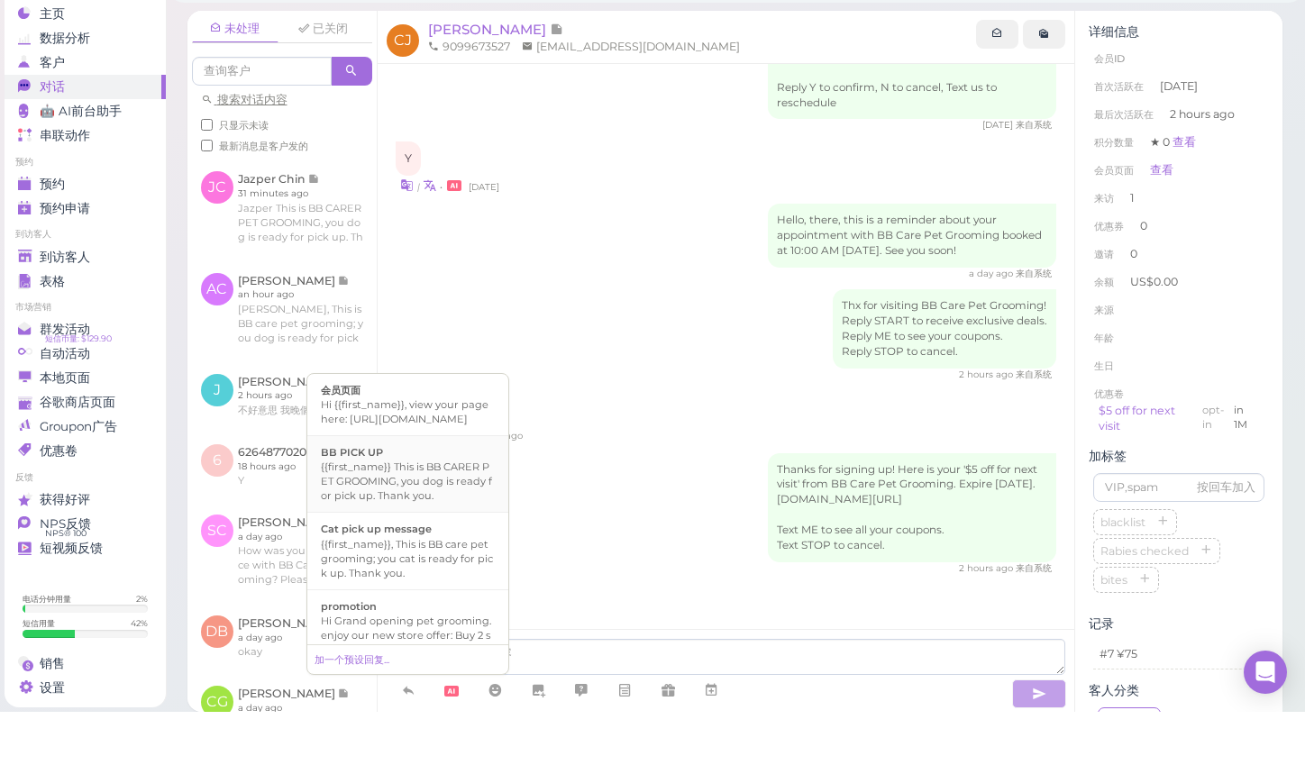
click at [393, 513] on div "{{first_name}} This is BB CARER PET GROOMING, you dog is ready for pick up. Tha…" at bounding box center [408, 534] width 174 height 43
type textarea "{{first_name}} This is BB CARER PET GROOMING, you dog is ready for pick up. Tha…"
click at [1027, 733] on button "button" at bounding box center [1039, 747] width 54 height 29
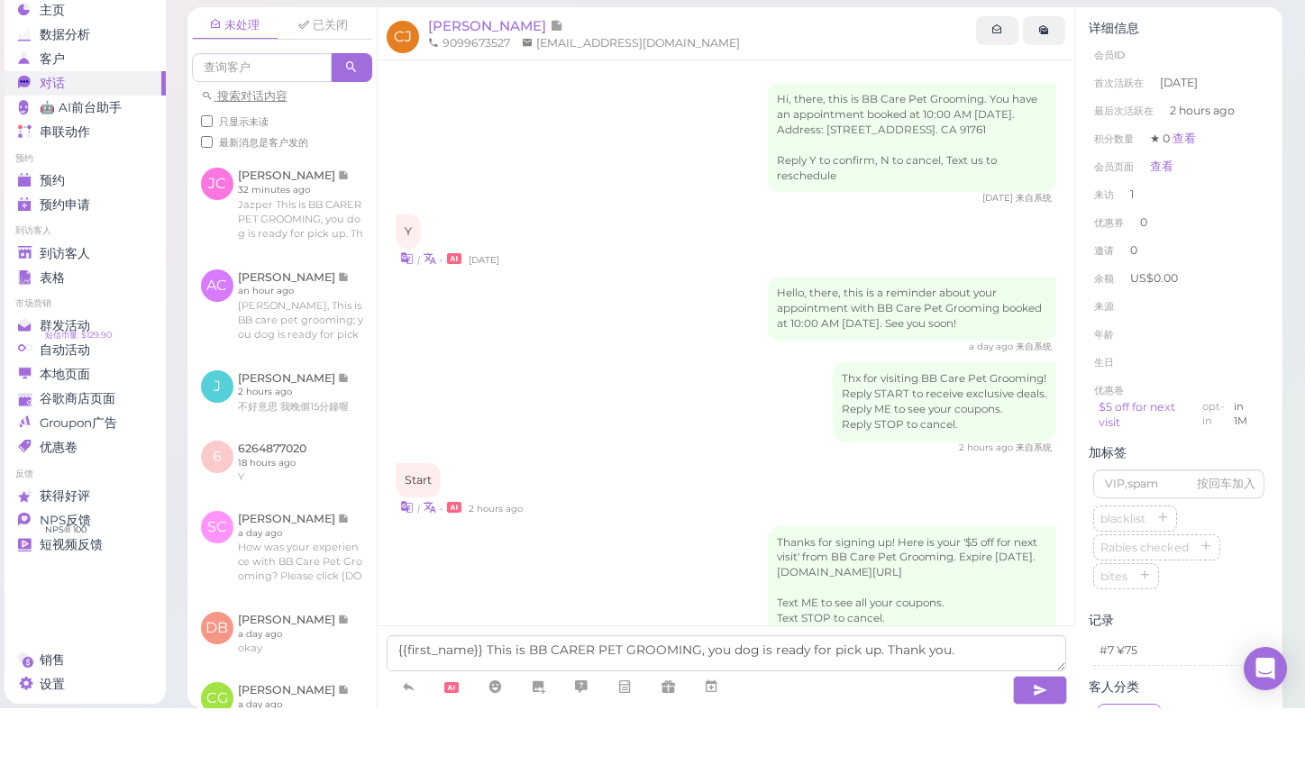
scroll to position [86, 0]
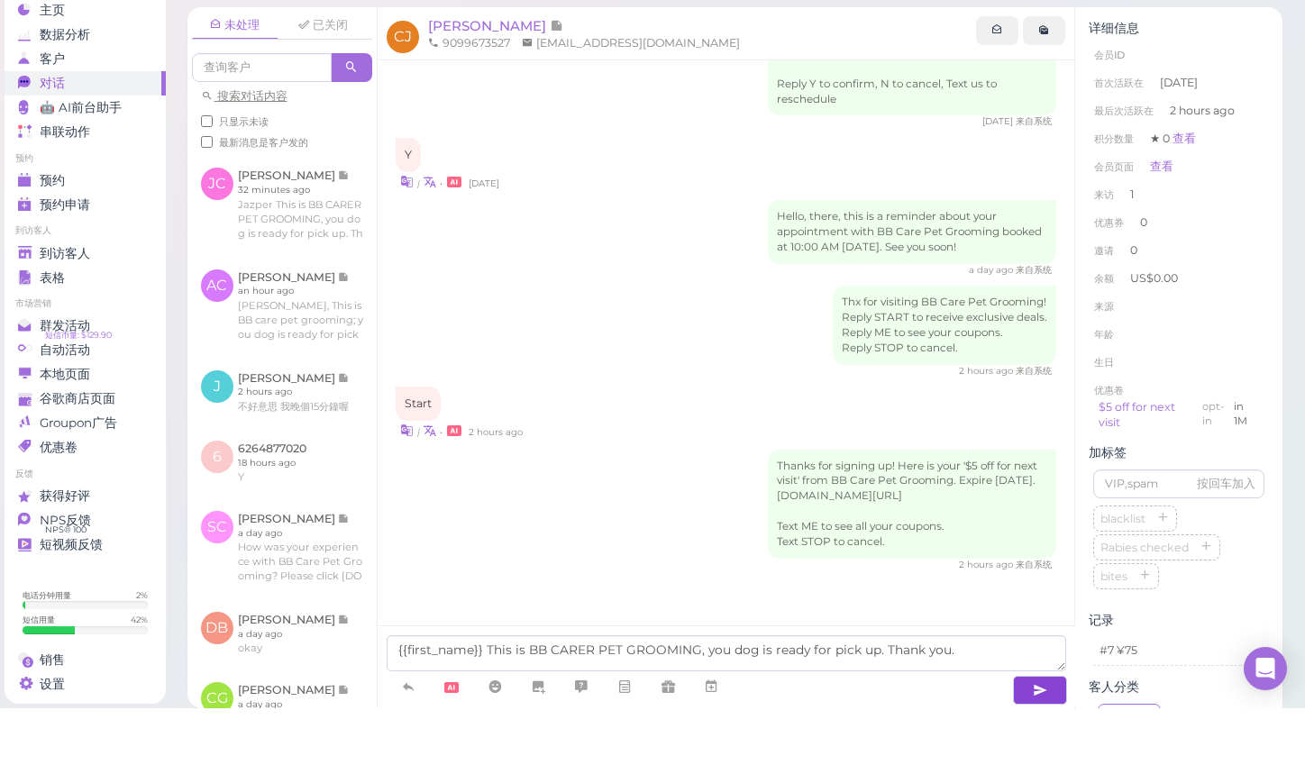
click at [1021, 733] on button "button" at bounding box center [1040, 747] width 54 height 29
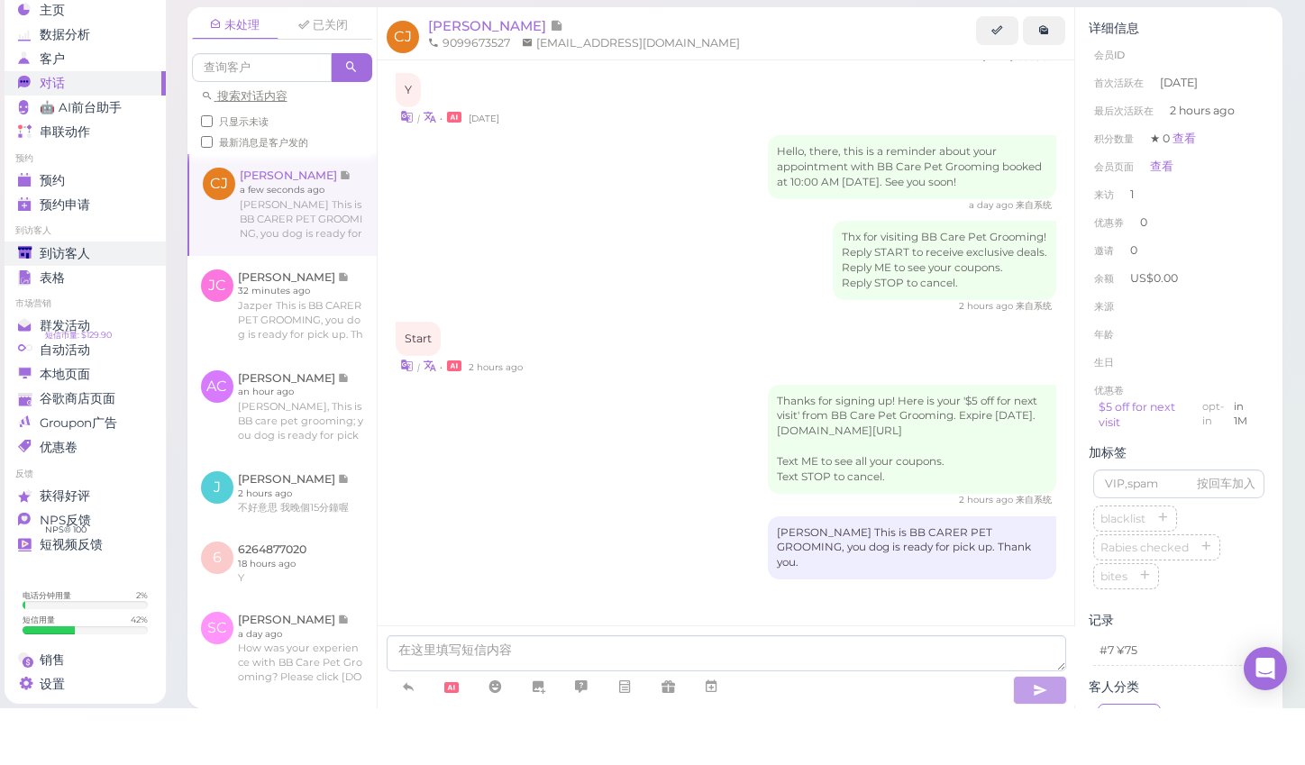
click at [55, 303] on span "到访客人" at bounding box center [65, 310] width 50 height 15
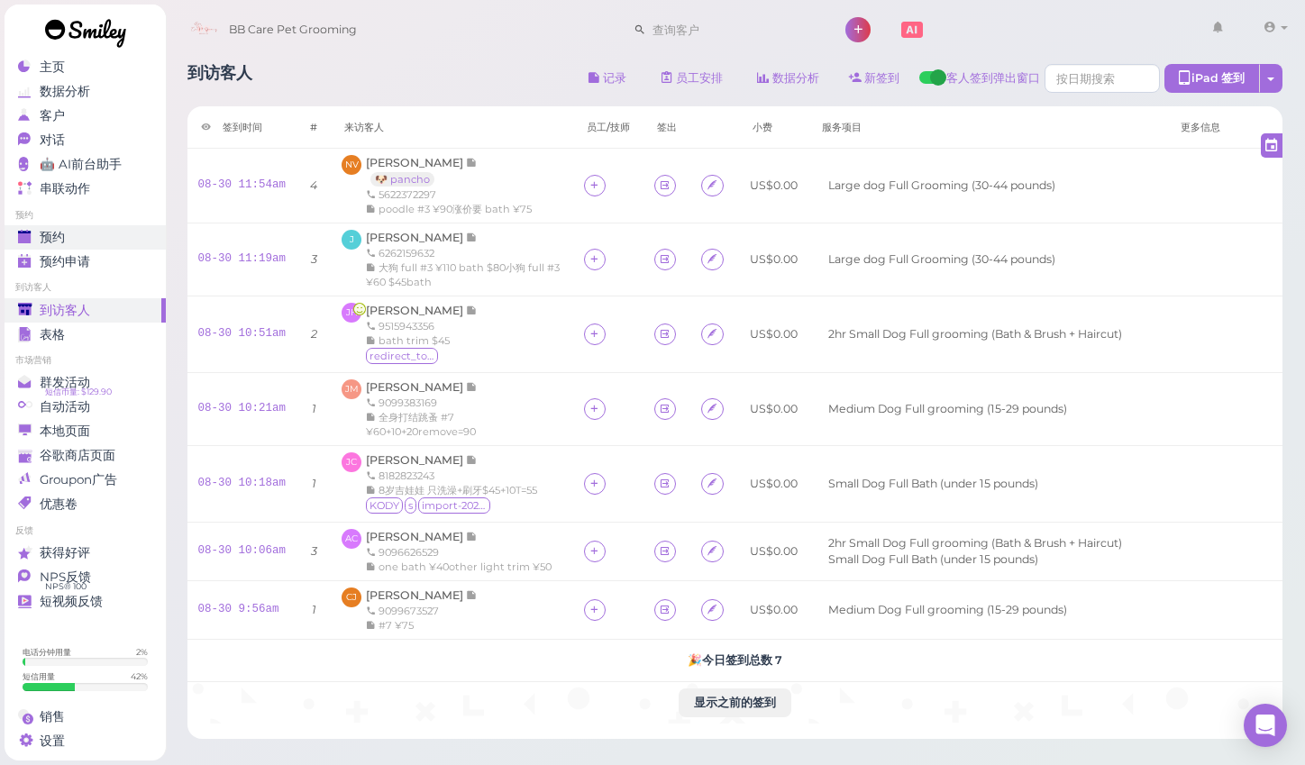
click at [70, 226] on link "预约" at bounding box center [85, 237] width 161 height 24
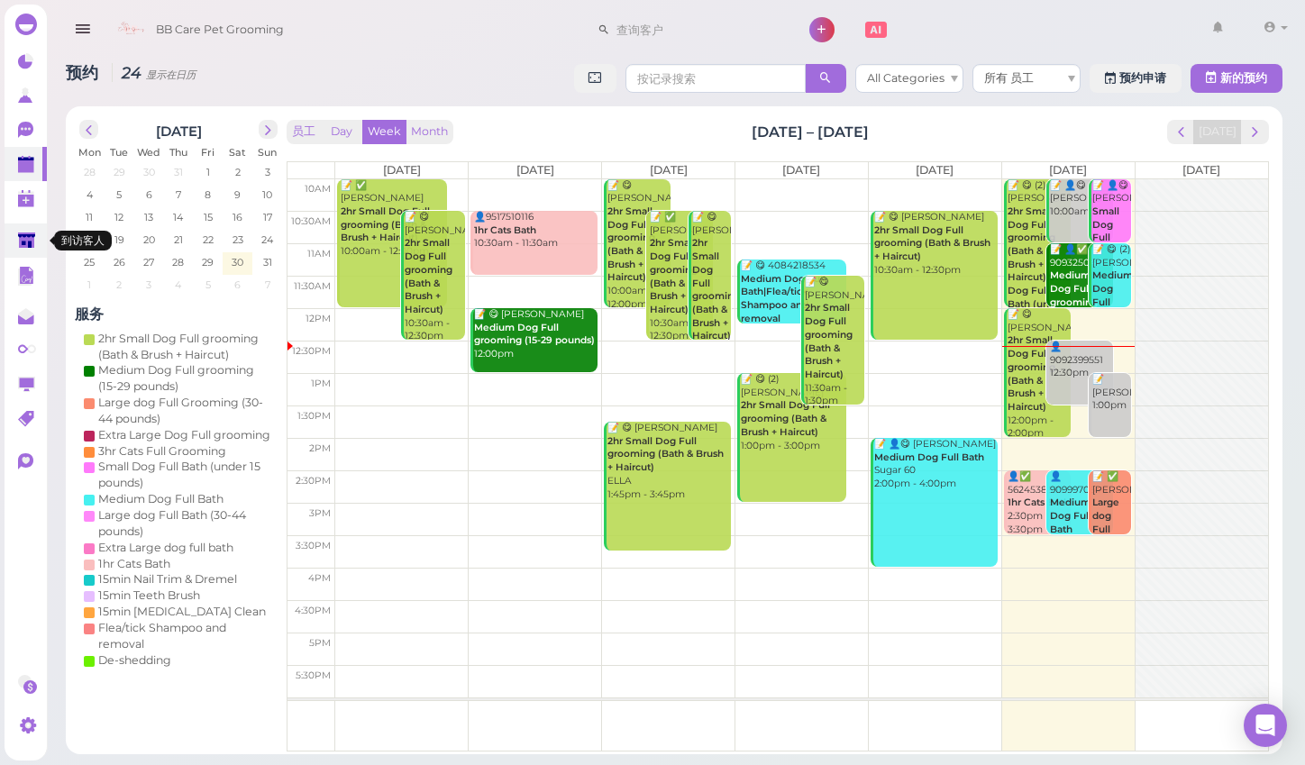
click at [26, 246] on polygon at bounding box center [26, 240] width 17 height 15
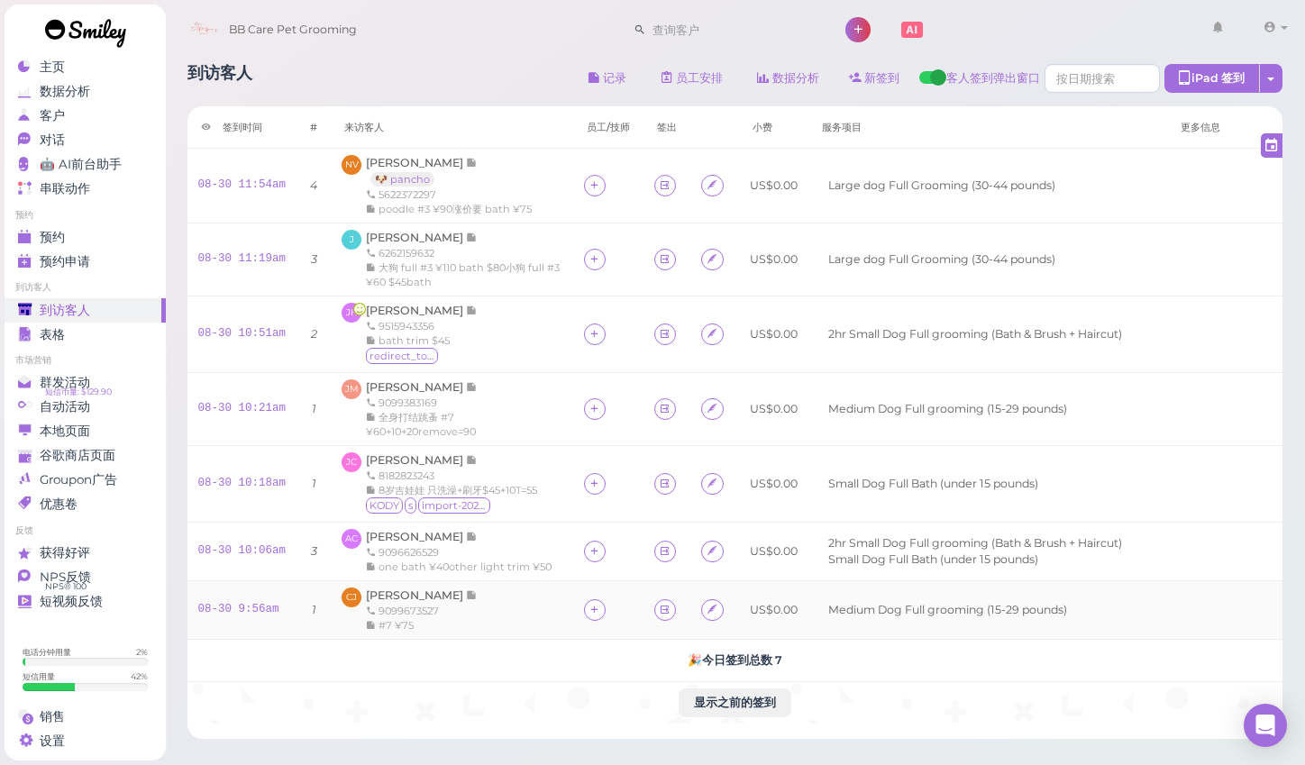
click at [540, 612] on div "CJ Claudia Jauregui 9099673527 #7 ¥75" at bounding box center [452, 610] width 221 height 45
